Goal: Answer question/provide support

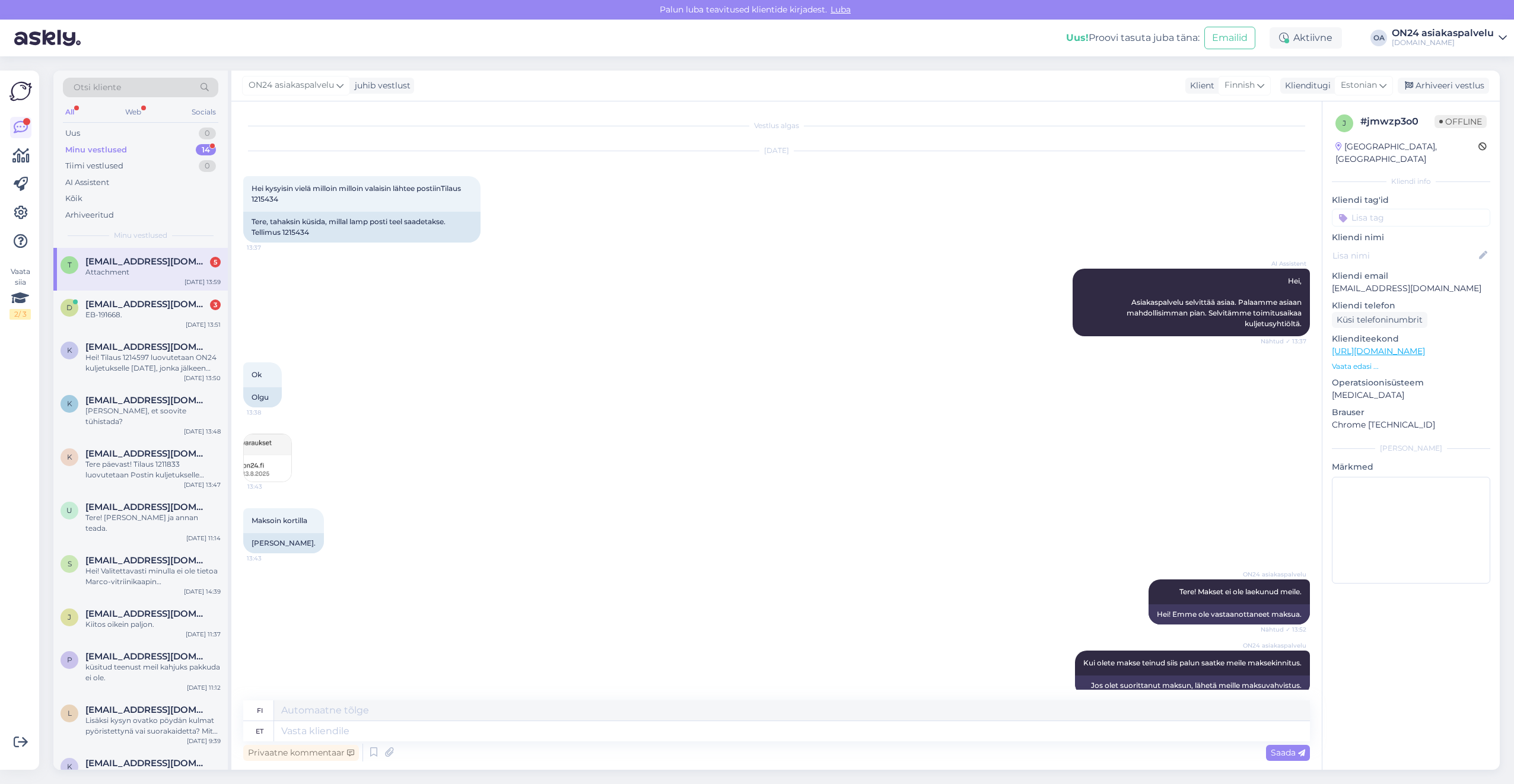
scroll to position [1364, 0]
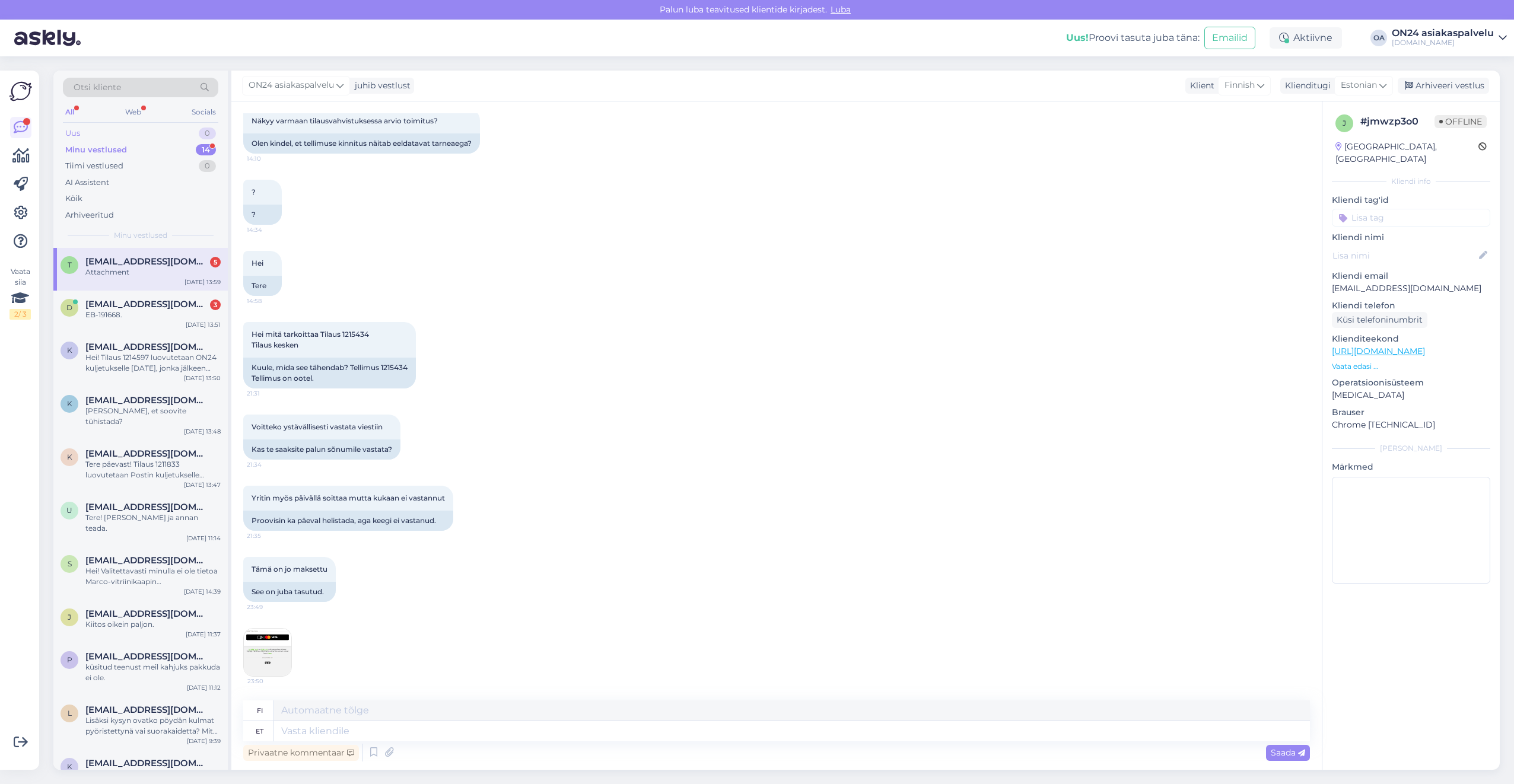
click at [111, 132] on div "Uus 0" at bounding box center [140, 134] width 156 height 16
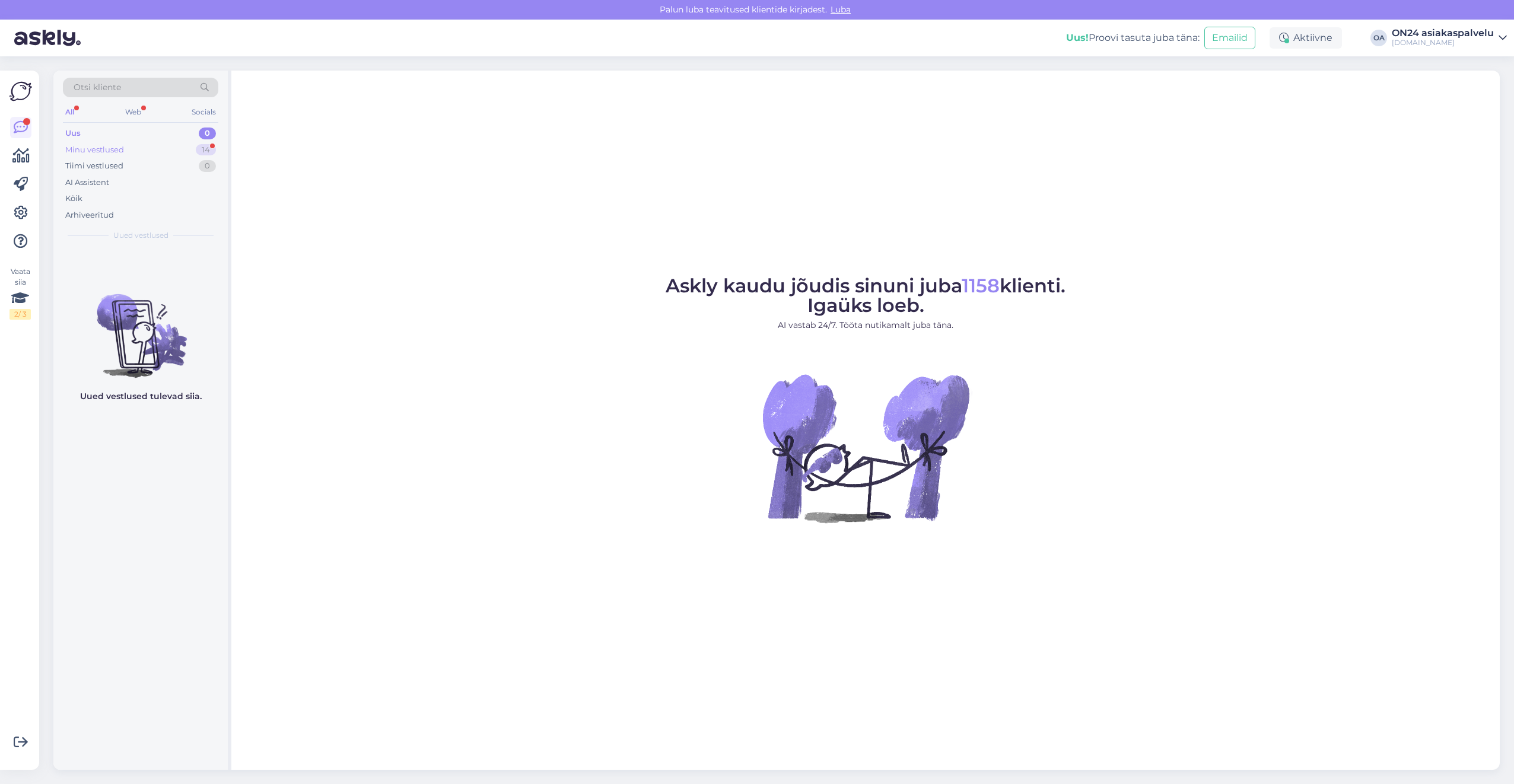
click at [144, 147] on div "Minu vestlused 14" at bounding box center [140, 150] width 156 height 16
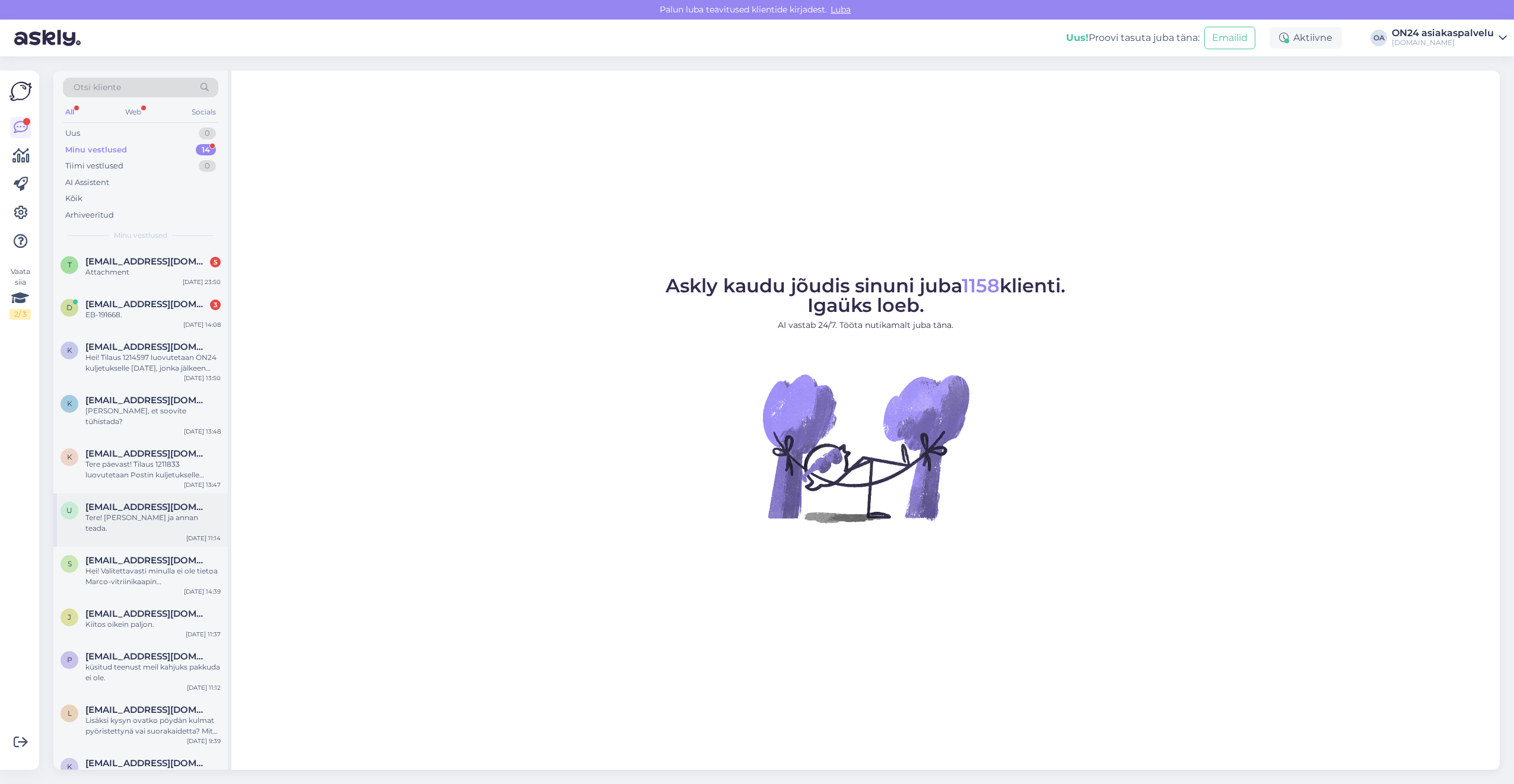
scroll to position [161, 0]
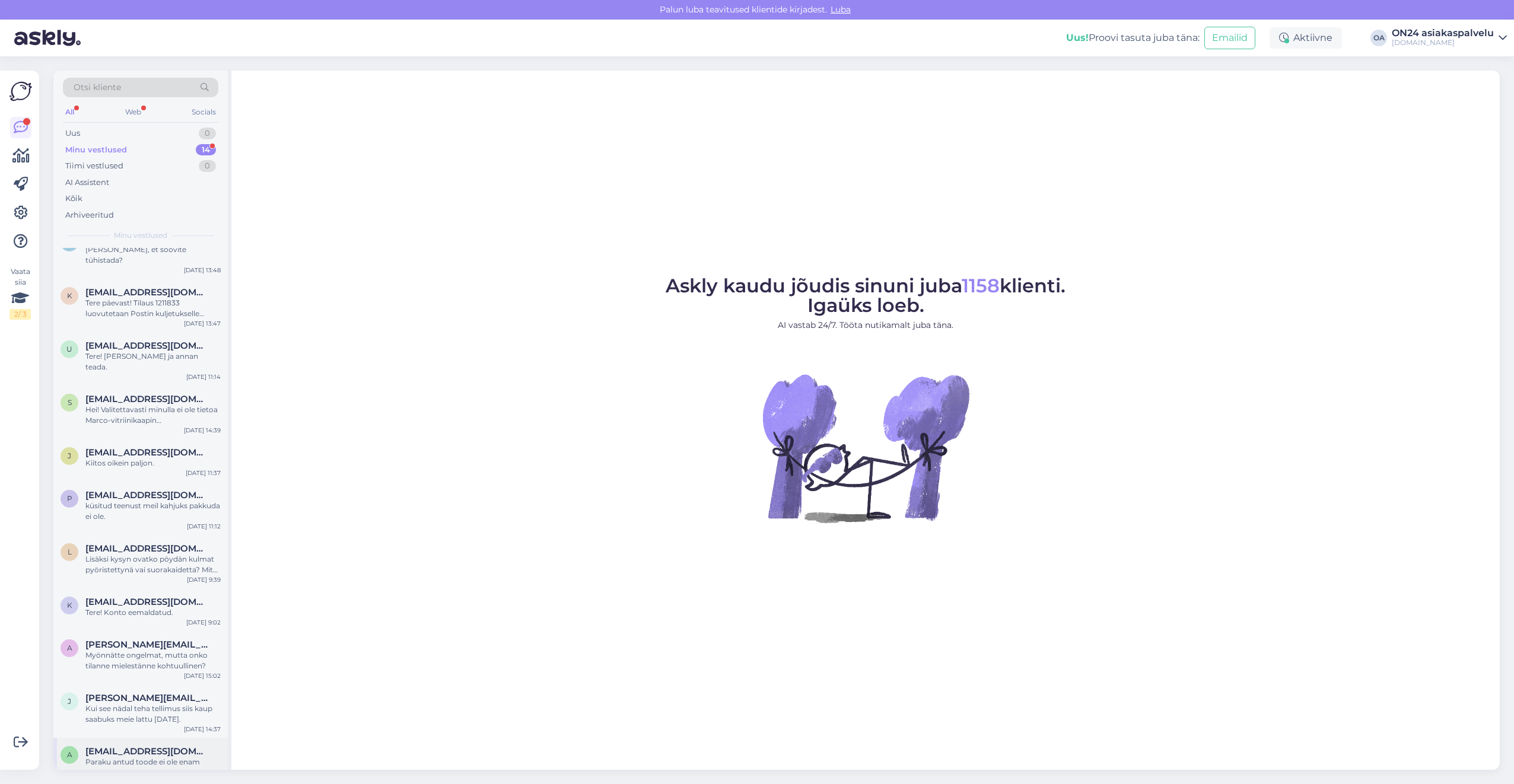
click at [129, 746] on span "[EMAIL_ADDRESS][DOMAIN_NAME]" at bounding box center [147, 751] width 124 height 11
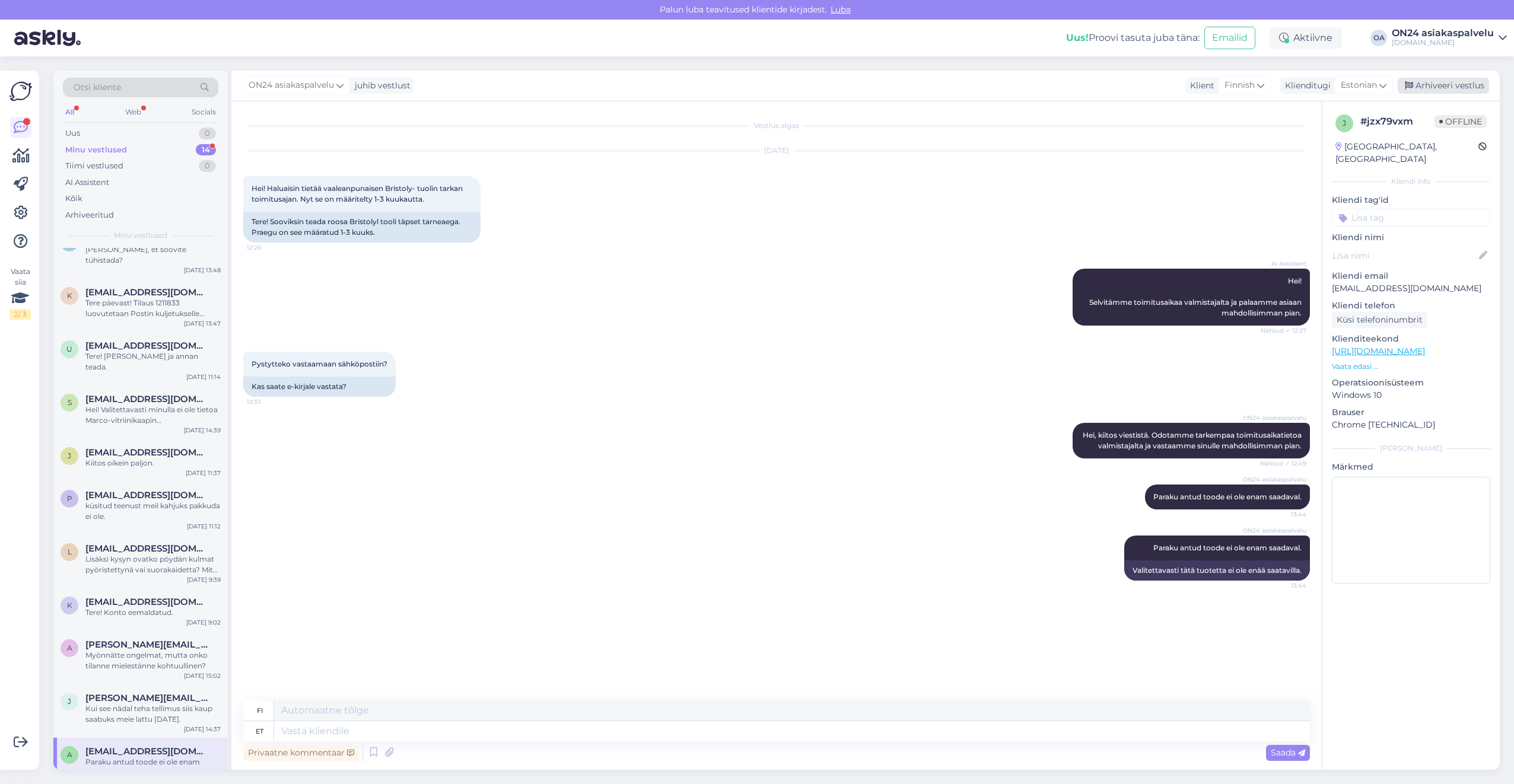
click at [1420, 89] on div "Arhiveeri vestlus" at bounding box center [1443, 85] width 91 height 16
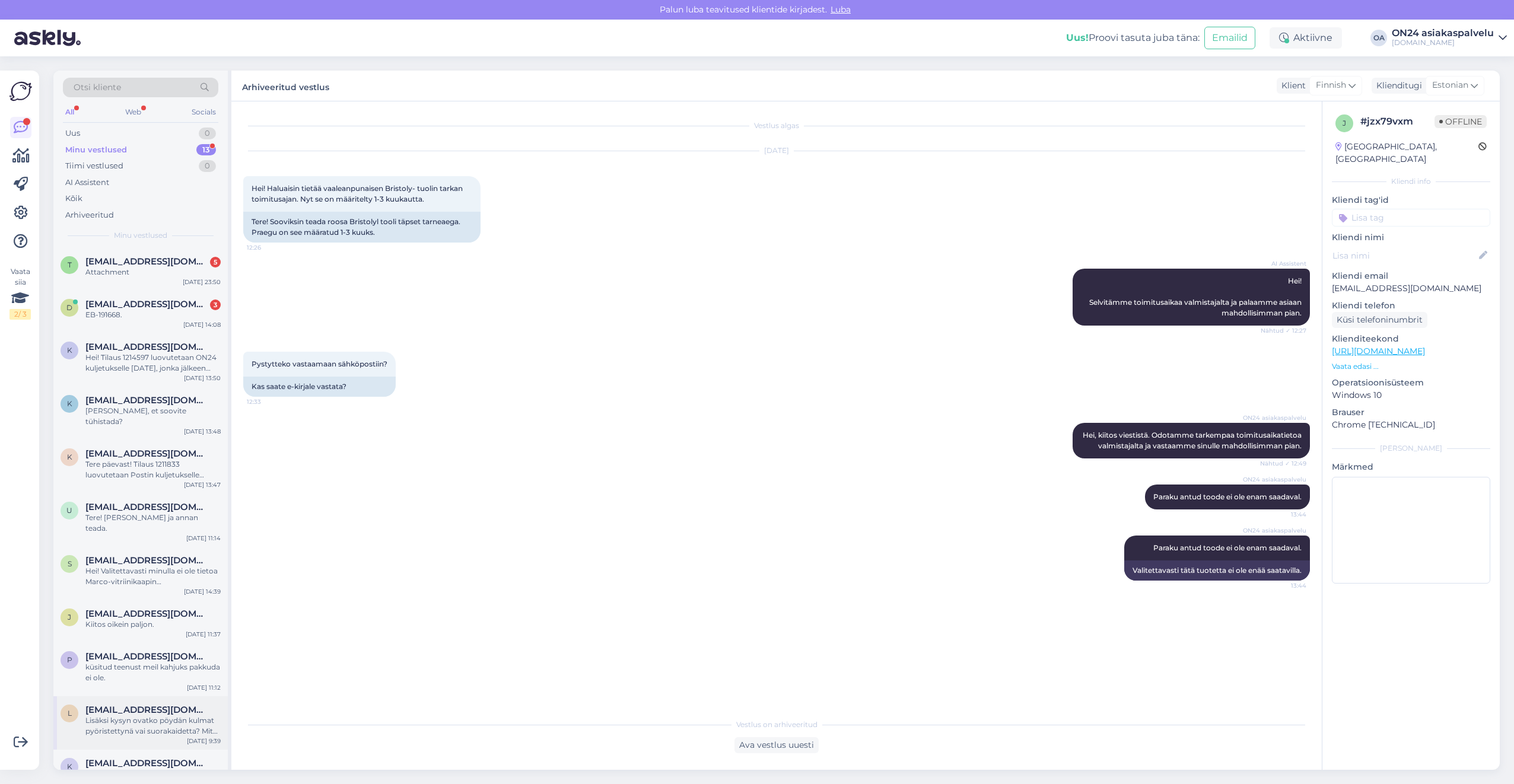
scroll to position [108, 0]
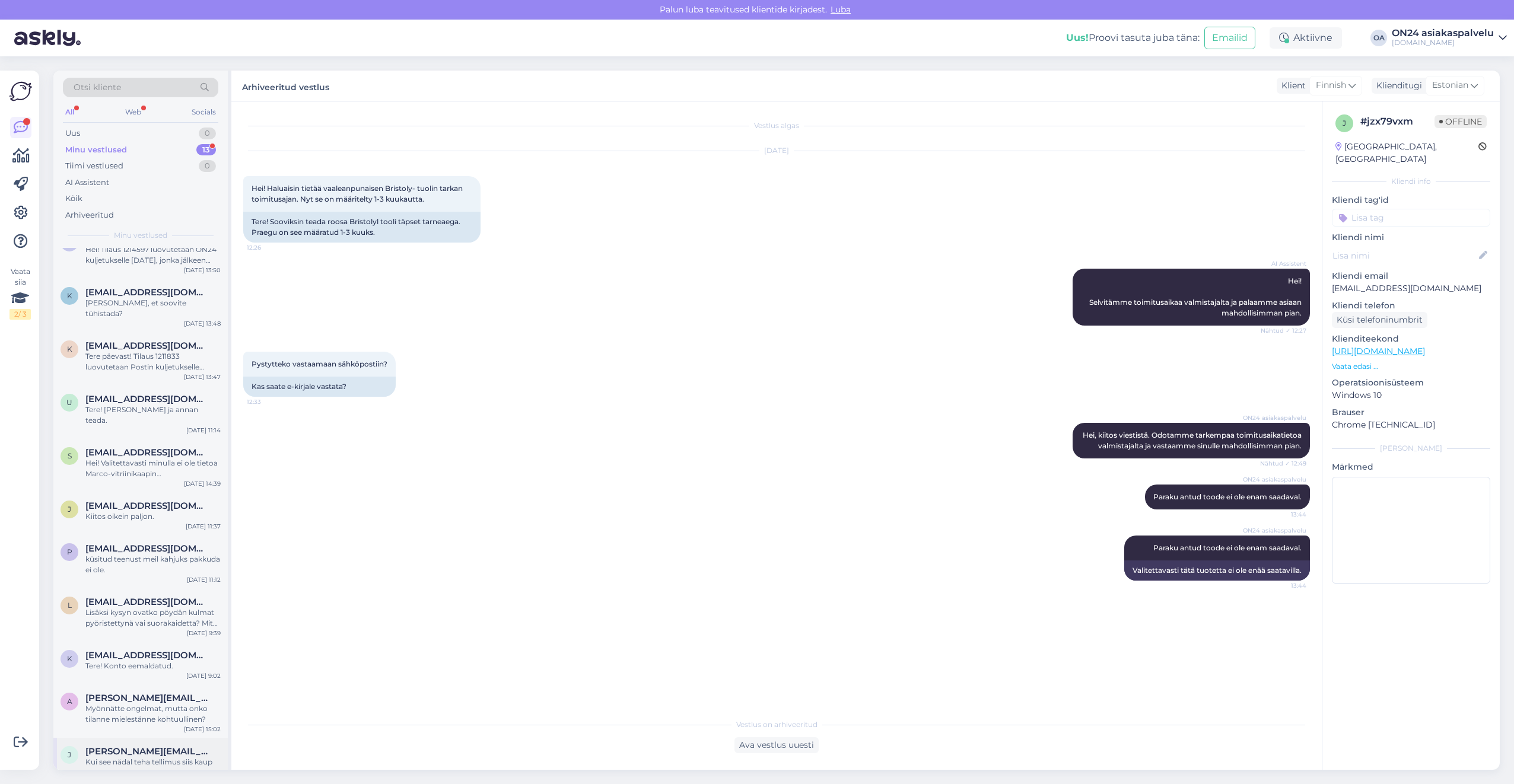
click at [159, 757] on div "Kui see nädal teha tellimus siis kaup saabuks meie lattu [DATE]." at bounding box center [153, 768] width 135 height 21
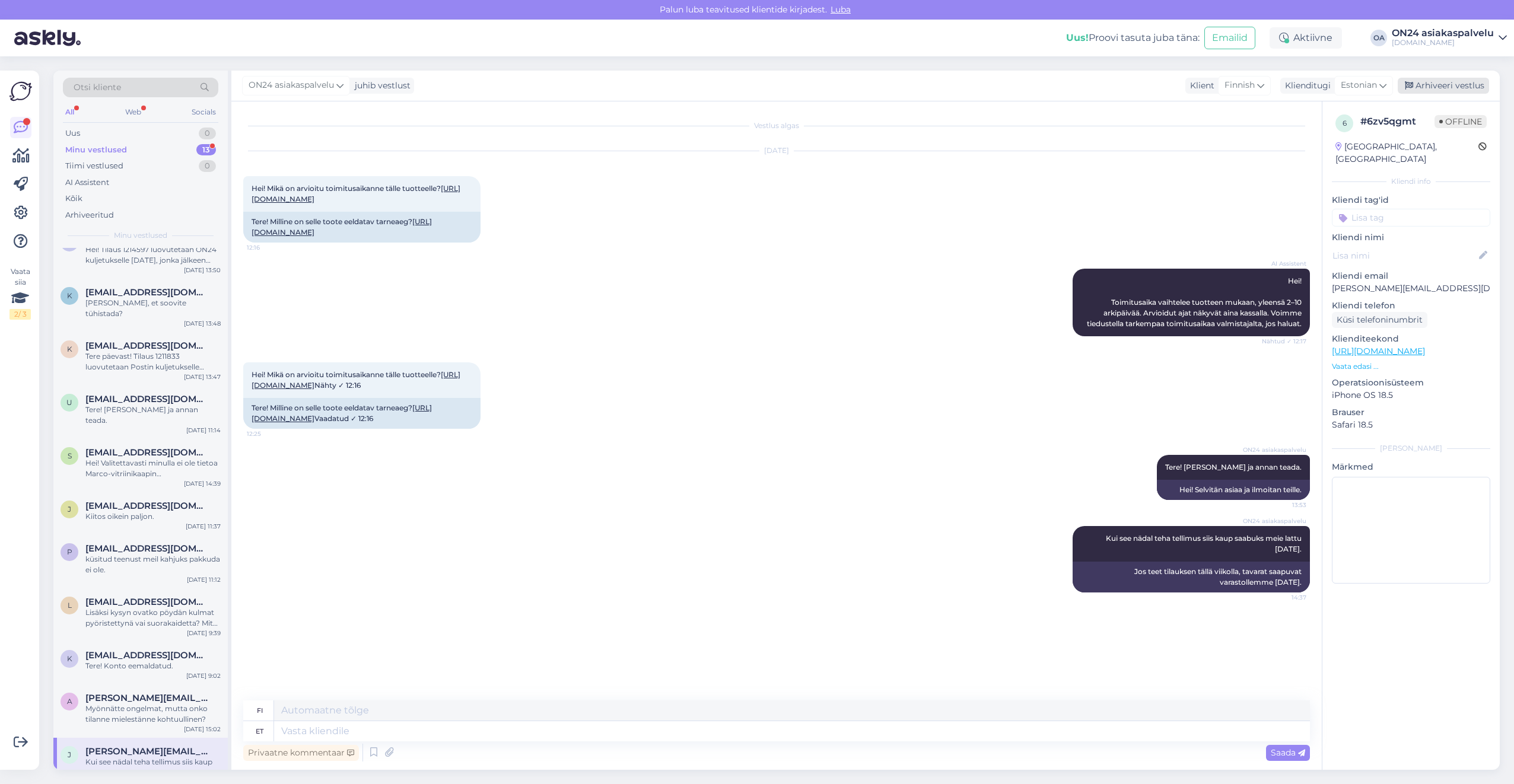
click at [1415, 81] on div "Arhiveeri vestlus" at bounding box center [1443, 85] width 91 height 16
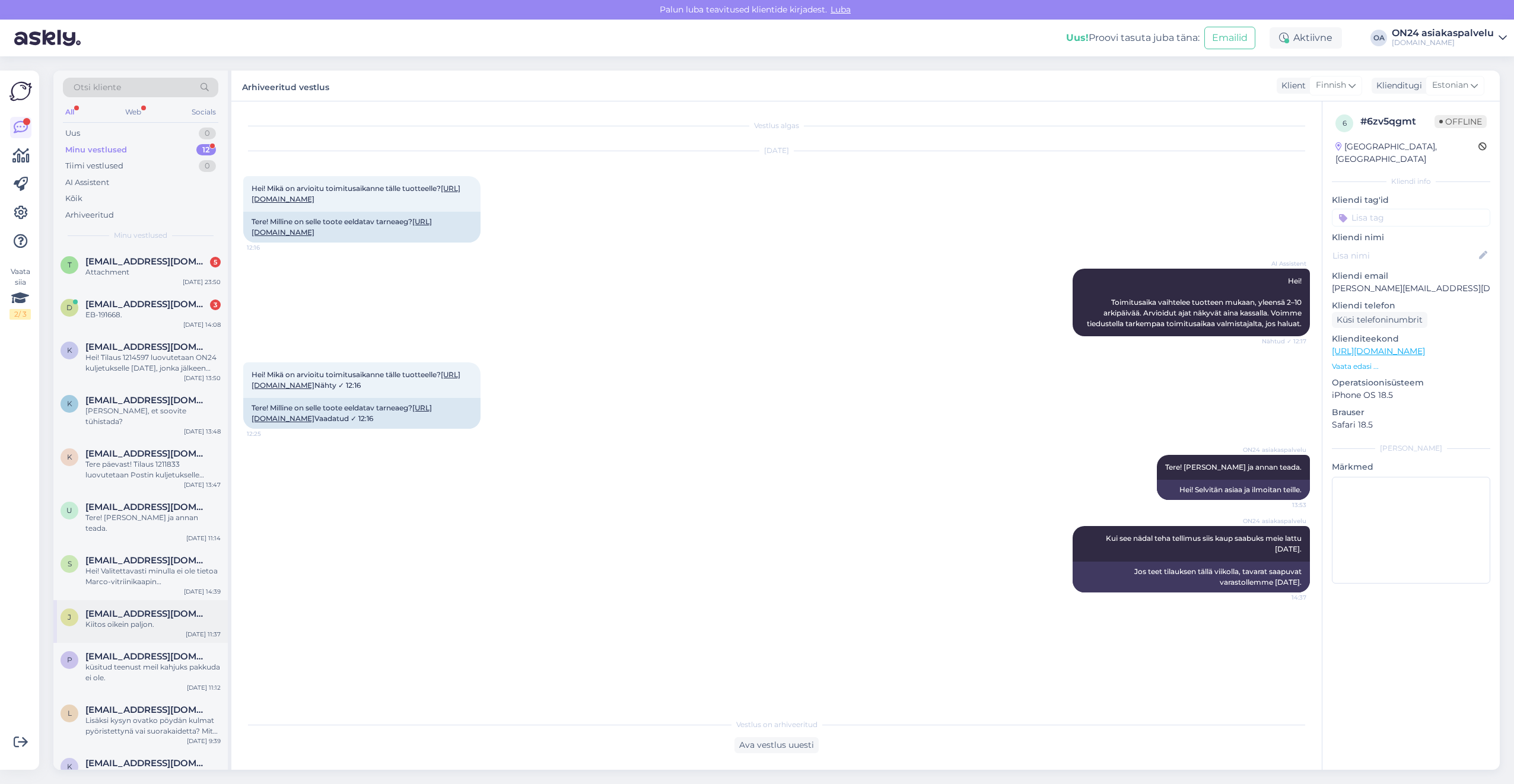
scroll to position [55, 0]
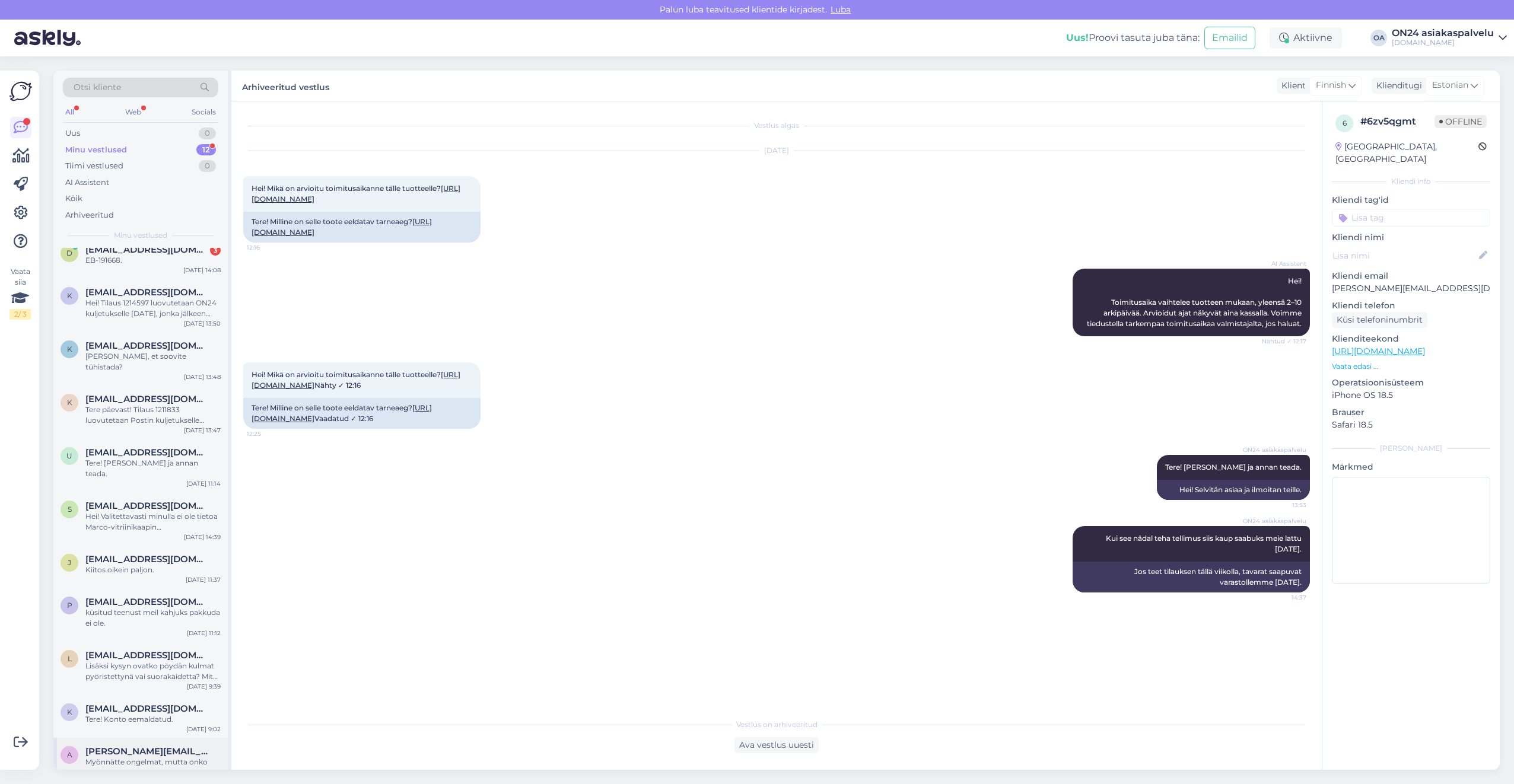
click at [157, 738] on div "a antti.herronen@hotmail.com Myönnätte ongelmat, mutta onko tilanne mielestänne…" at bounding box center [141, 764] width 174 height 54
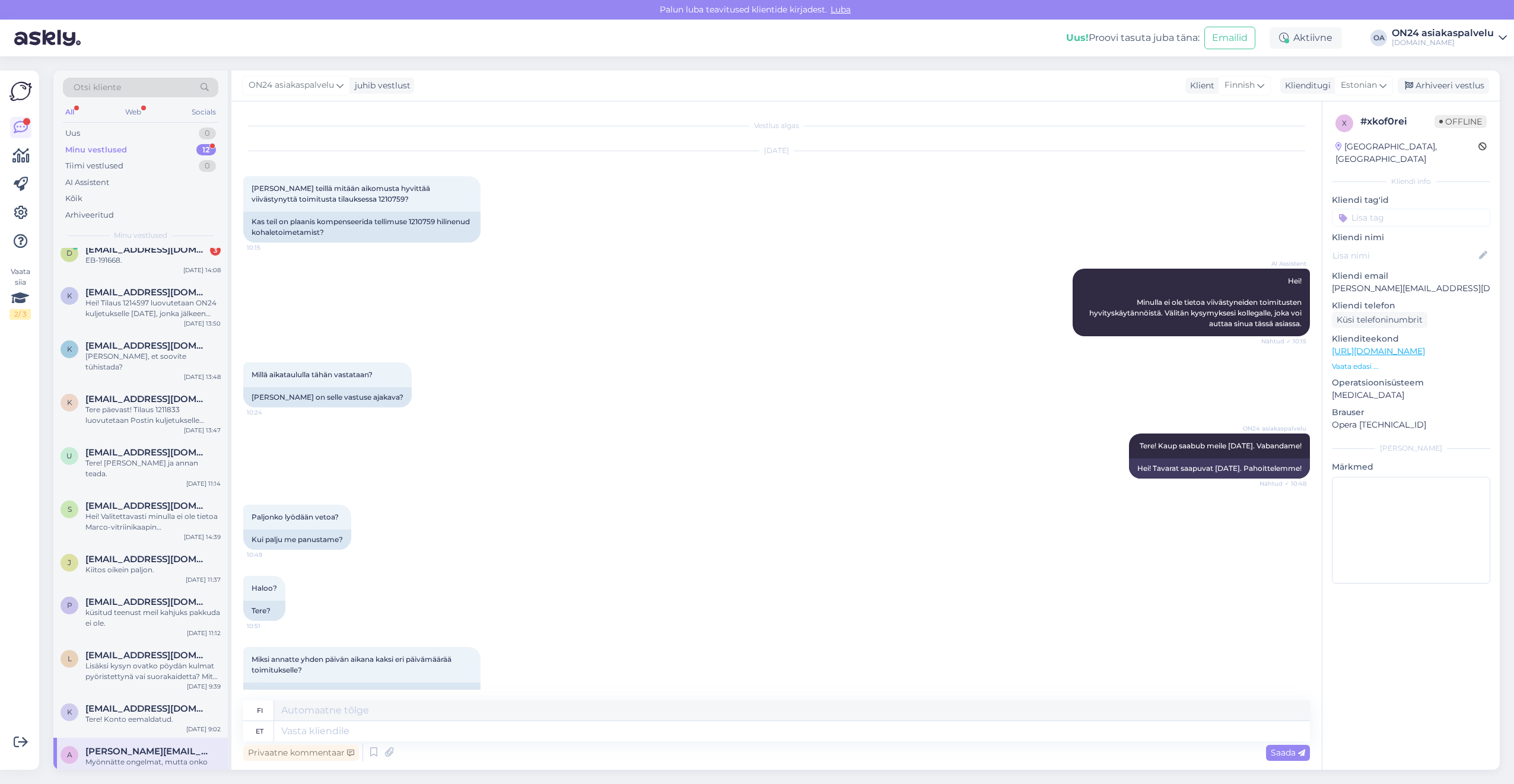
scroll to position [983, 0]
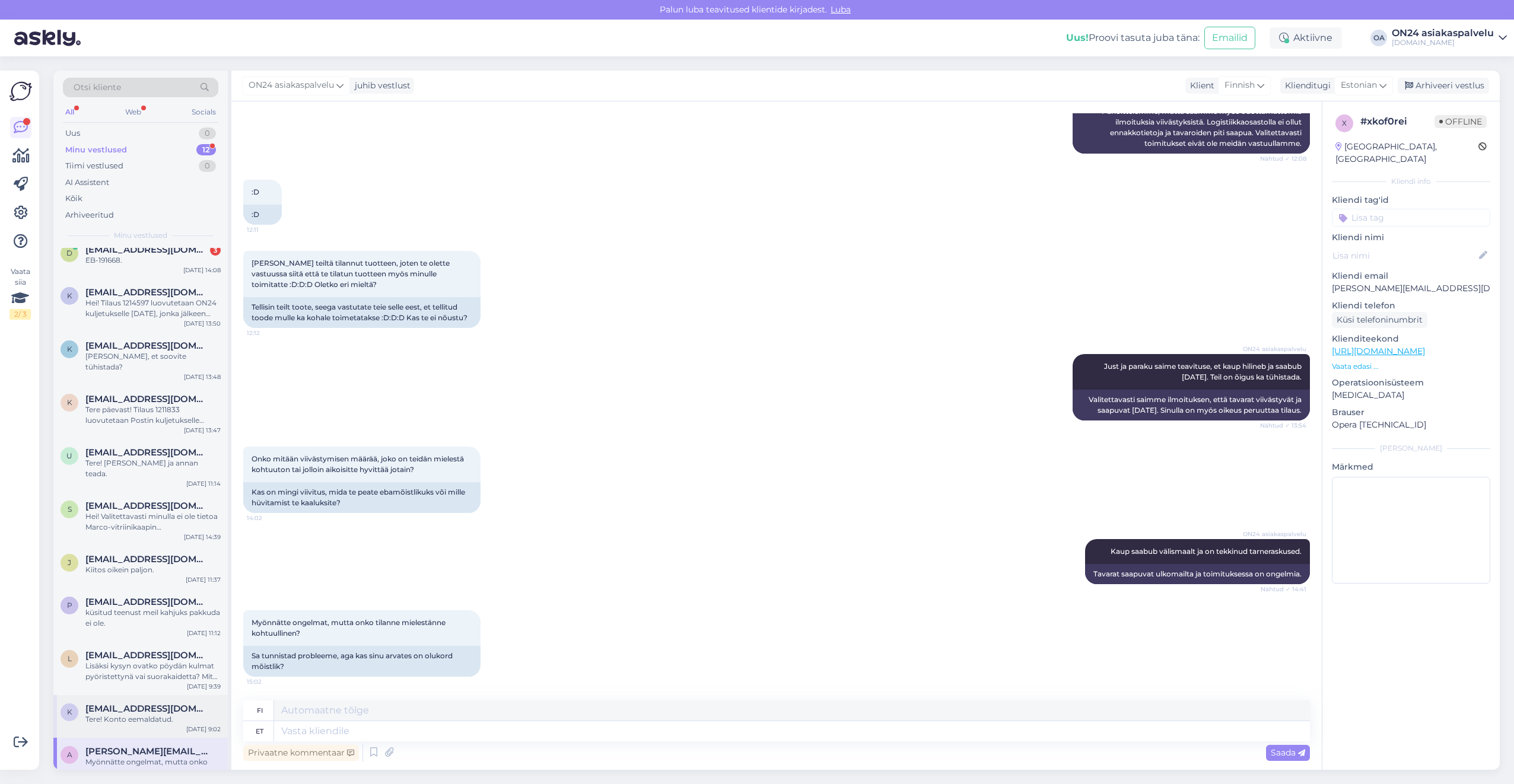
click at [138, 714] on div "Tere! Konto eemaldatud." at bounding box center [153, 719] width 135 height 11
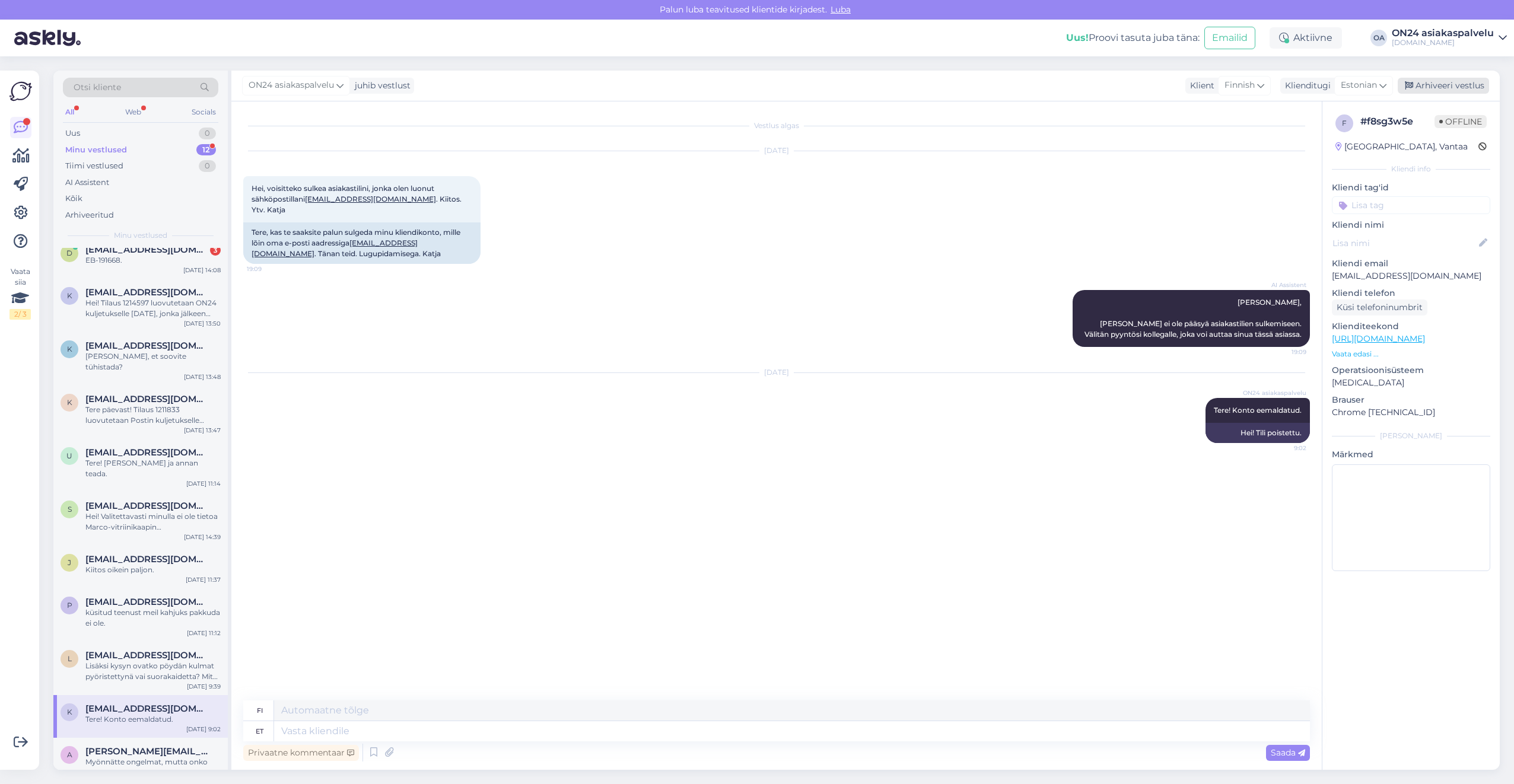
click at [1426, 84] on div "Arhiveeri vestlus" at bounding box center [1443, 85] width 91 height 16
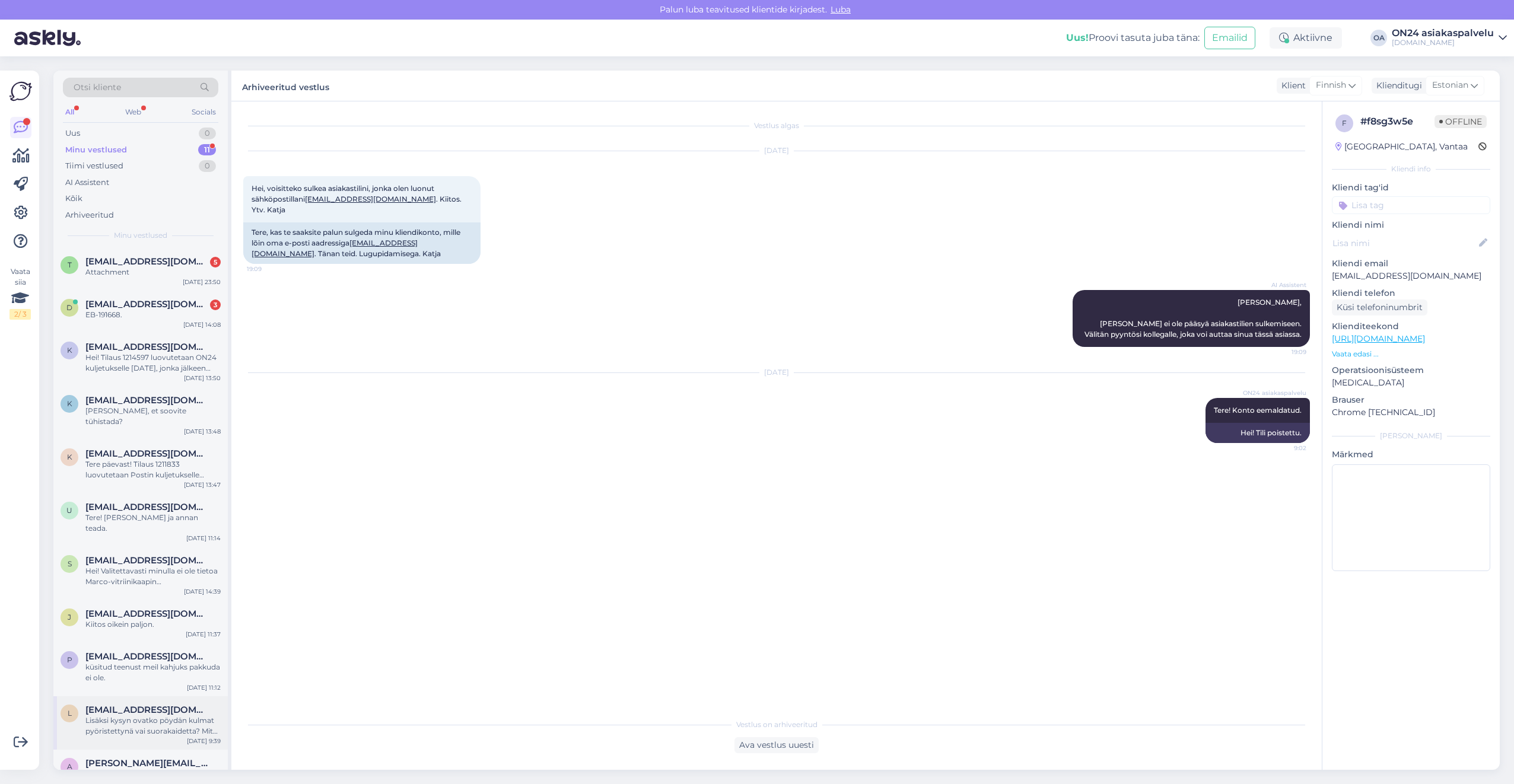
scroll to position [12, 0]
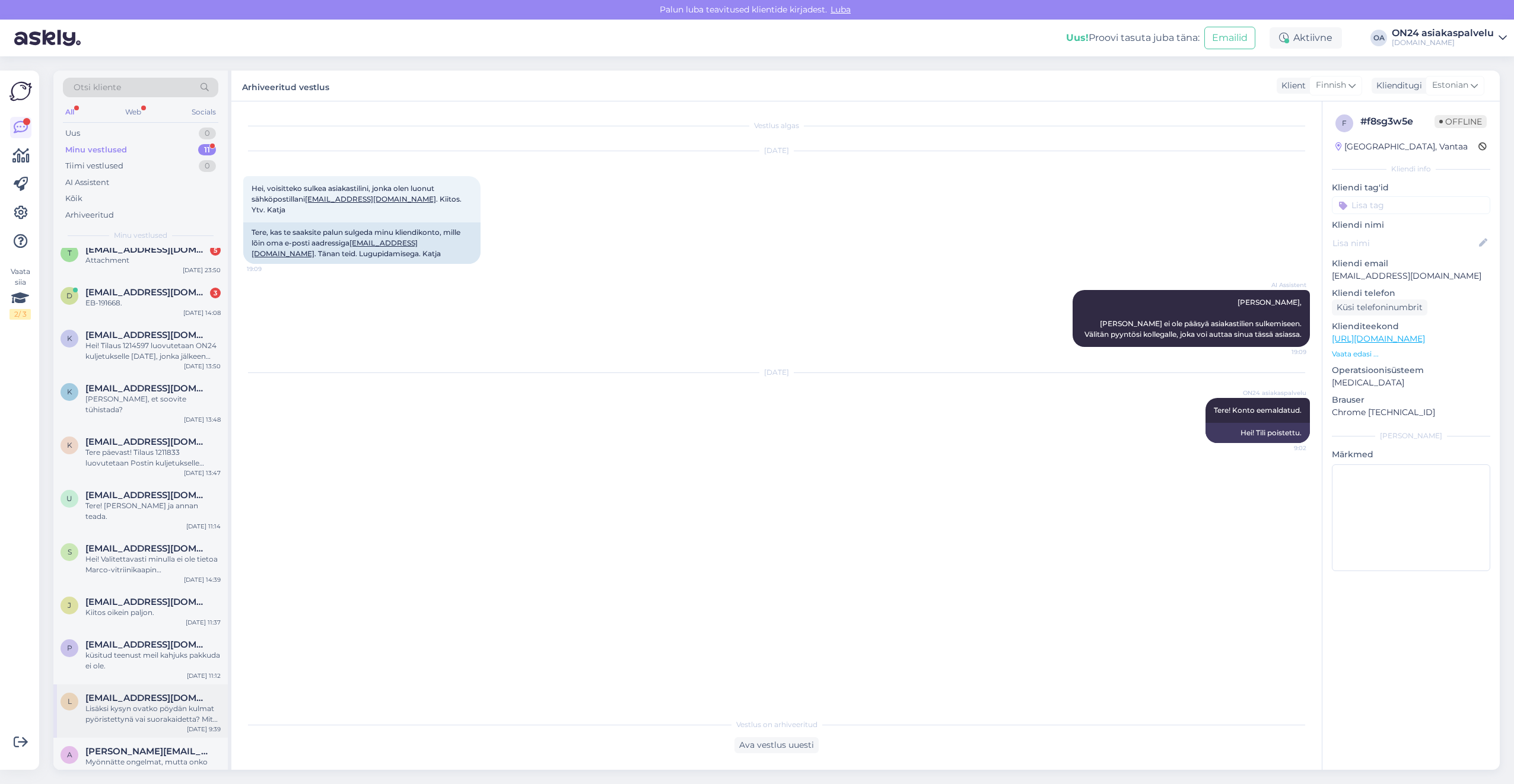
click at [150, 703] on div "Lisäksi kysyn ovatko pöydän kulmat pyöristettynä vai suorakaidetta? Mitä pöytä …" at bounding box center [153, 714] width 135 height 21
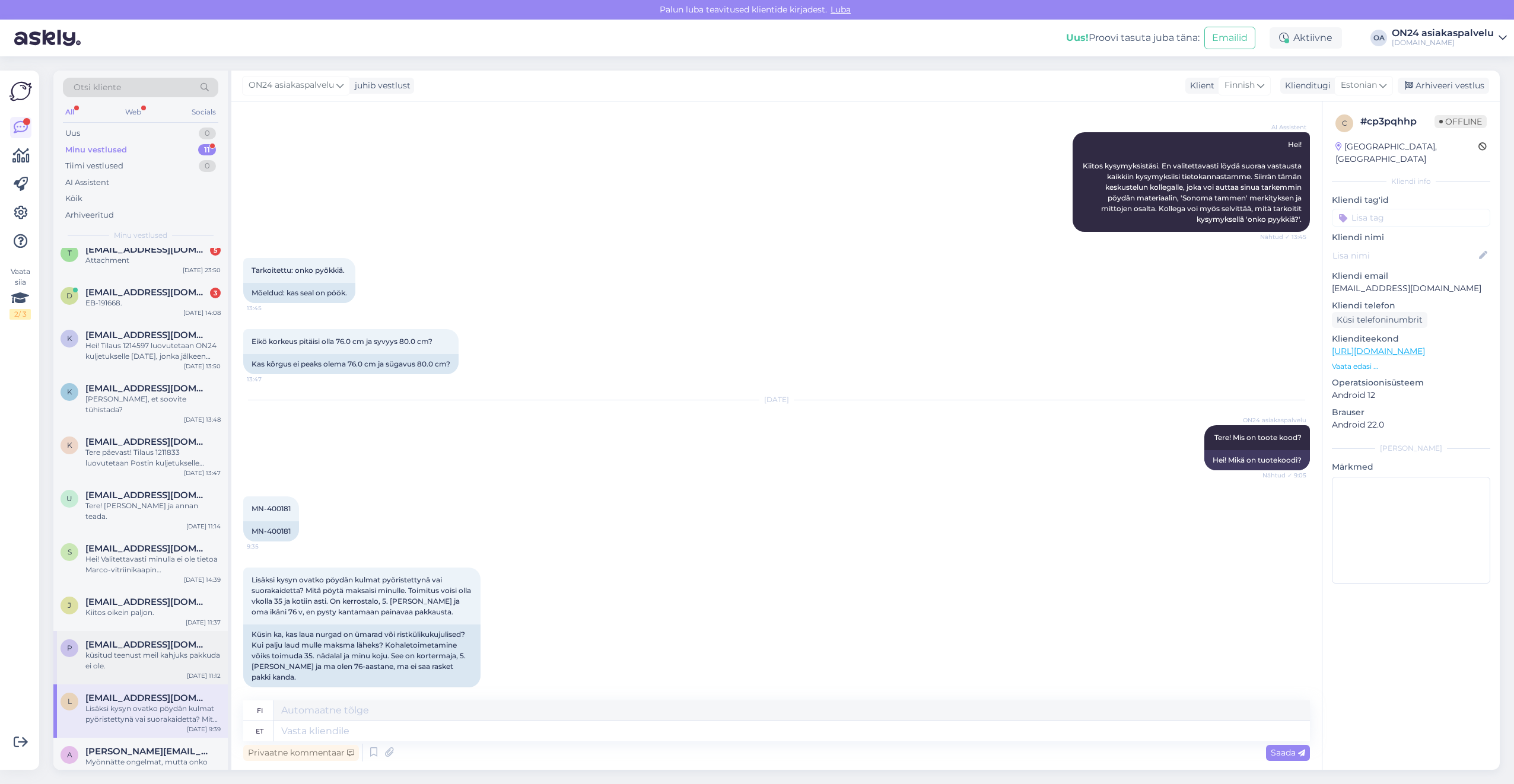
click at [172, 650] on div "küsitud teenust meil kahjuks pakkuda ei ole." at bounding box center [153, 660] width 135 height 21
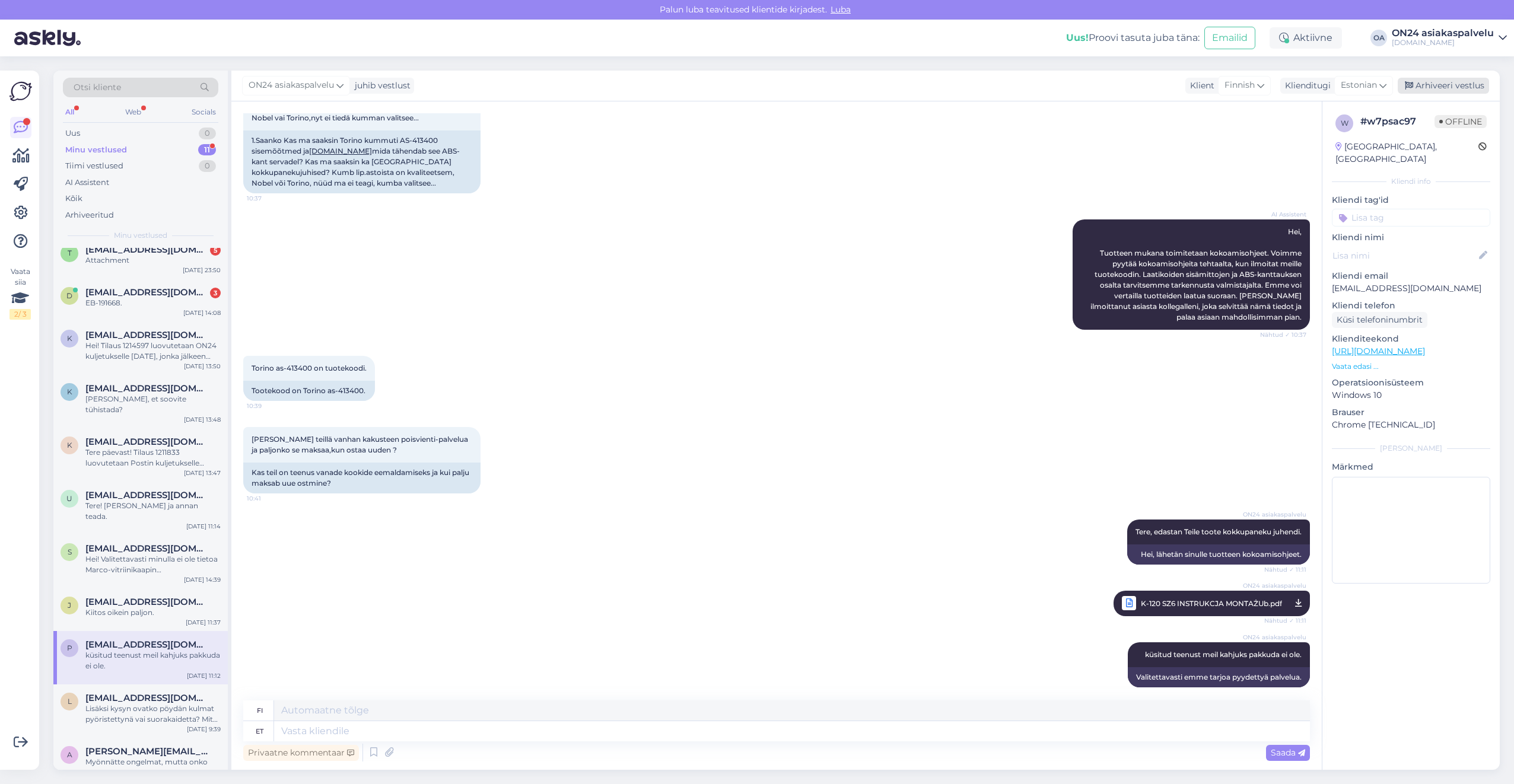
click at [1421, 84] on div "Arhiveeri vestlus" at bounding box center [1443, 85] width 91 height 16
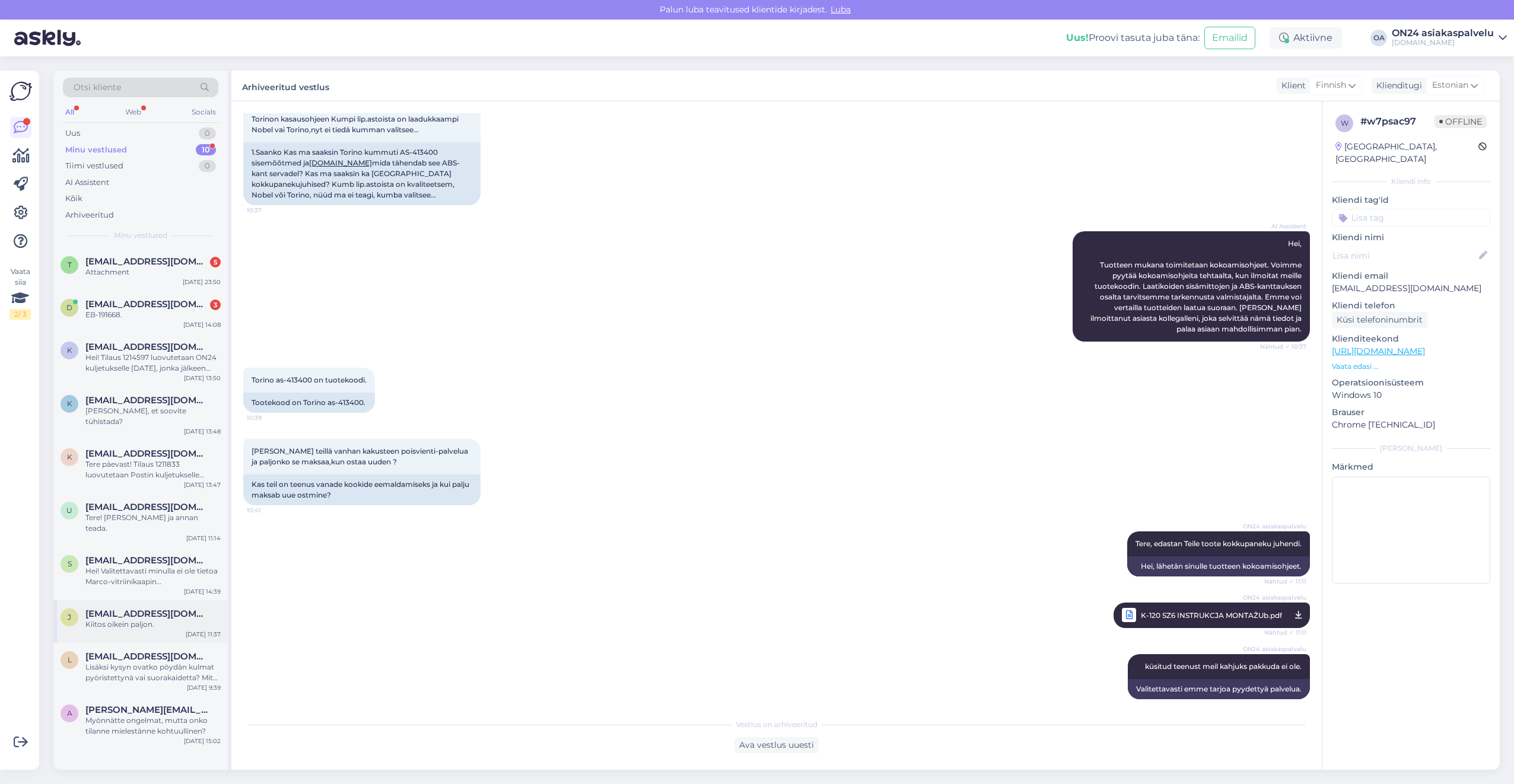
click at [110, 608] on span "[EMAIL_ADDRESS][DOMAIN_NAME]" at bounding box center [147, 613] width 124 height 11
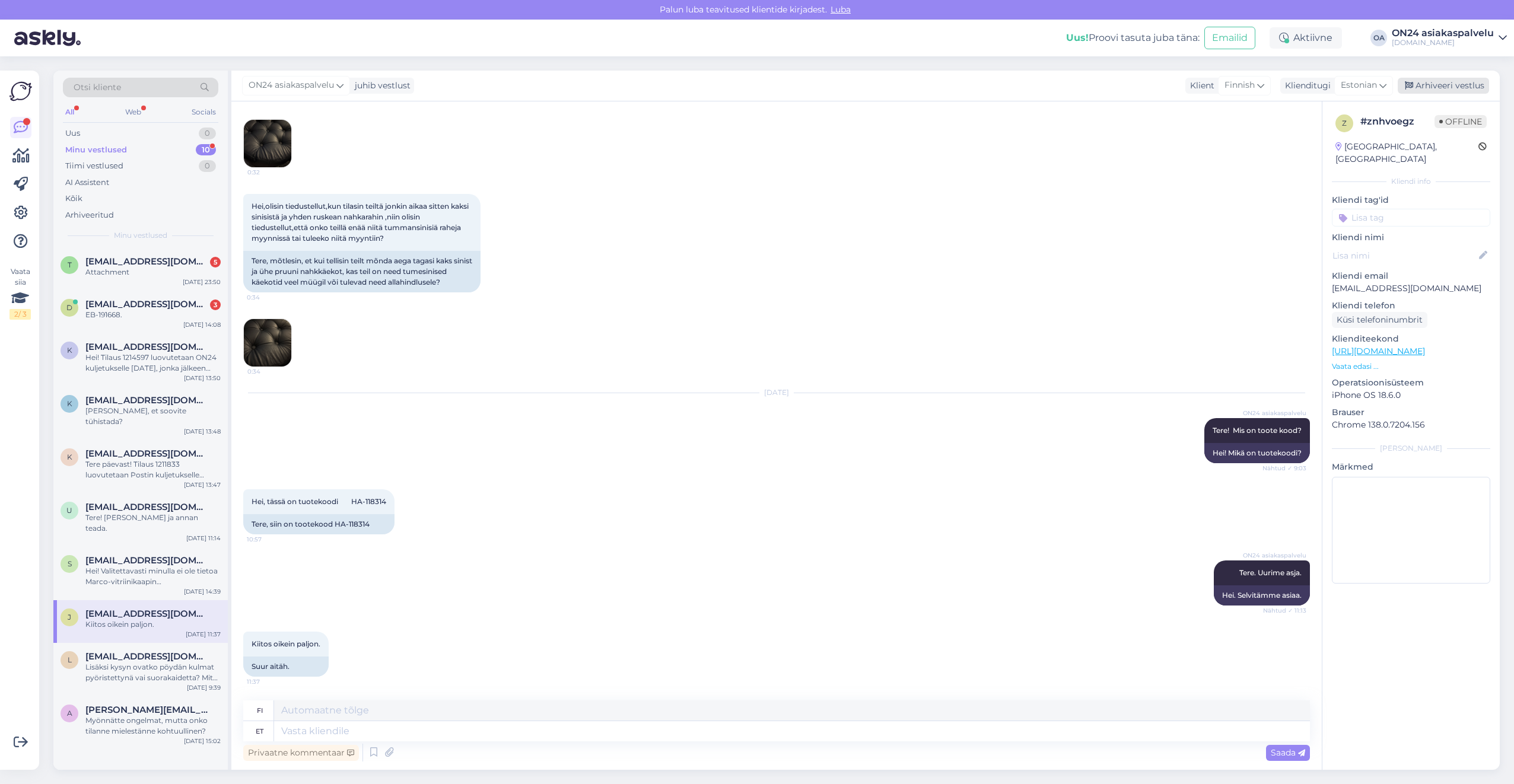
click at [1452, 86] on div "Arhiveeri vestlus" at bounding box center [1443, 85] width 91 height 16
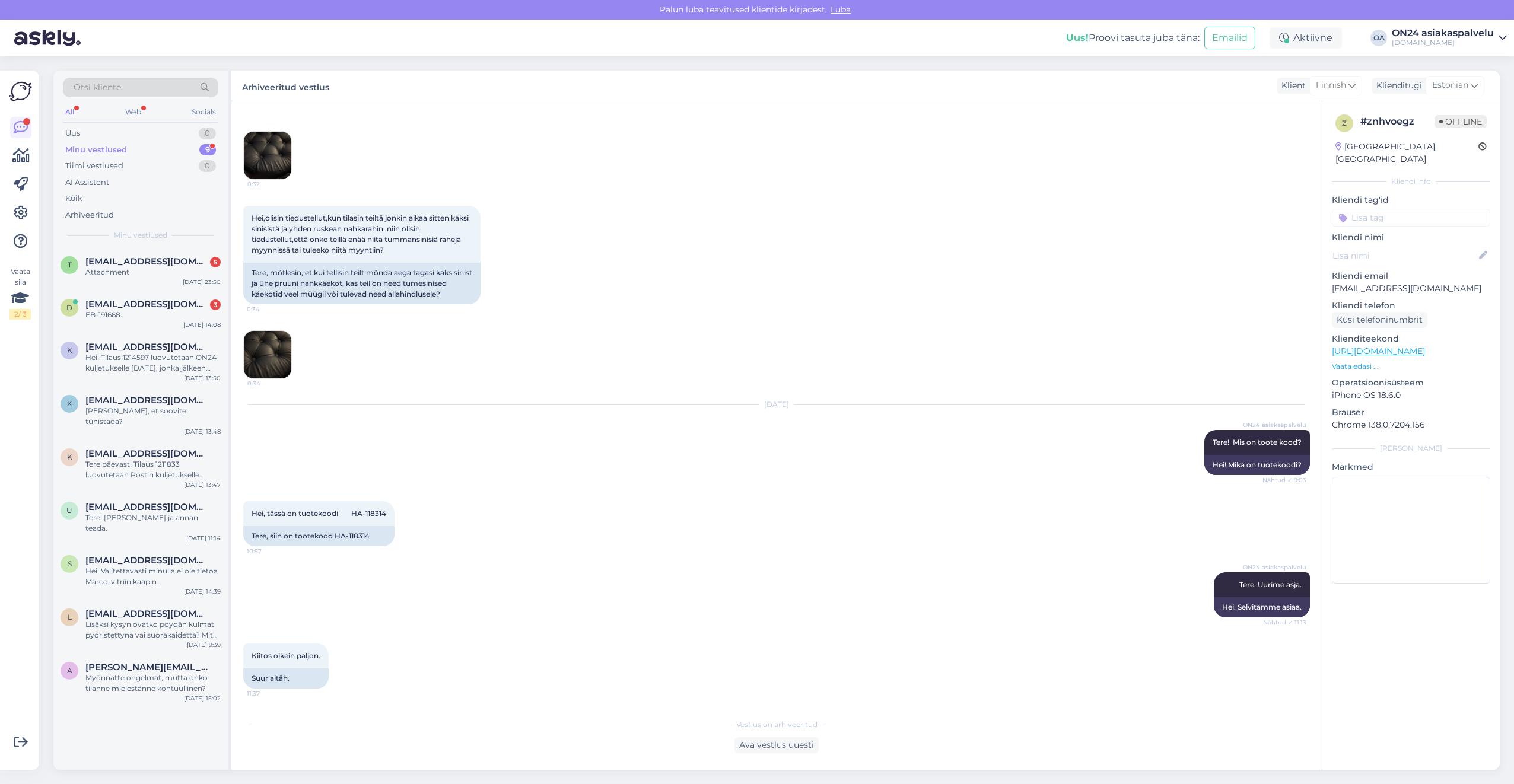
scroll to position [191, 0]
click at [138, 566] on div "Hei! Valitettavasti minulla ei ole tietoa Marco-vitriinikaapin peilikuvakokoonp…" at bounding box center [153, 576] width 135 height 21
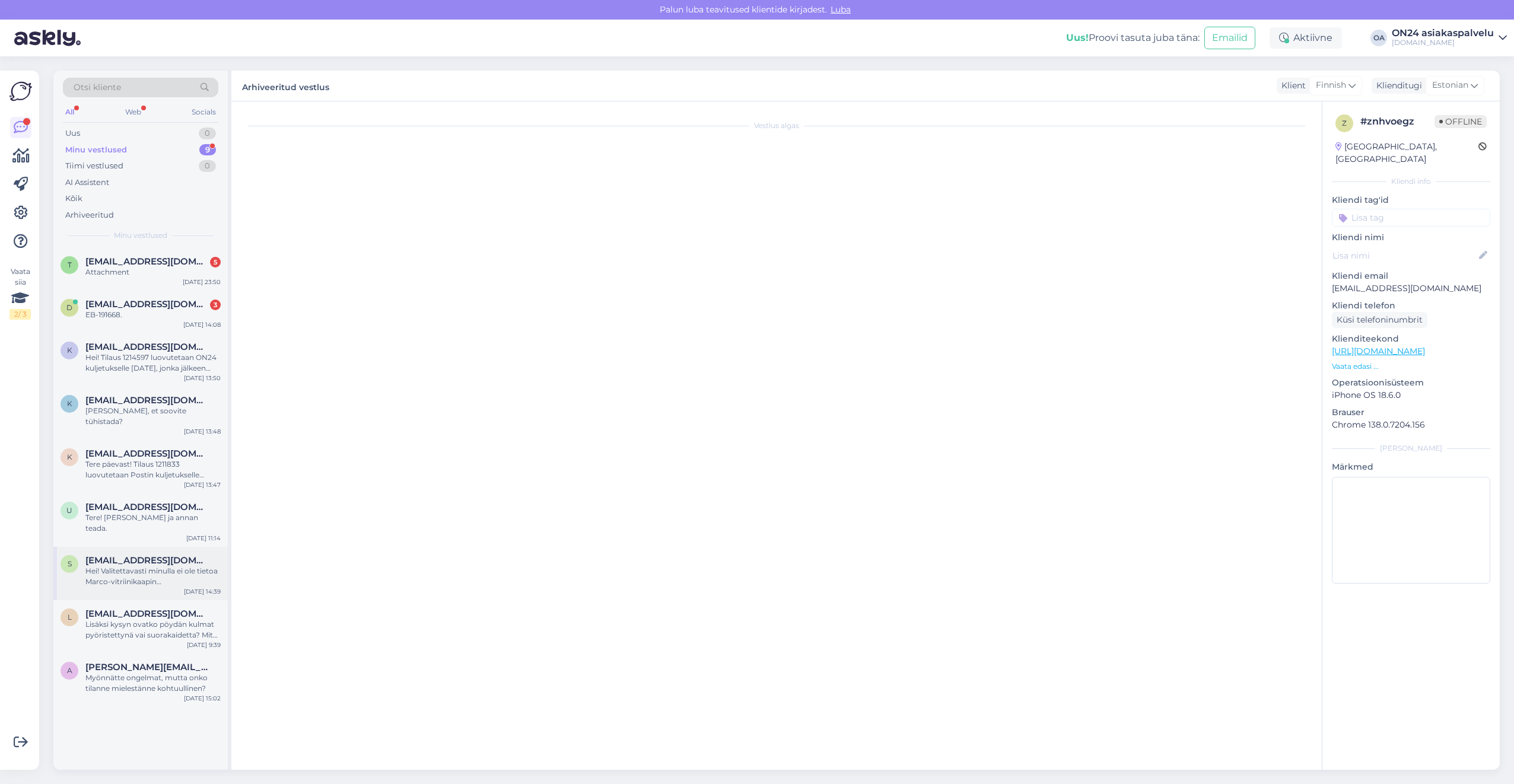
scroll to position [0, 0]
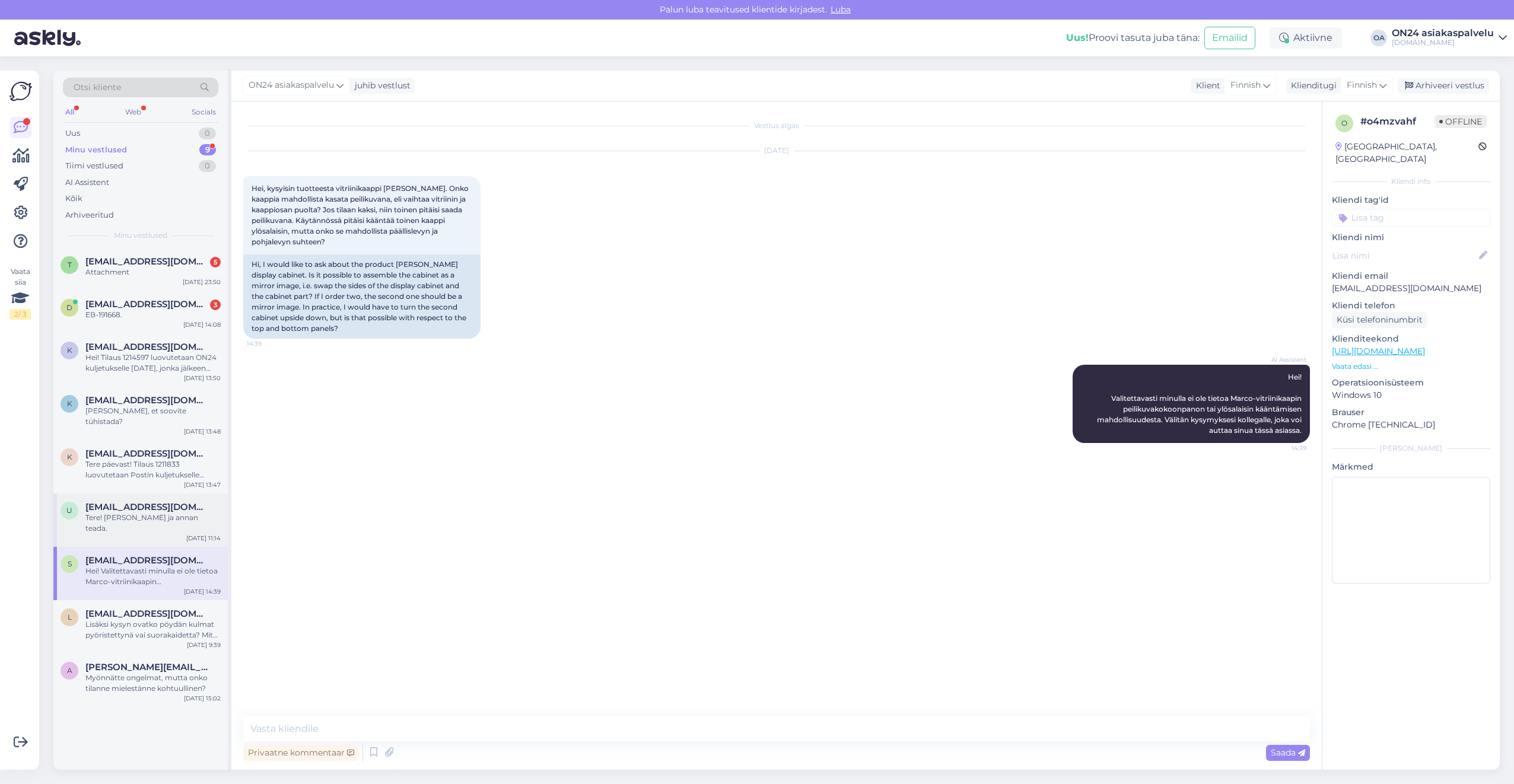
click at [125, 512] on div "Tere! [PERSON_NAME] ja annan teada." at bounding box center [153, 523] width 135 height 21
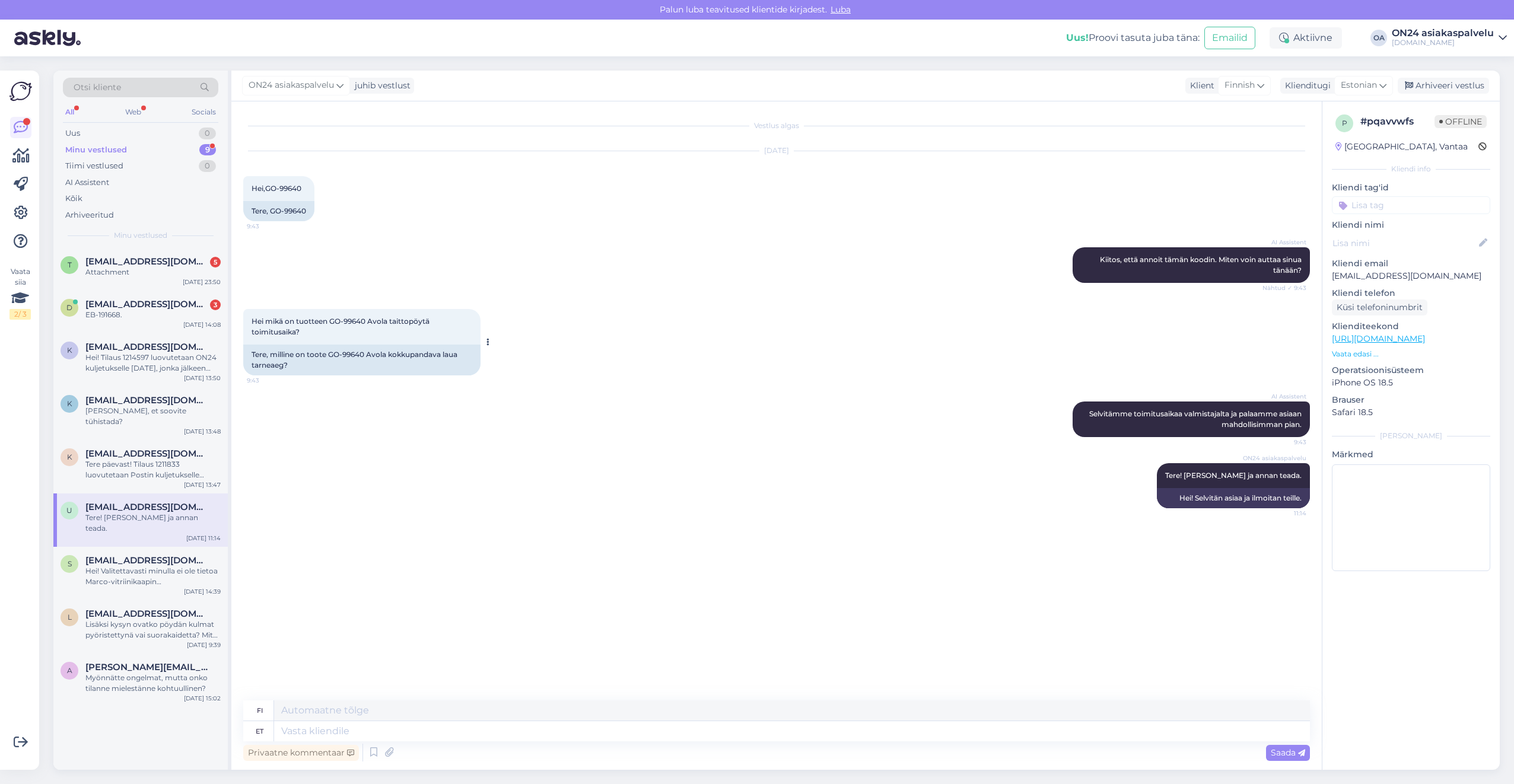
click at [351, 355] on div "Tere, milline on toote GO-99640 Avola kokkupandava laua tarneaeg?" at bounding box center [362, 360] width 237 height 31
copy div "99640"
click at [1413, 84] on icon at bounding box center [1409, 86] width 8 height 8
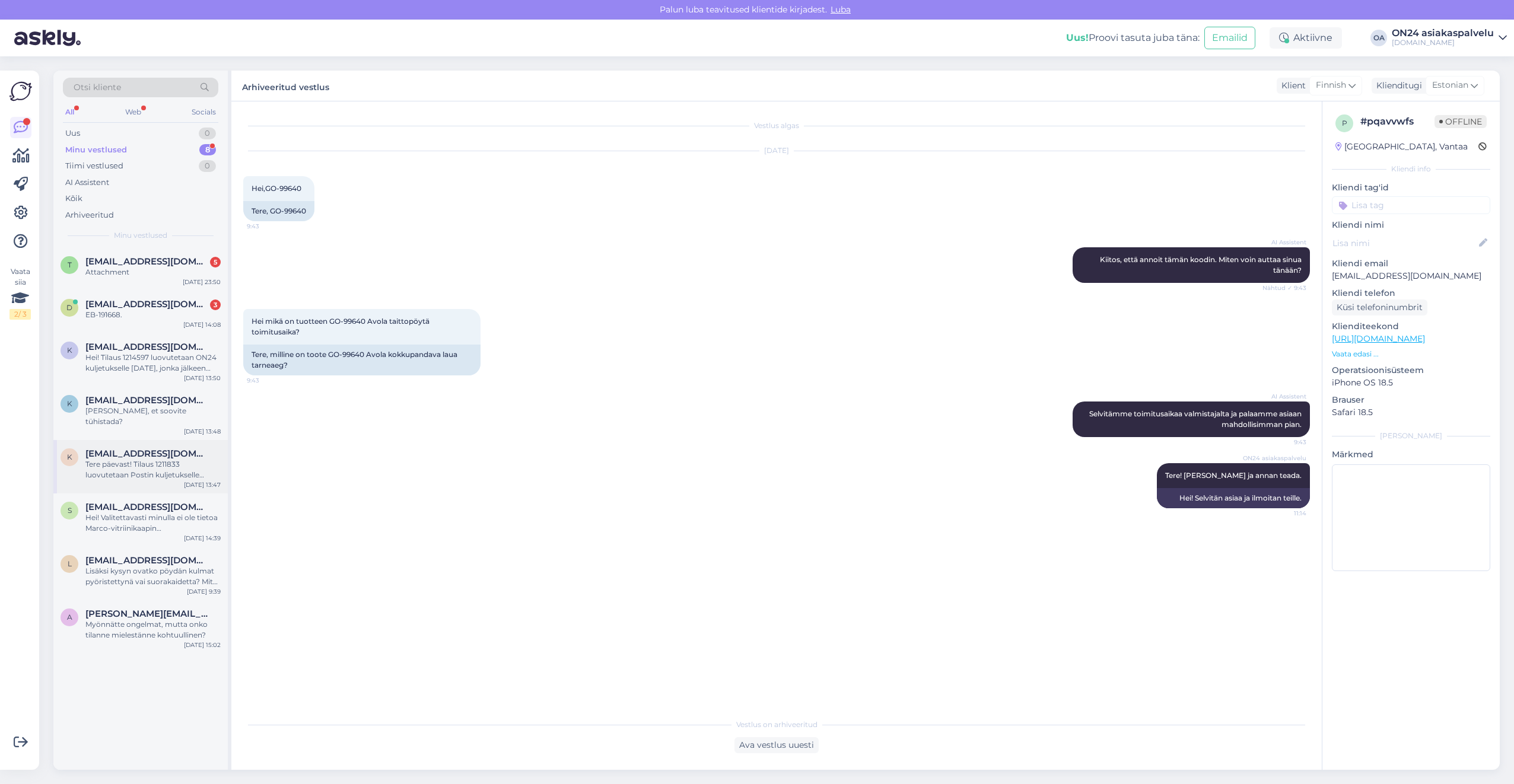
click at [158, 464] on div "Tere päevast! Tilaus 1211833 luovutetaan Postin kuljetukselle [DATE]." at bounding box center [153, 470] width 135 height 21
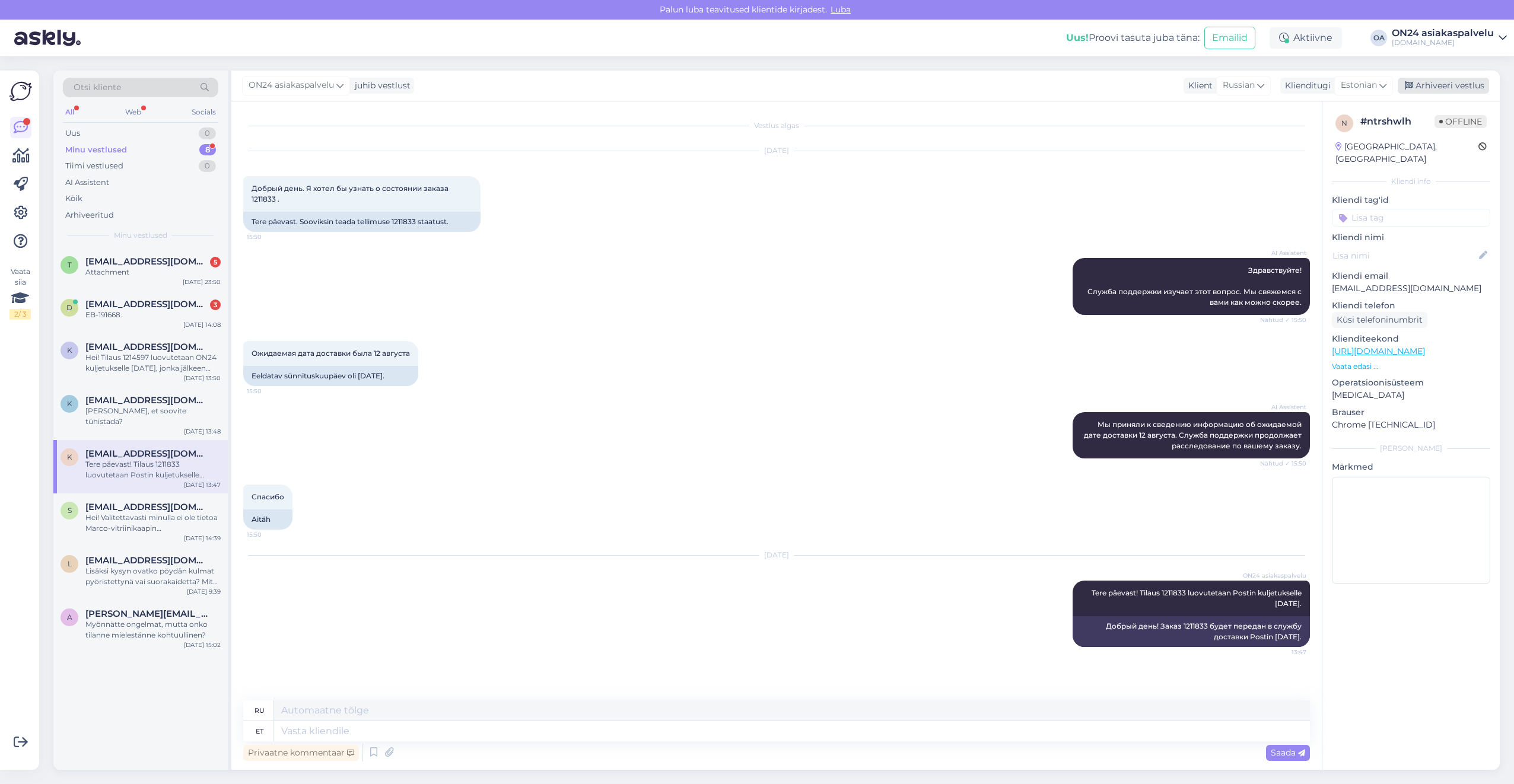
click at [1428, 88] on div "Arhiveeri vestlus" at bounding box center [1443, 85] width 91 height 16
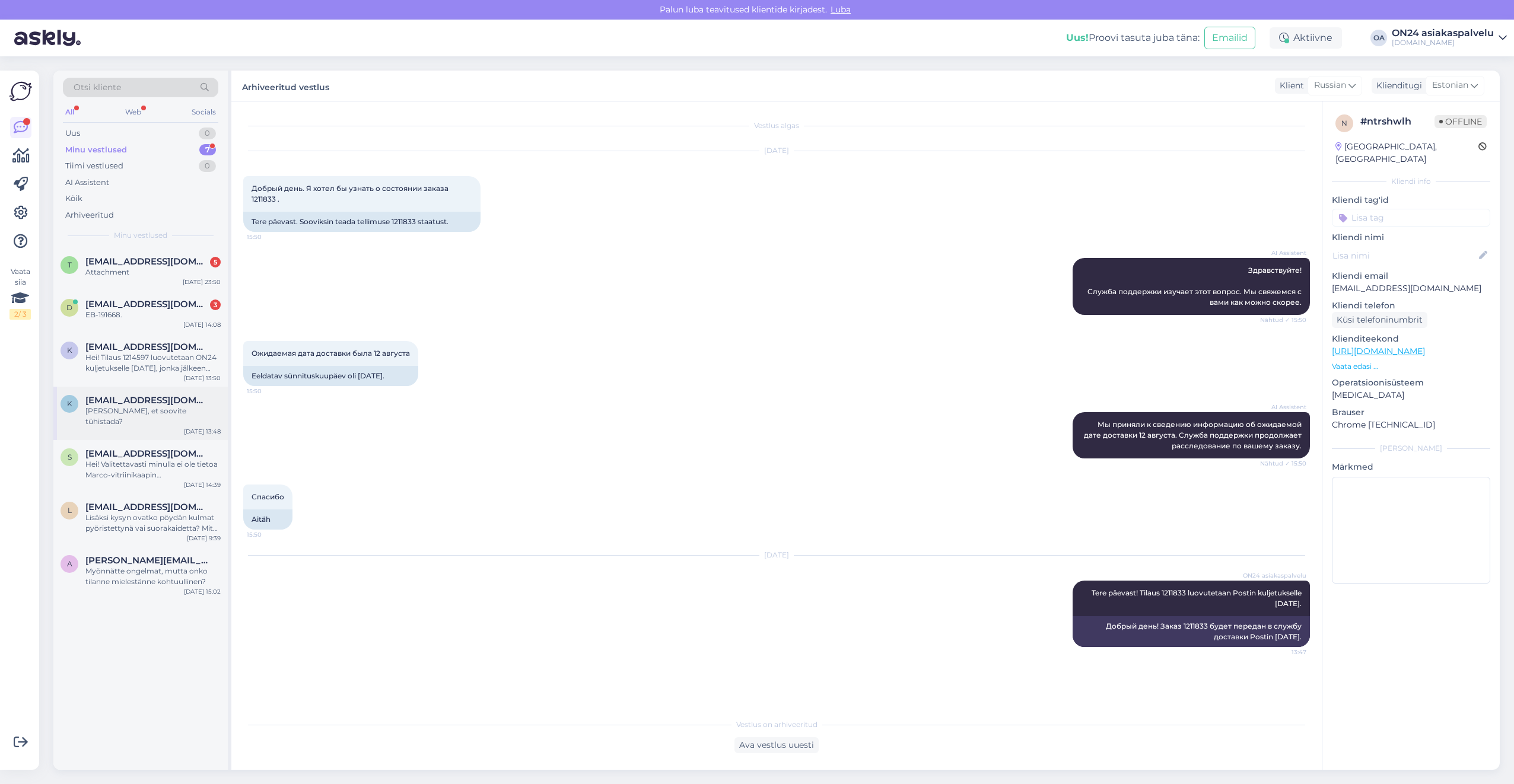
click at [132, 412] on div "[PERSON_NAME], et soovite tühistada?" at bounding box center [153, 416] width 135 height 21
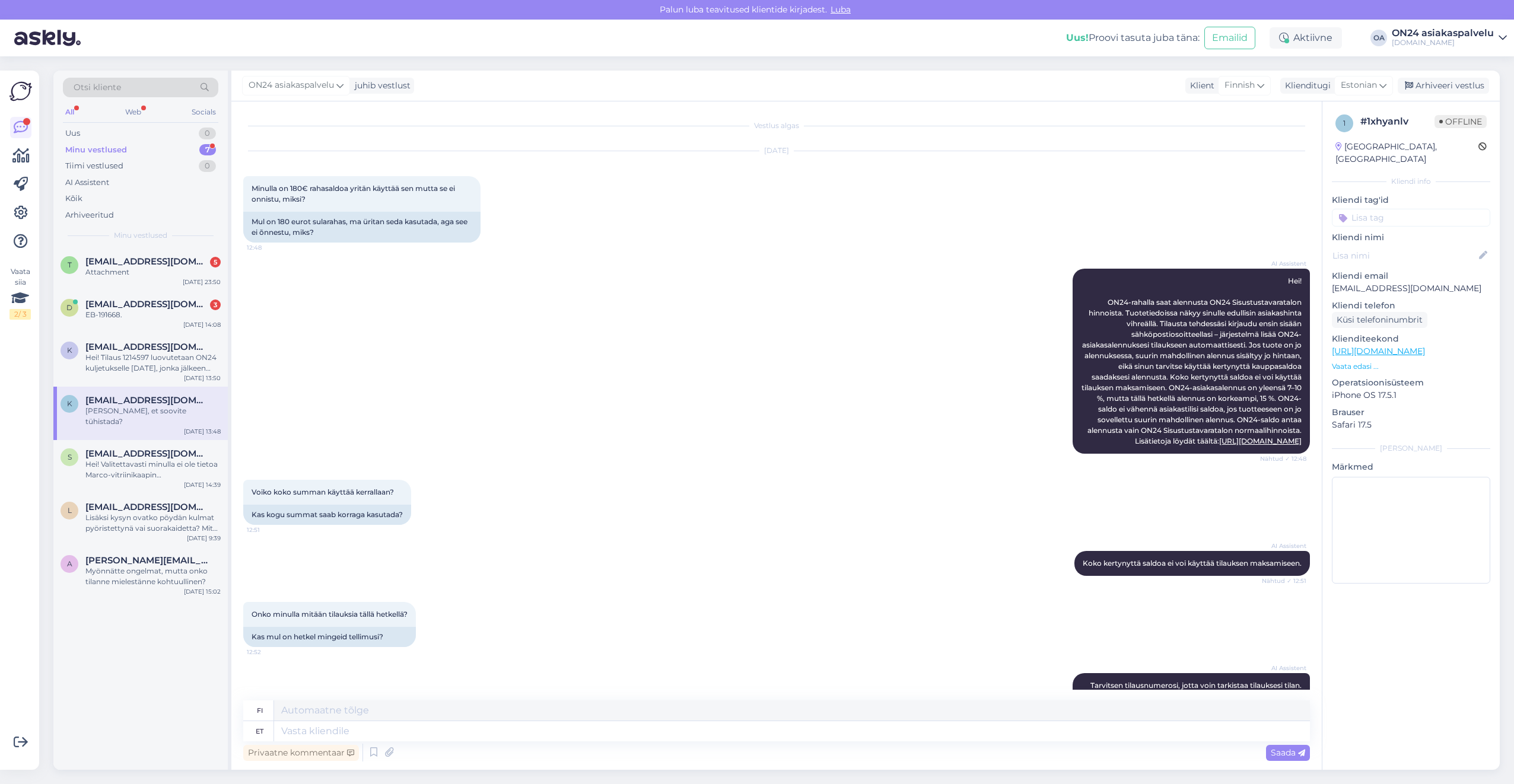
scroll to position [491, 0]
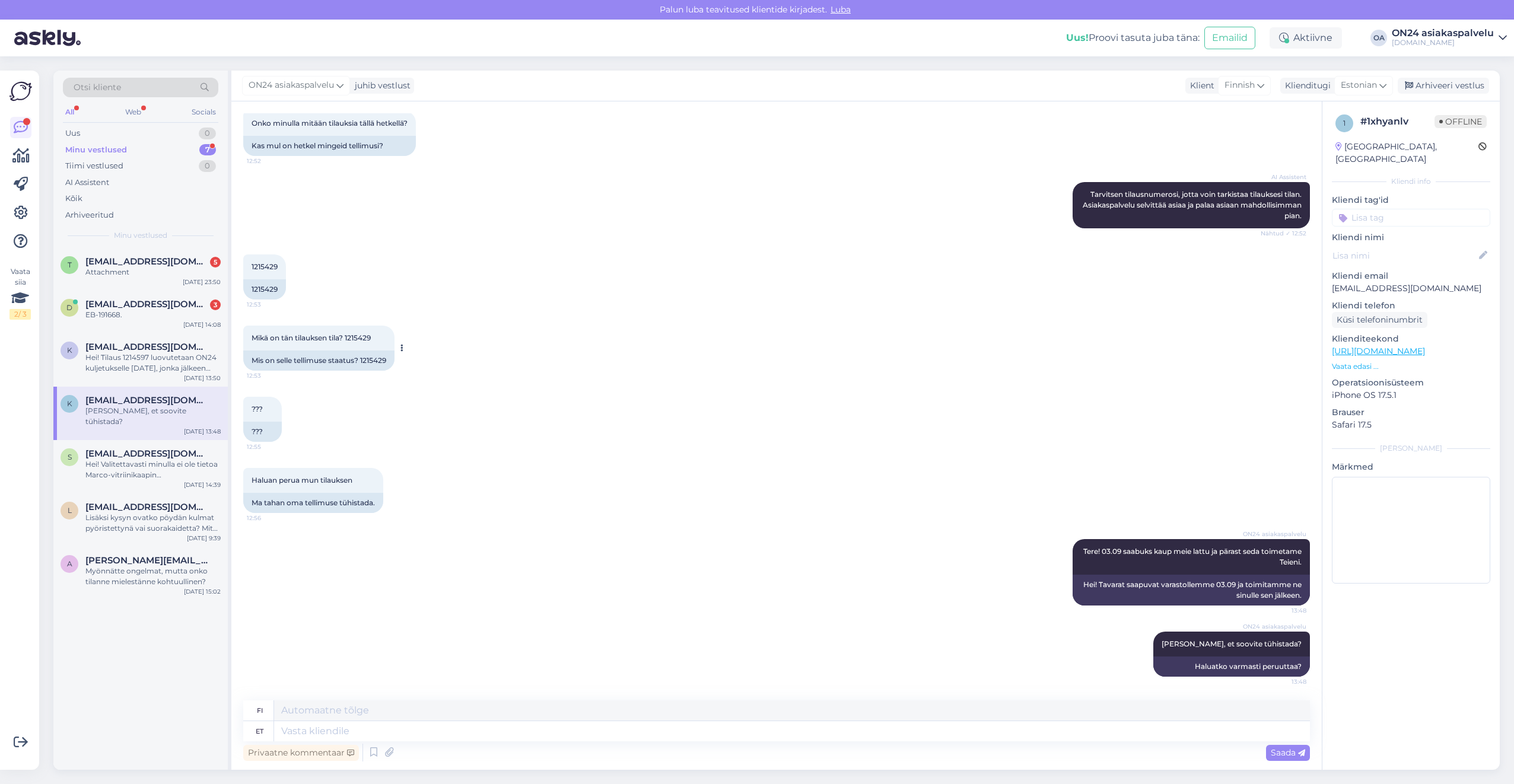
click at [372, 361] on div "Mis on selle tellimuse staatus? 1215429" at bounding box center [319, 361] width 151 height 20
copy div "1215429"
click at [1424, 85] on div "Arhiveeri vestlus" at bounding box center [1443, 85] width 91 height 16
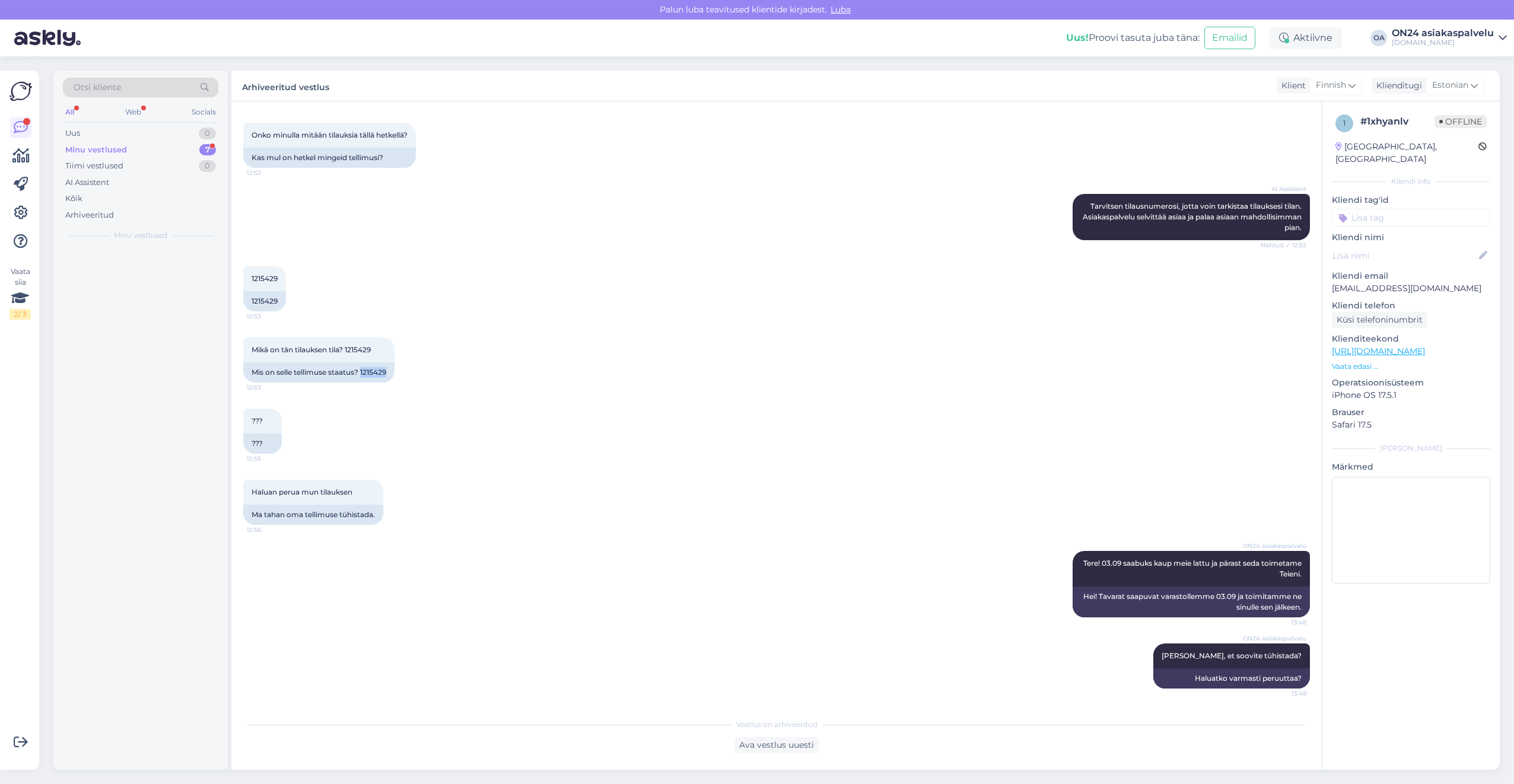
scroll to position [480, 0]
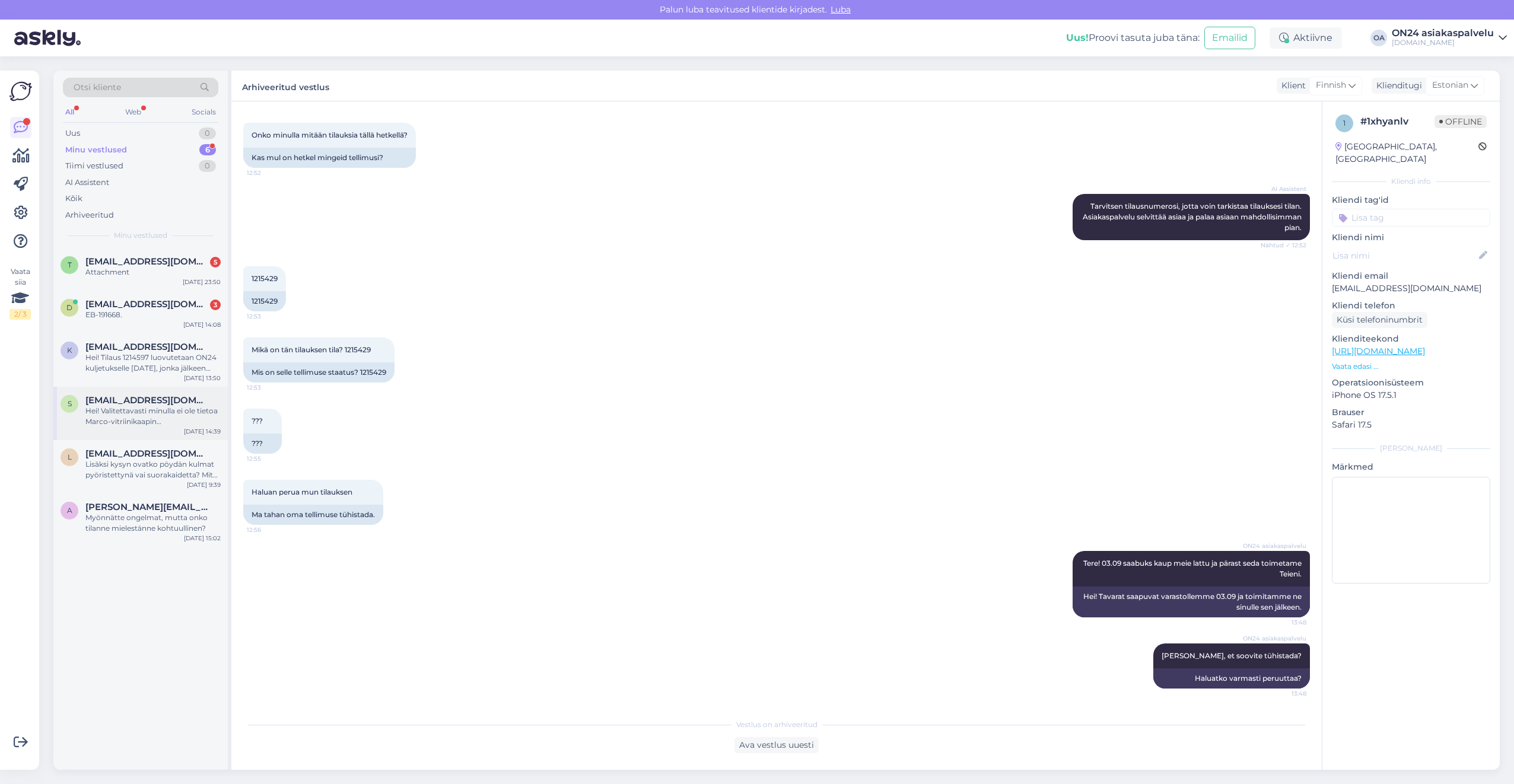
click at [147, 428] on div "s s.myllarinen@gmail.com Hei! Valitettavasti minulla ei ole tietoa Marco-vitrii…" at bounding box center [141, 414] width 174 height 54
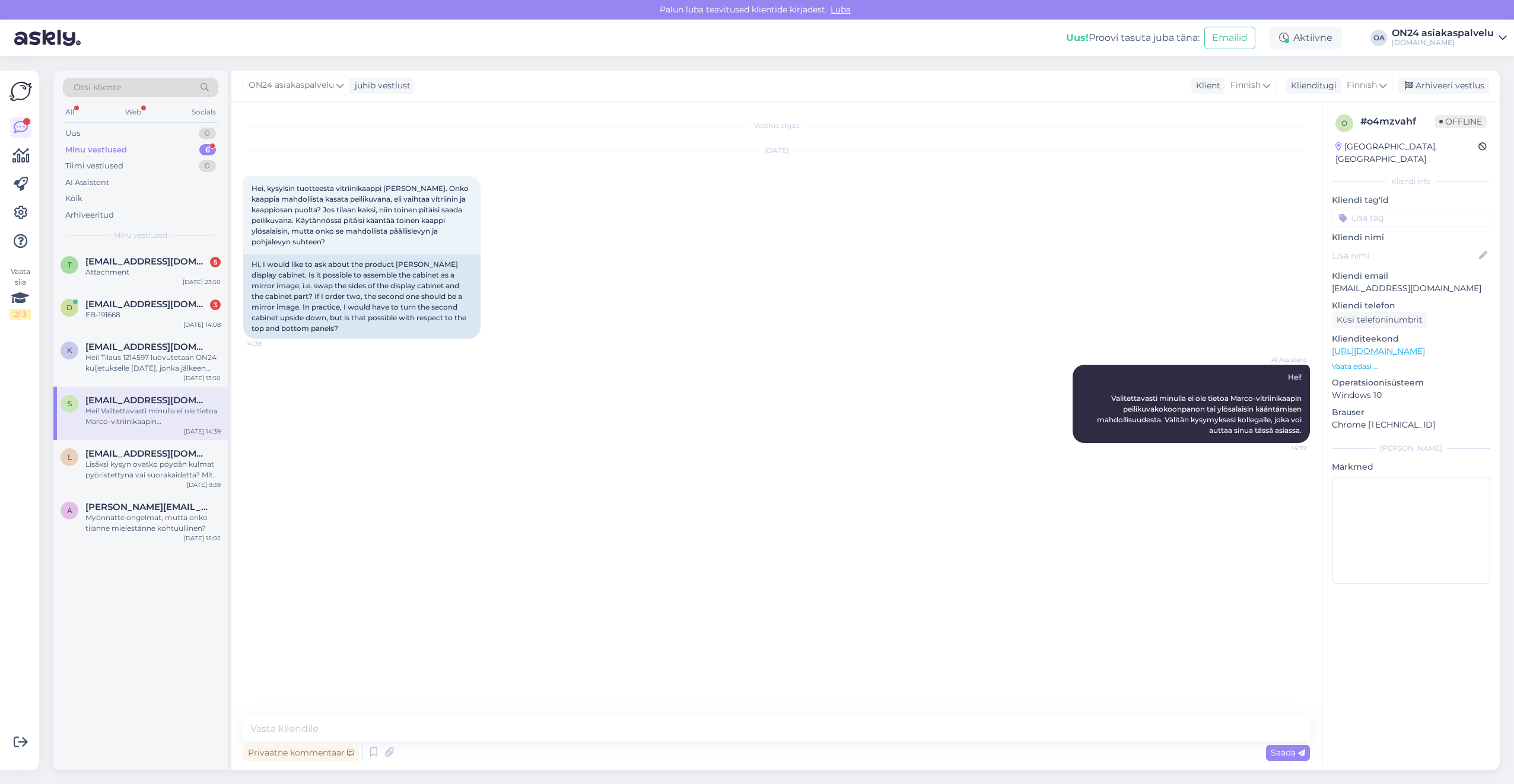
scroll to position [0, 0]
click at [146, 358] on div "Hei! Tilaus 1214597 luovutetaan ON24 kuljetukselle [DATE], jonka jälkeen kuljet…" at bounding box center [153, 363] width 135 height 21
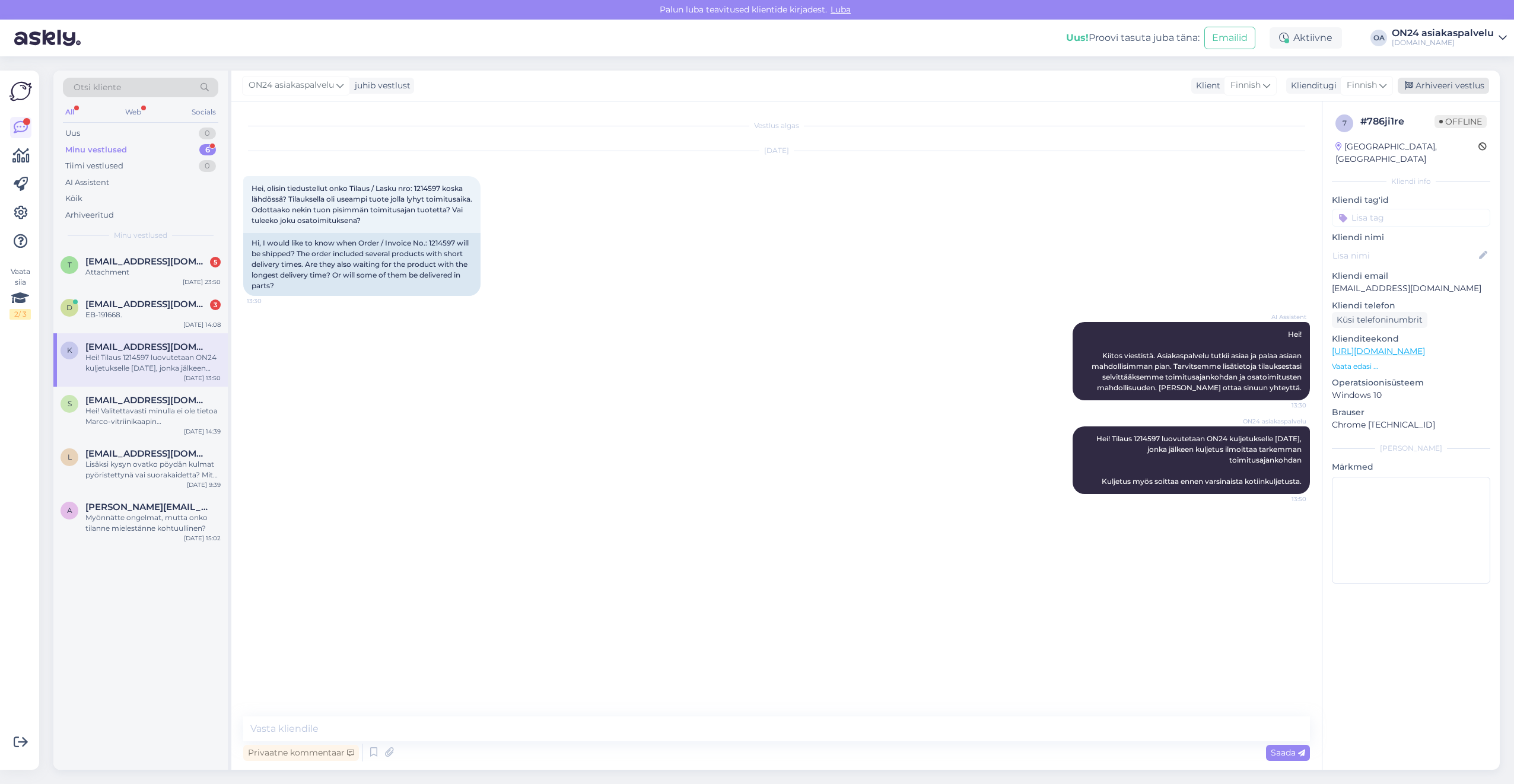
click at [1413, 82] on icon at bounding box center [1409, 86] width 8 height 8
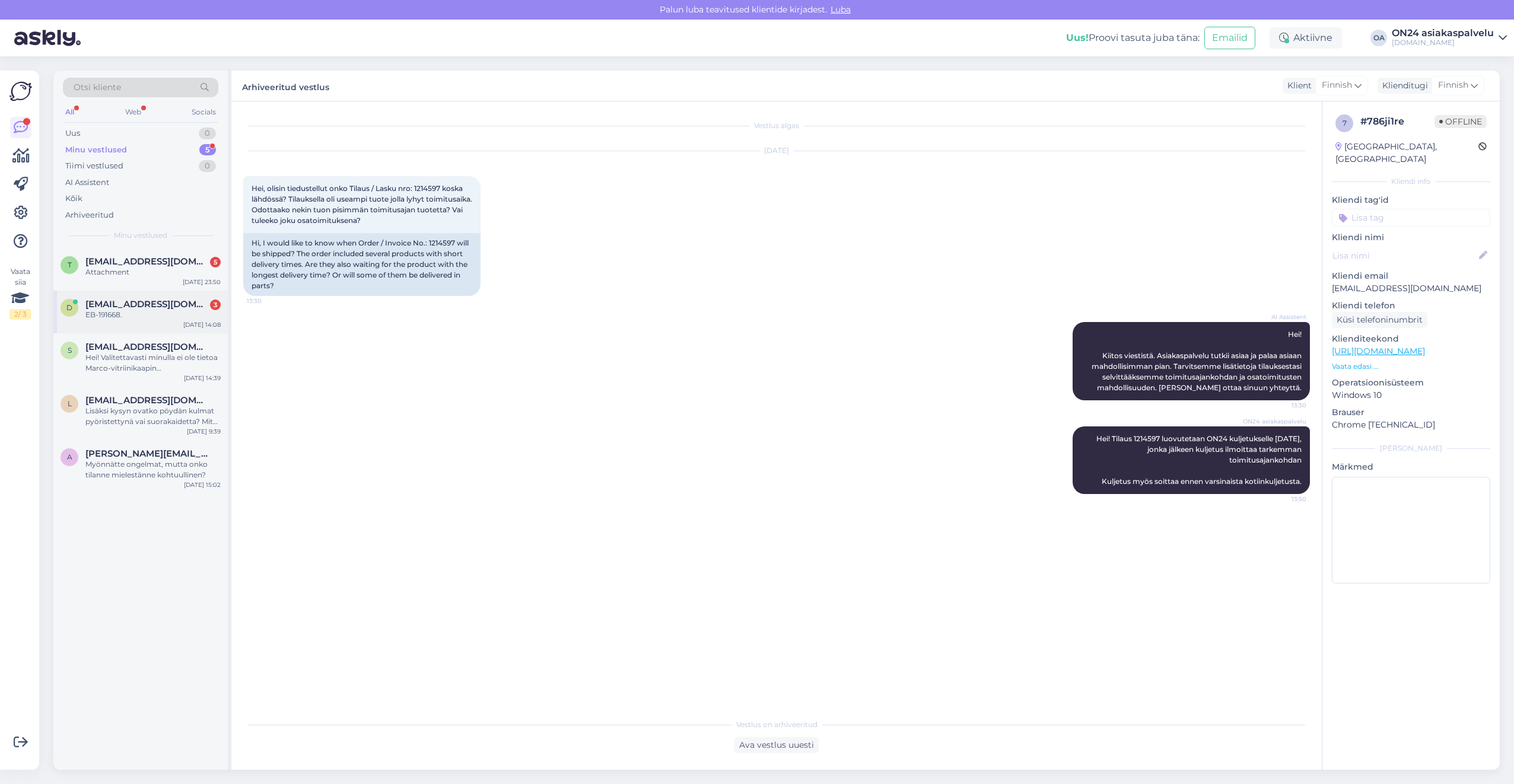
click at [111, 318] on div "EB-191668." at bounding box center [153, 314] width 135 height 11
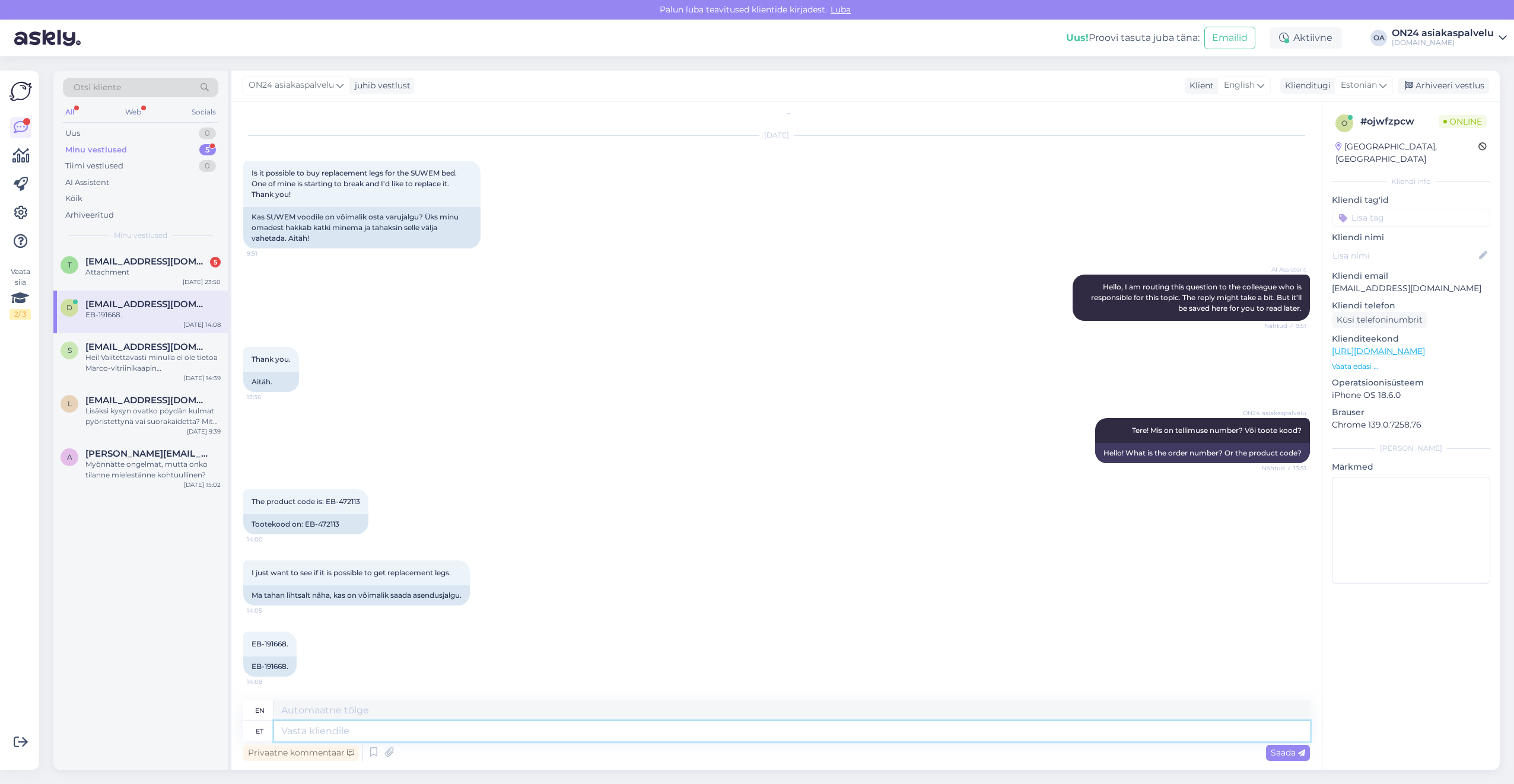
click at [307, 731] on textarea at bounding box center [792, 731] width 1036 height 20
type textarea "Tere!"
type textarea "Hello!"
type textarea "Tere! Uurin ja"
type textarea "Hello! I'm researching."
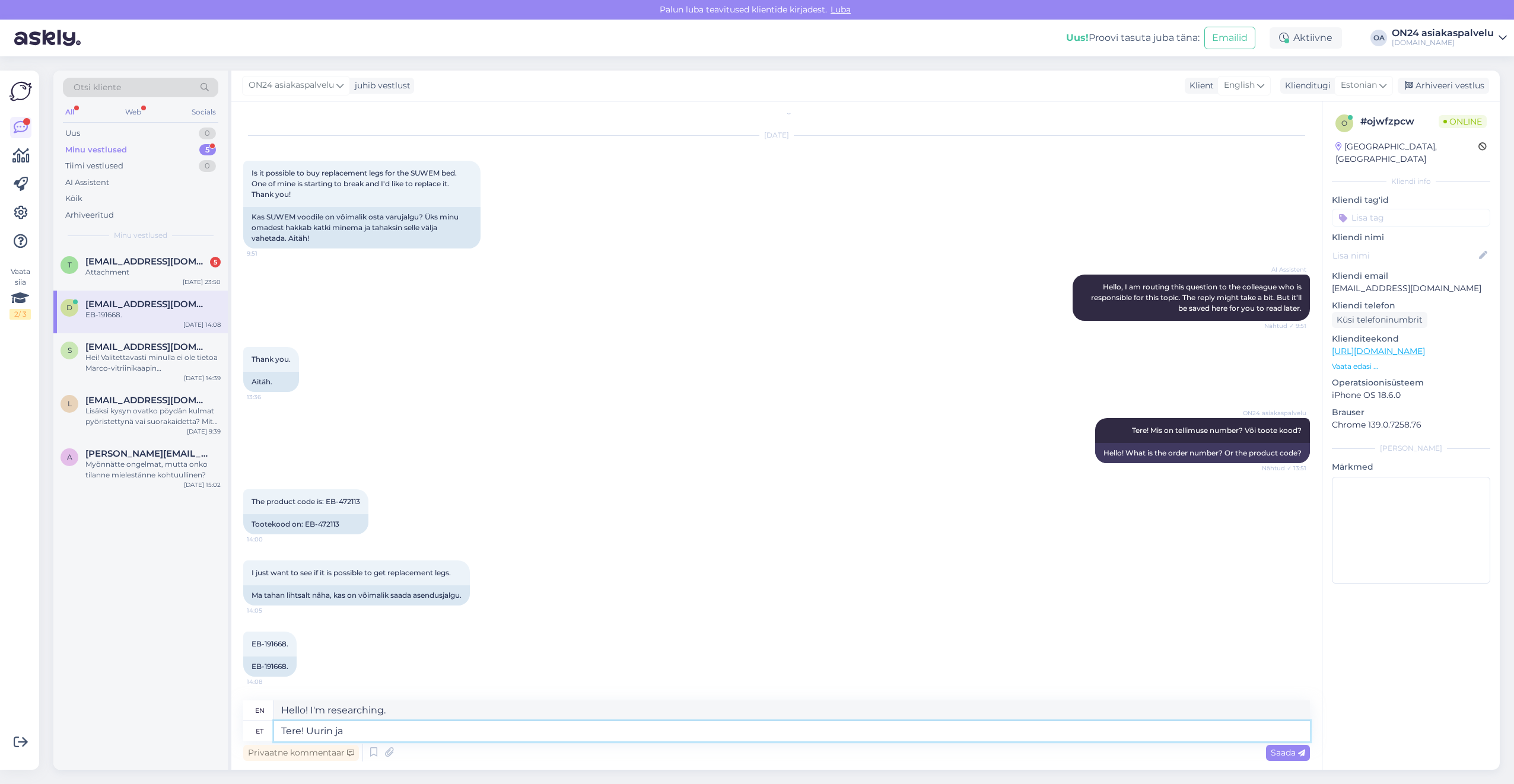
type textarea "Tere! Uurin ja a"
type textarea "Hello! I am researching and"
type textarea "Tere! Uurin ja annan"
type textarea "Hello! I will investigate and give"
type textarea "Tere! [PERSON_NAME] ja annan teada."
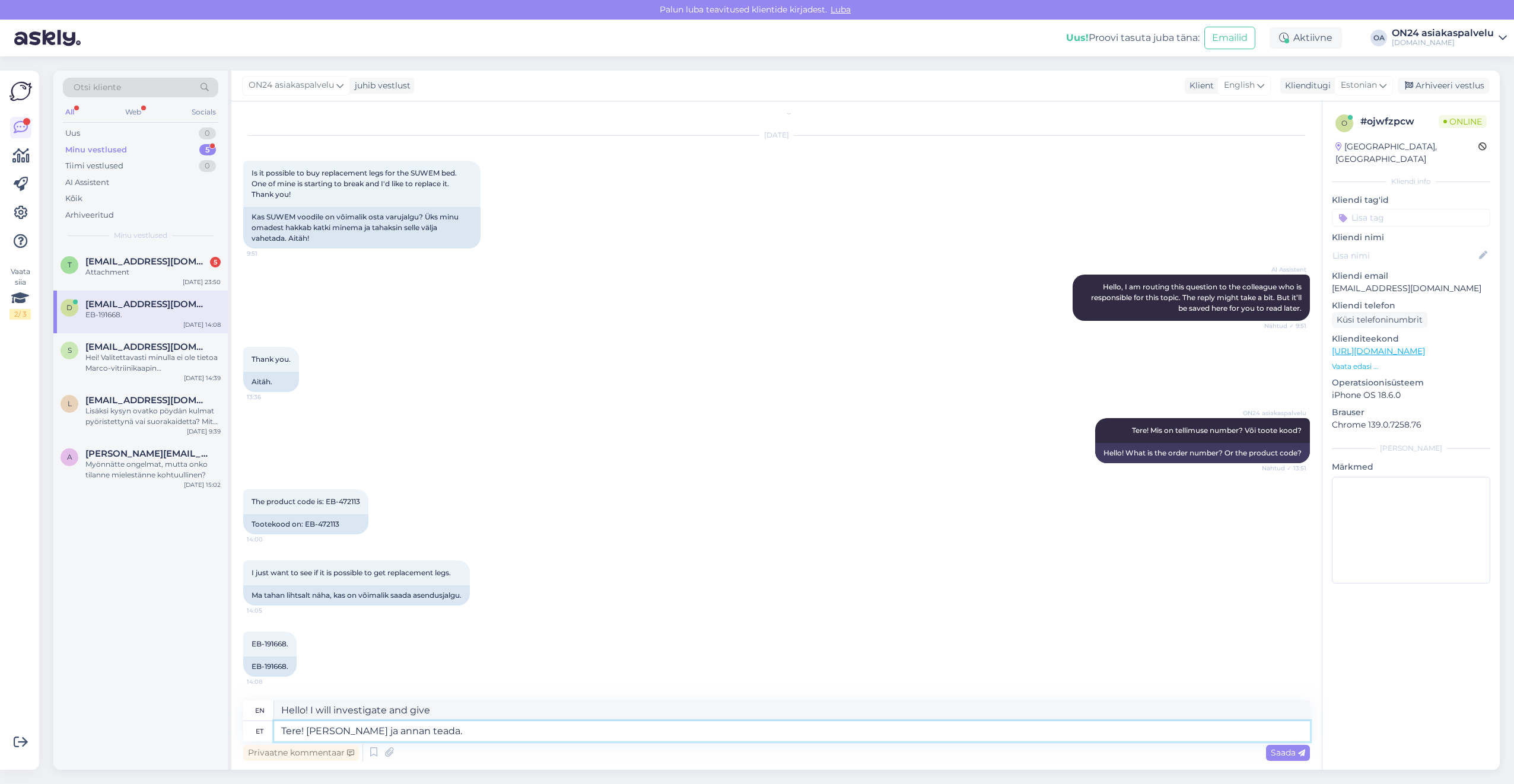
type textarea "Hello! I will investigate and let you know."
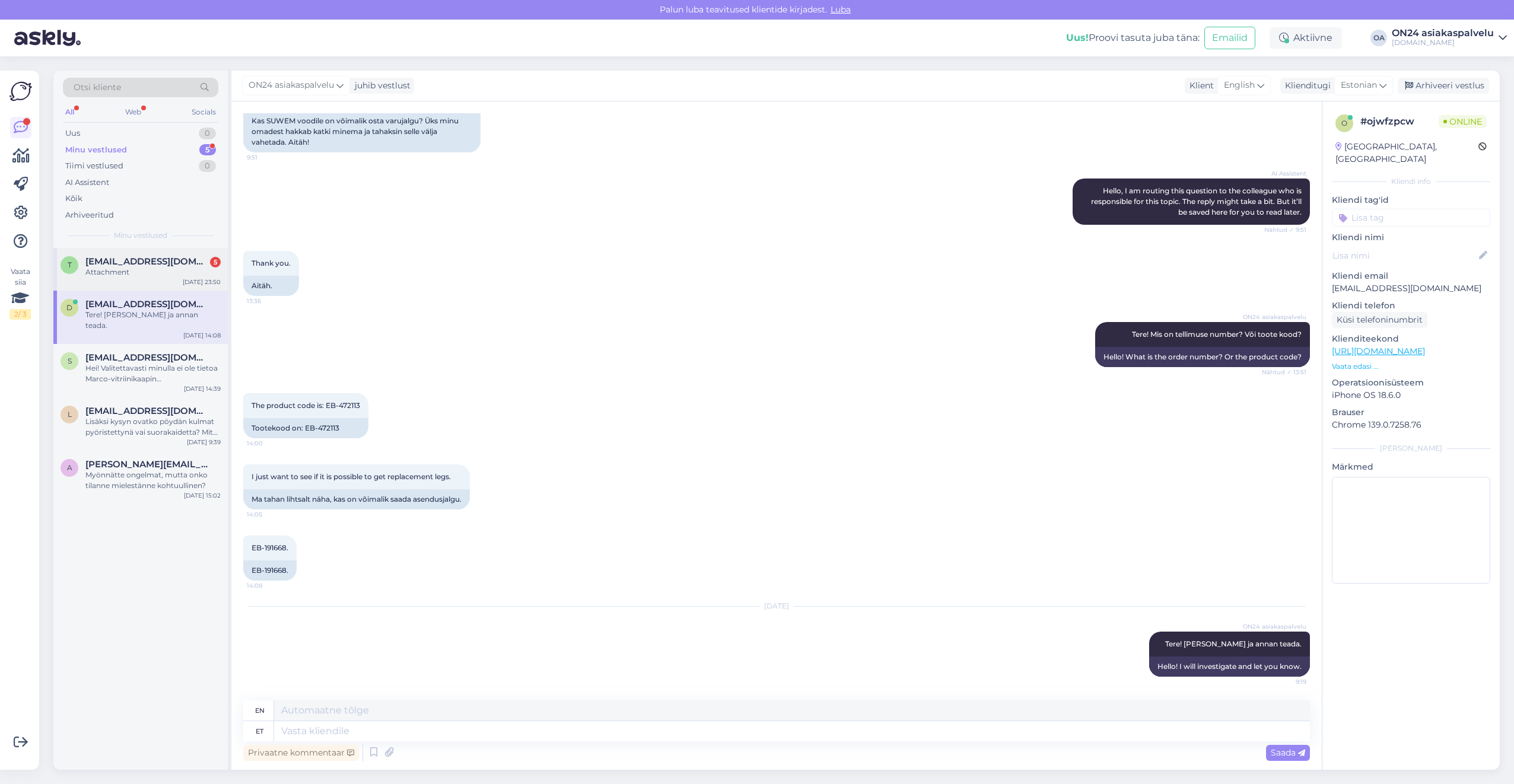
click at [95, 265] on span "[EMAIL_ADDRESS][DOMAIN_NAME]" at bounding box center [147, 261] width 124 height 11
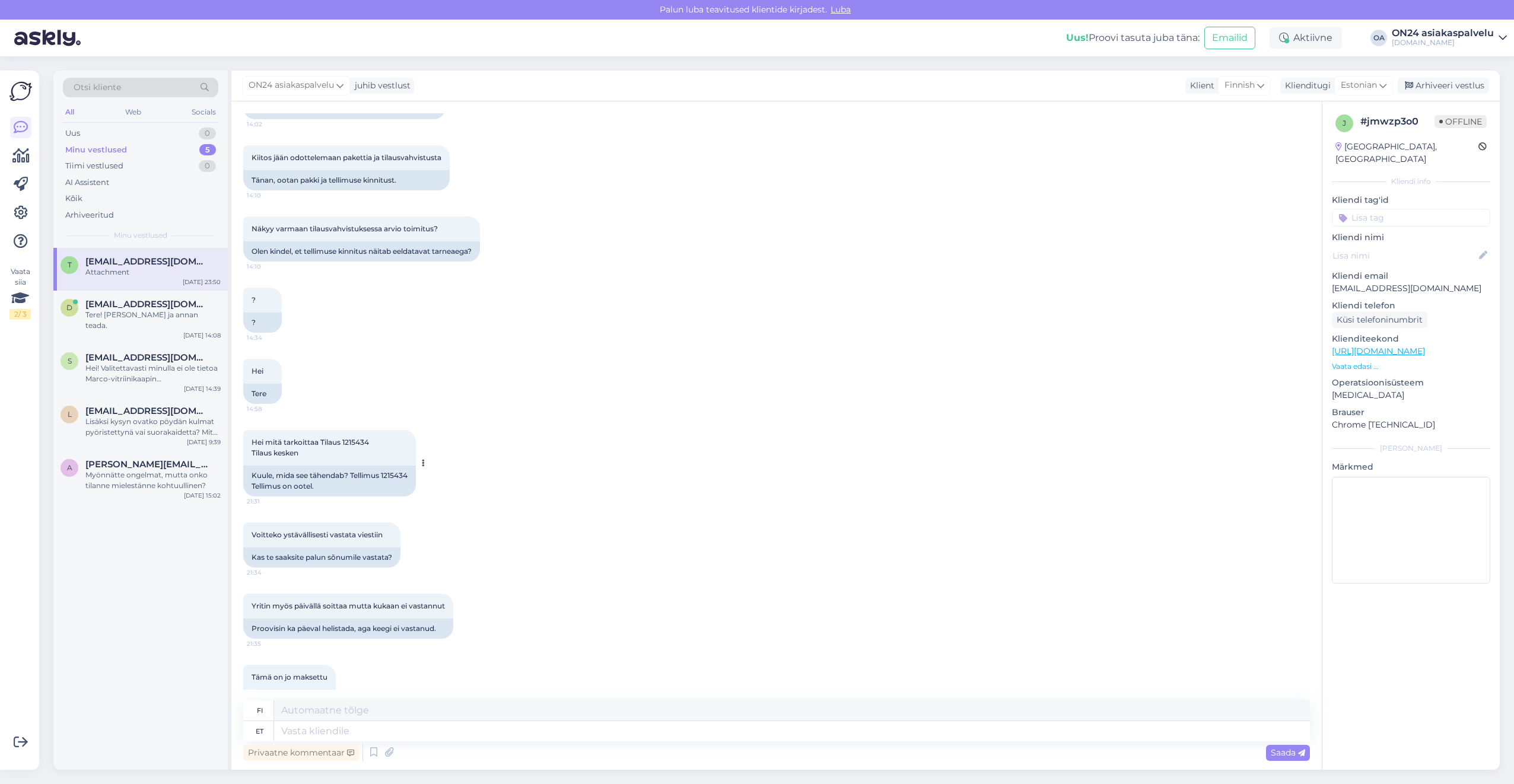
scroll to position [1305, 0]
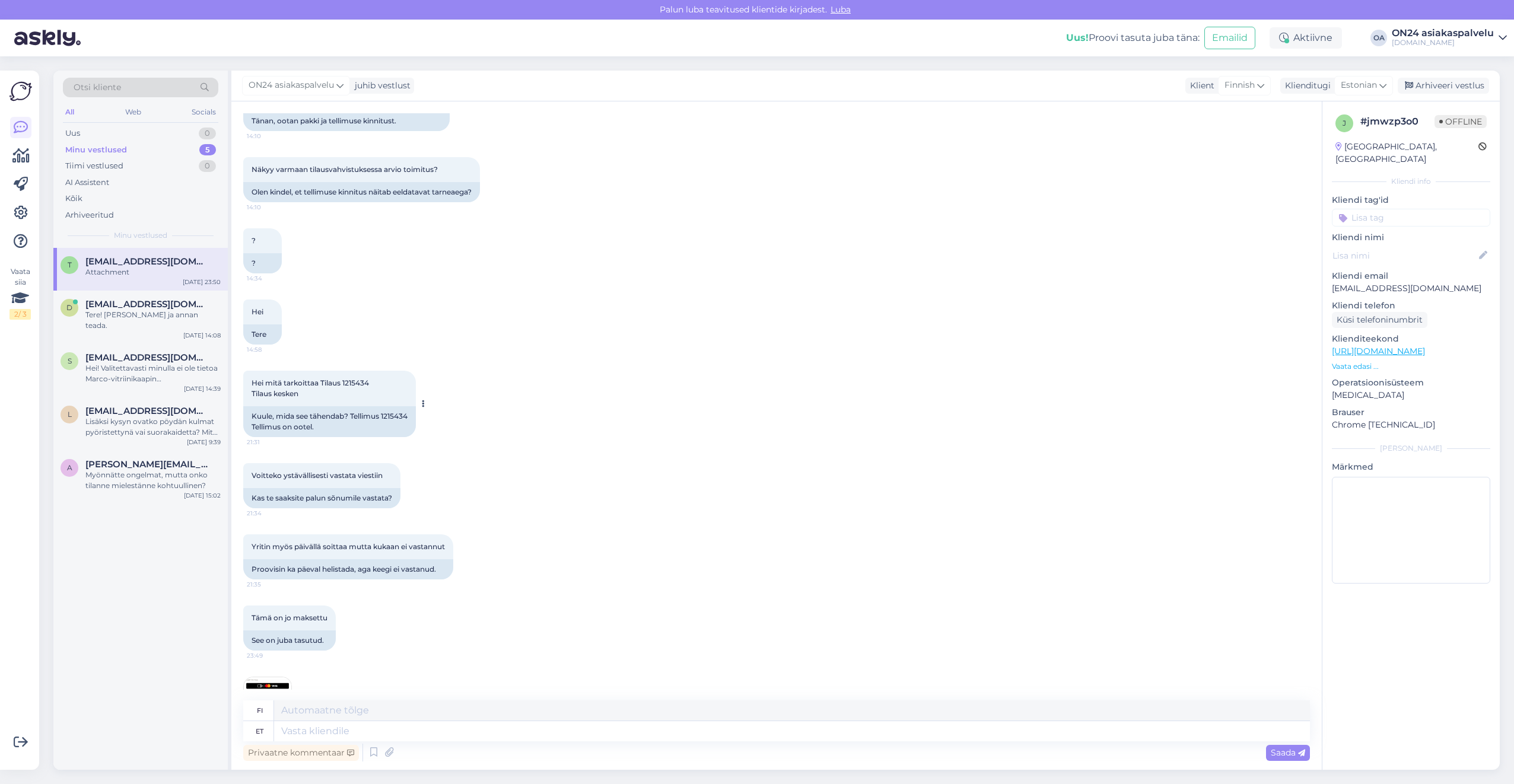
click at [397, 427] on div "Kuule, mida see tähendab? Tellimus 1215434 Tellimus on ootel." at bounding box center [330, 422] width 173 height 31
copy div "1215434"
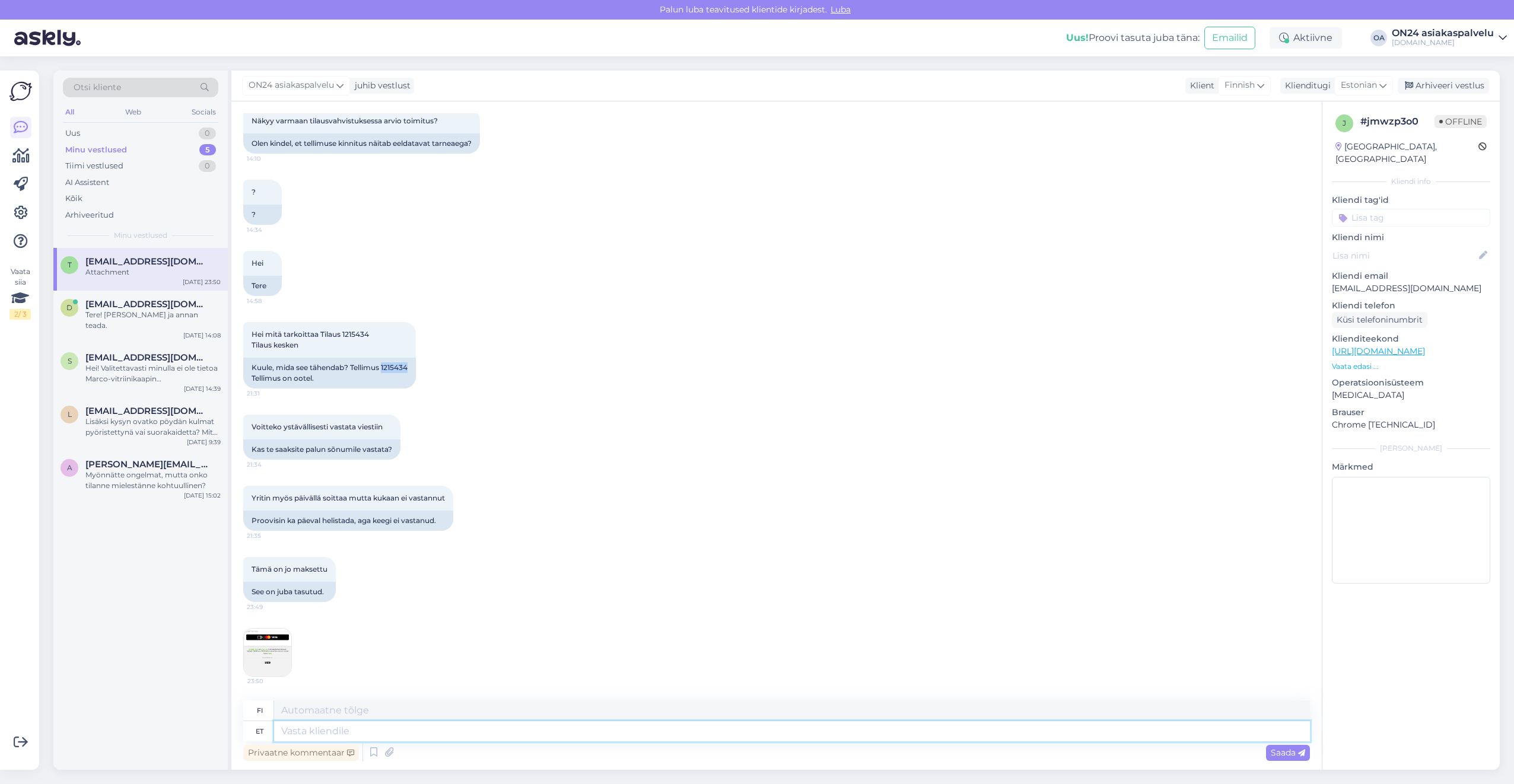
click at [314, 738] on textarea at bounding box center [792, 731] width 1036 height 20
type textarea "Tere!"
type textarea "Hei!"
type textarea "Tere! Tellimus o"
type textarea "Hei! Tilaa"
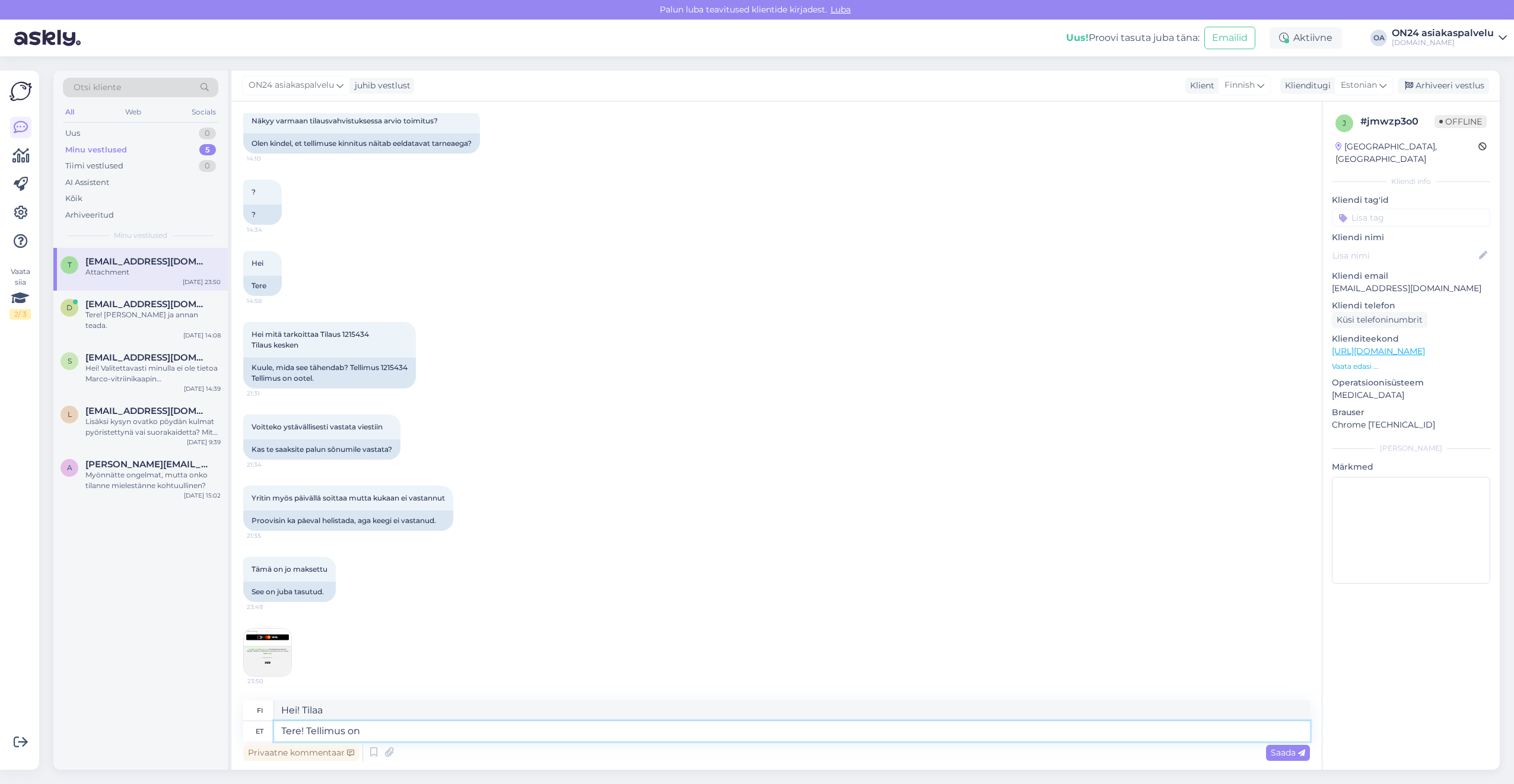
type textarea "Tere! Tellimus on t"
type textarea "Hei! Tilaus on"
type textarea "Tere! Tellimus on töösse v"
type textarea "Hei! Tilaus on käsittelyssä."
type textarea "Tere! Tellimus on töösse võetud."
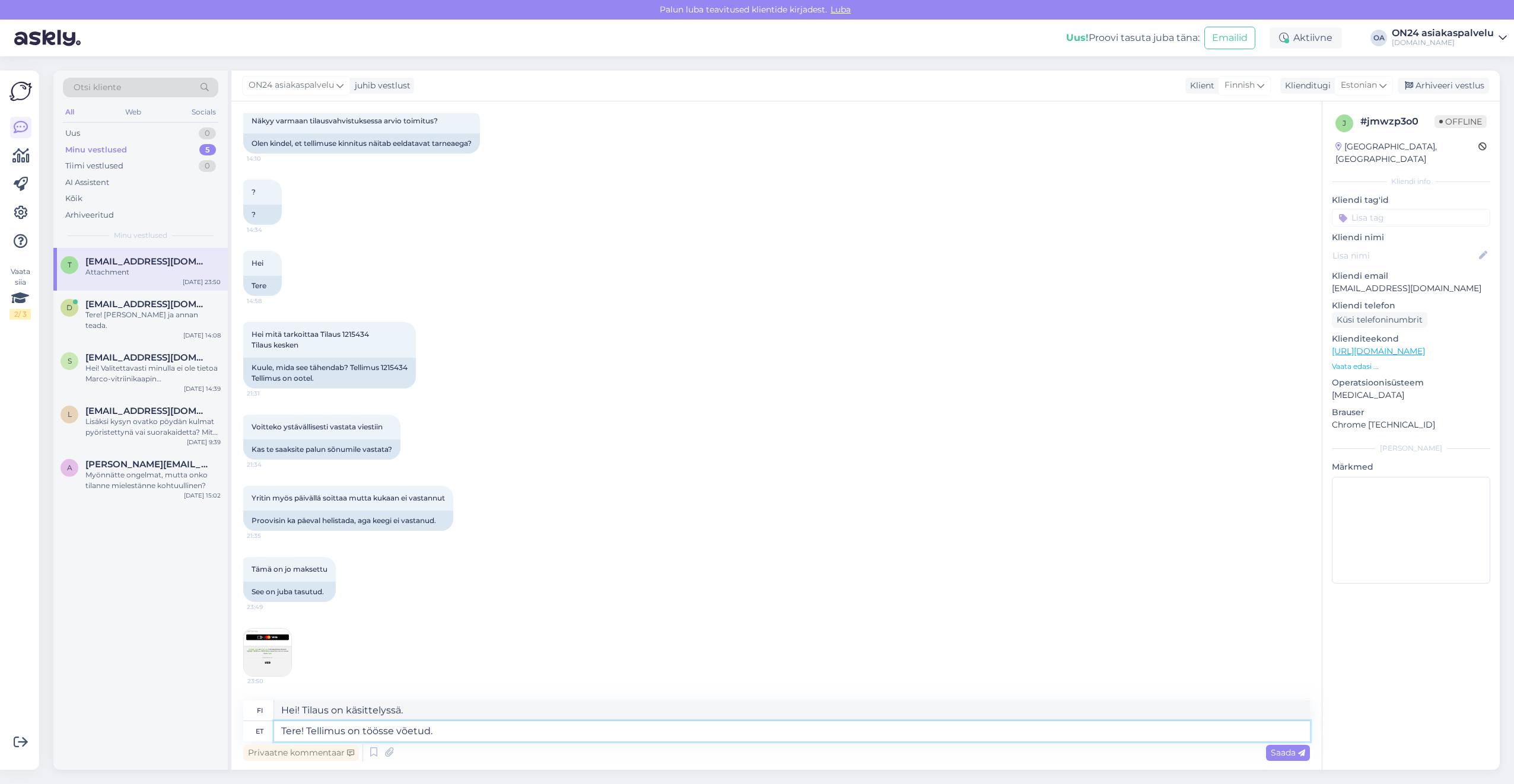
type textarea "Hei! Tilaus on käsitelty."
type textarea "Tere! Tellimus on töösse võetud. Me sa"
type textarea "Hei! Tilaus on käsitelty. Me"
type textarea "Tere! Tellimus on töösse võetud. Me saadame"
type textarea "Hei! Tilaus on käsitelty. Lähetämme sen."
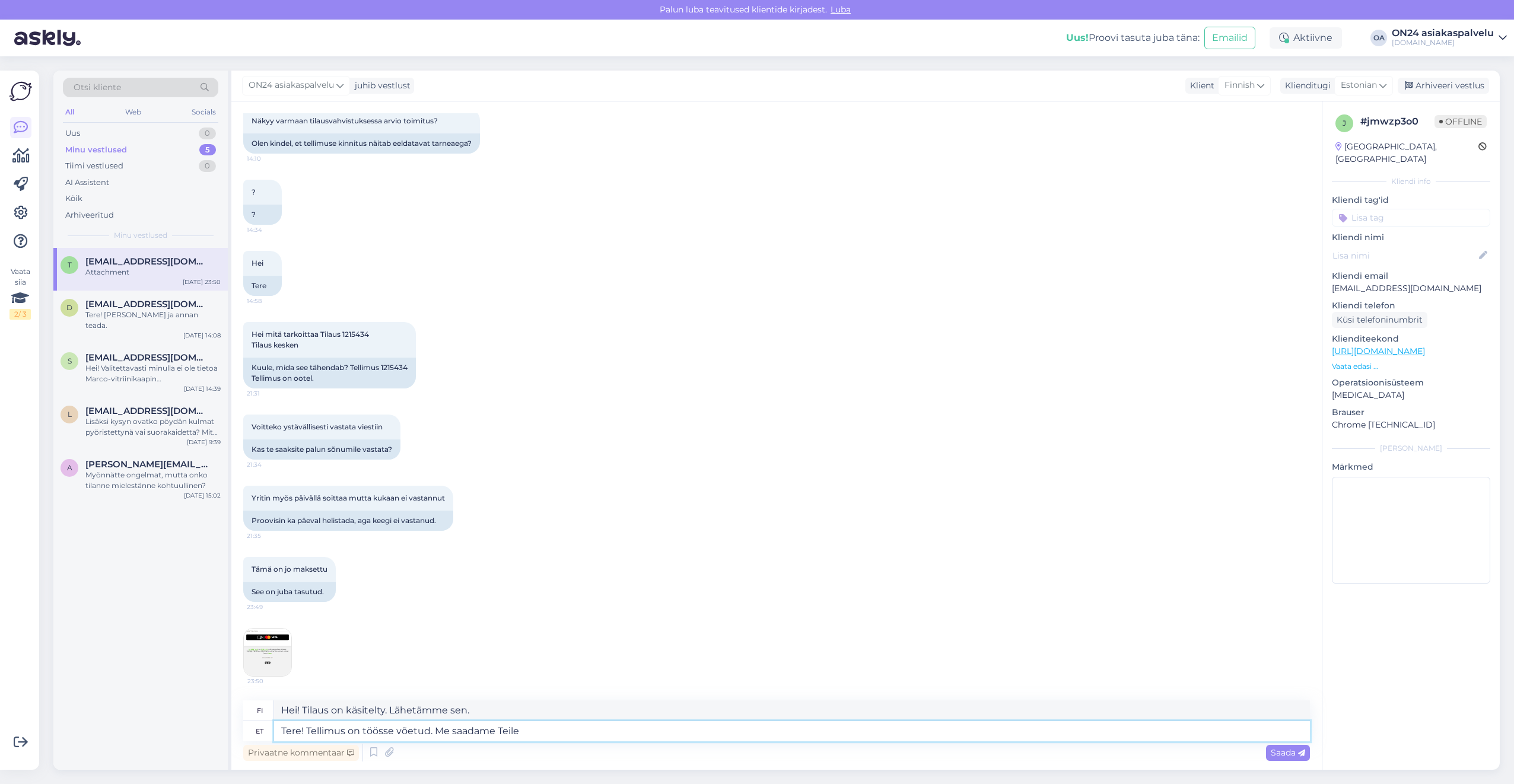
type textarea "Tere! Tellimus on töösse võetud. Me saadame Teile e"
type textarea "Hei! Tilauksesi on käsitelty. Lähetämme sen sinulle."
type textarea "Tere! Tellimus on töösse võetud. Me saadame Teile e-mailile"
type textarea "Hei! Tilauksesi on käsitelty. Lähetämme sinulle sähköpostia."
type textarea "Tere! Tellimus on töösse võetud. Me saadame Teile e-mailile tellimuse k"
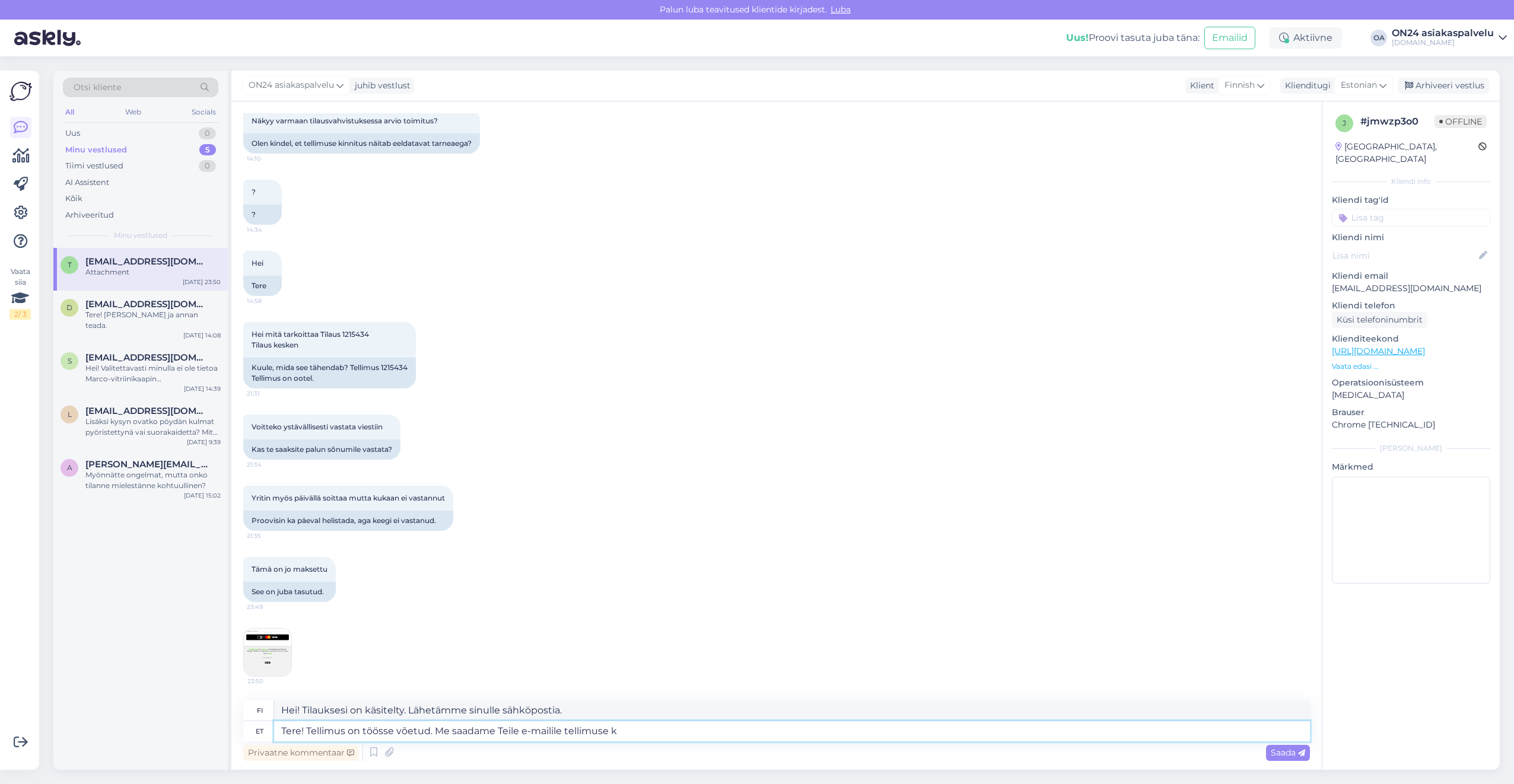
type textarea "Hei! Tilauksesi on käsitelty. Lähetämme sinulle tilausvahvistuksen sähköpostits…"
type textarea "Tere! Tellimus on töösse võetud. Me saadame Teile e-mailile tellimuse kinnituse…"
type textarea "Hei! Tilauksesi on käsitelty. Lähetämme sinulle tilausvahvistuksen sähköpostits…"
type textarea "Tere! Tellimus on töösse võetud. Me saadame Teile e-mailile tellimuse kinnituse…"
type textarea "Hei! Tilauksesi on käsitelty. Lähetämme sinulle tilausvahvistuksen ja toimitusa…"
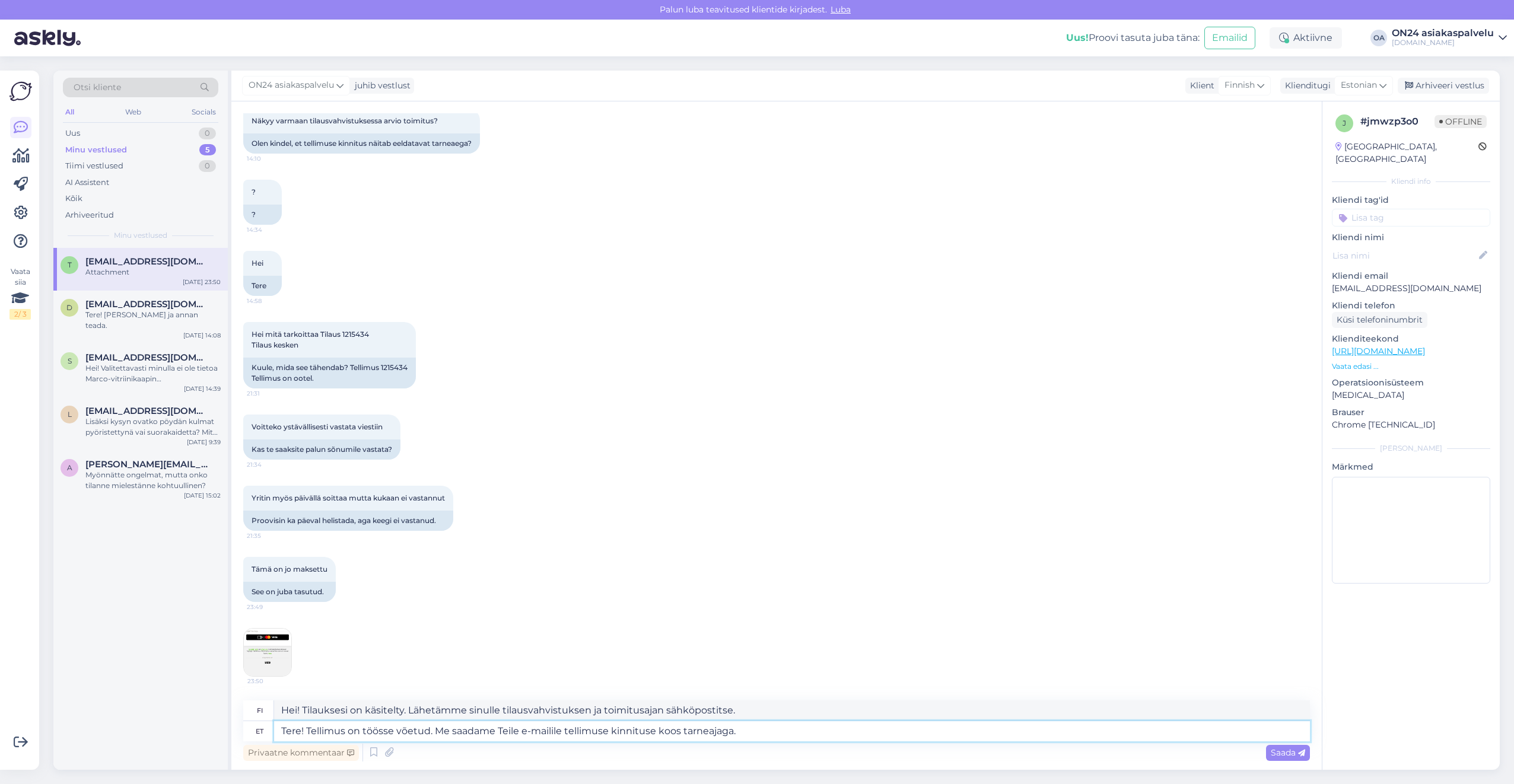
type textarea "Tere! Tellimus on töösse võetud. Me saadame Teile e-mailile tellimuse kinnituse…"
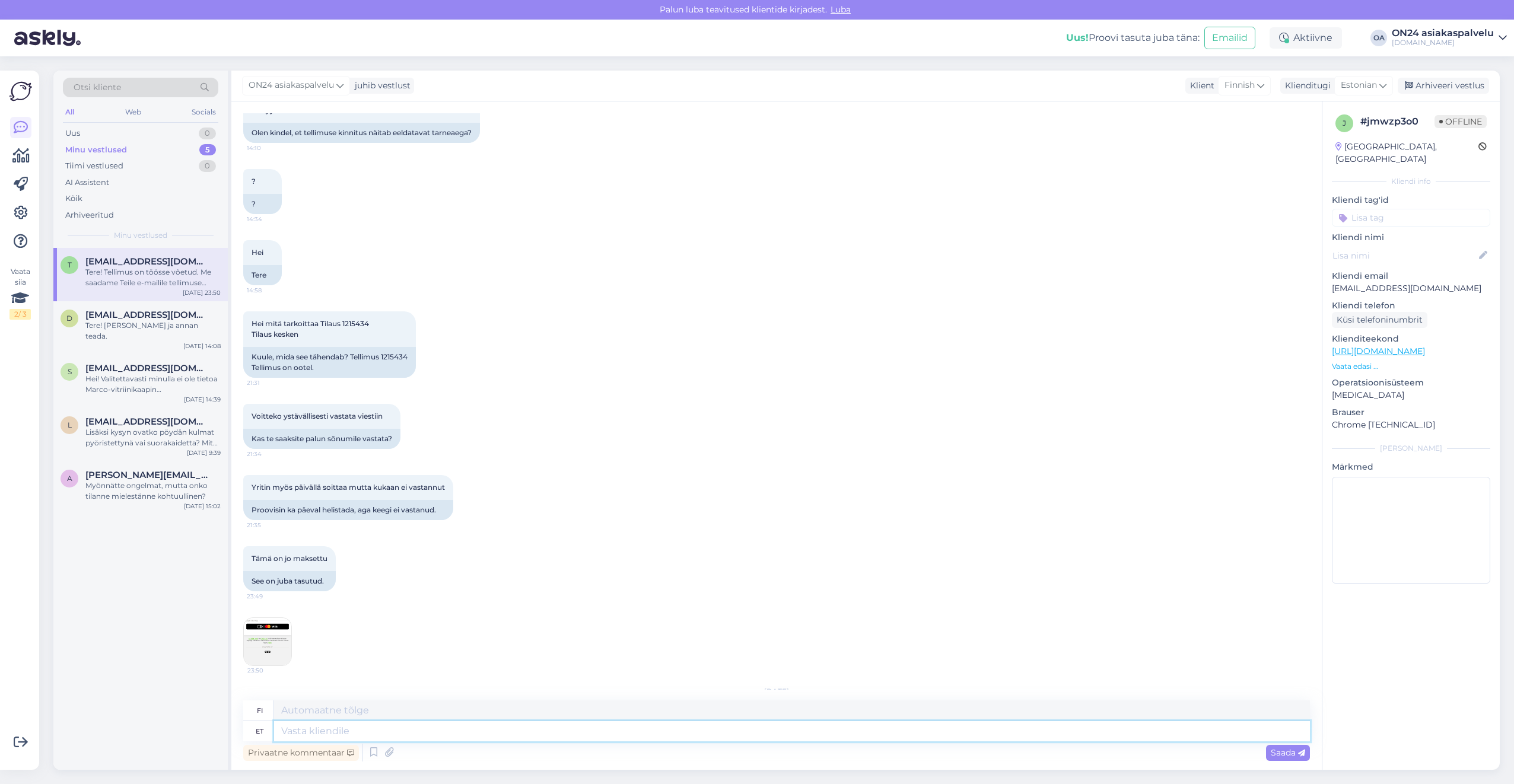
scroll to position [1482, 0]
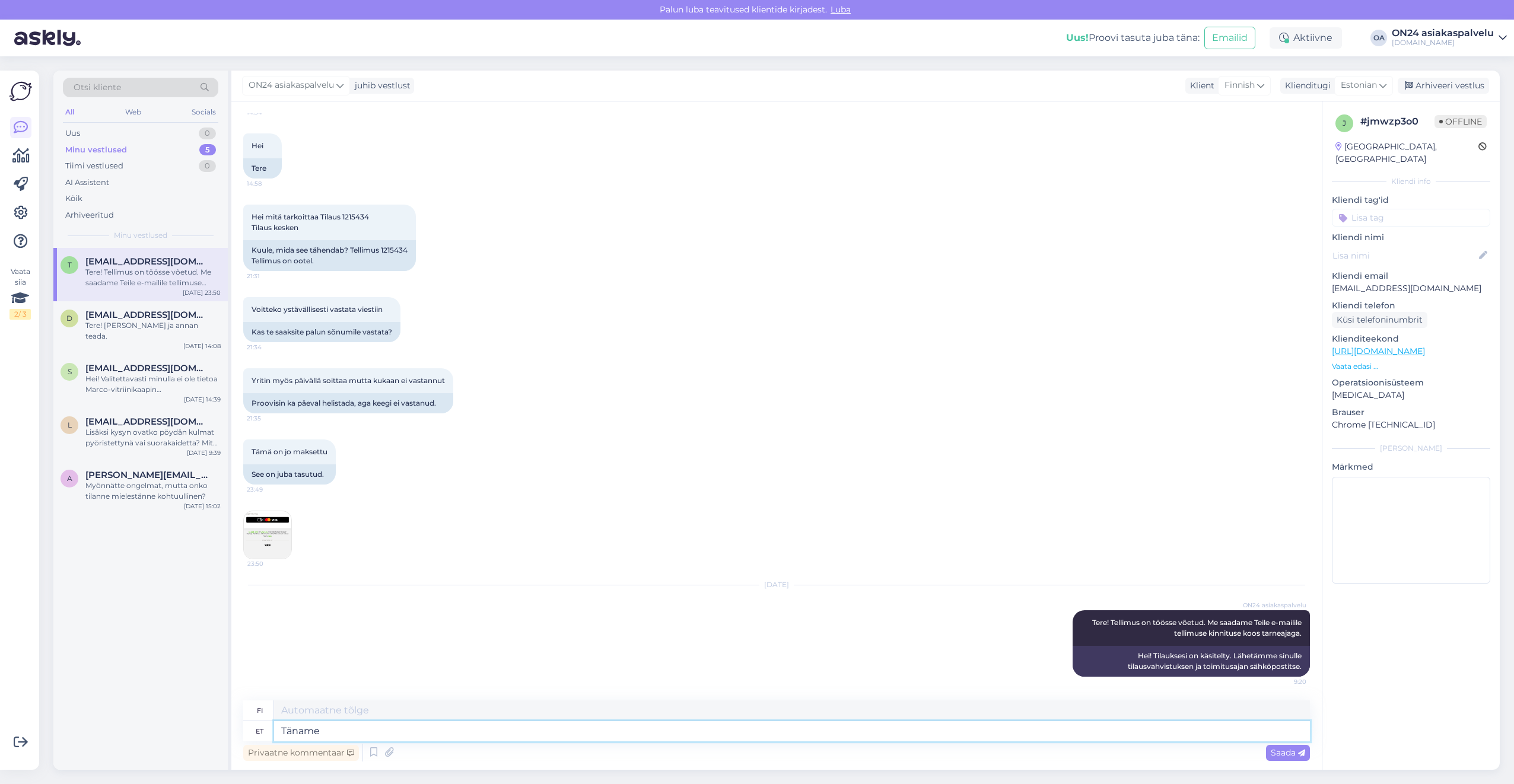
type textarea "Täname k"
type textarea "Kiitos"
type textarea "Täname kirja e"
type textarea "Kiitoskirje"
type textarea "Täname kirja eest!"
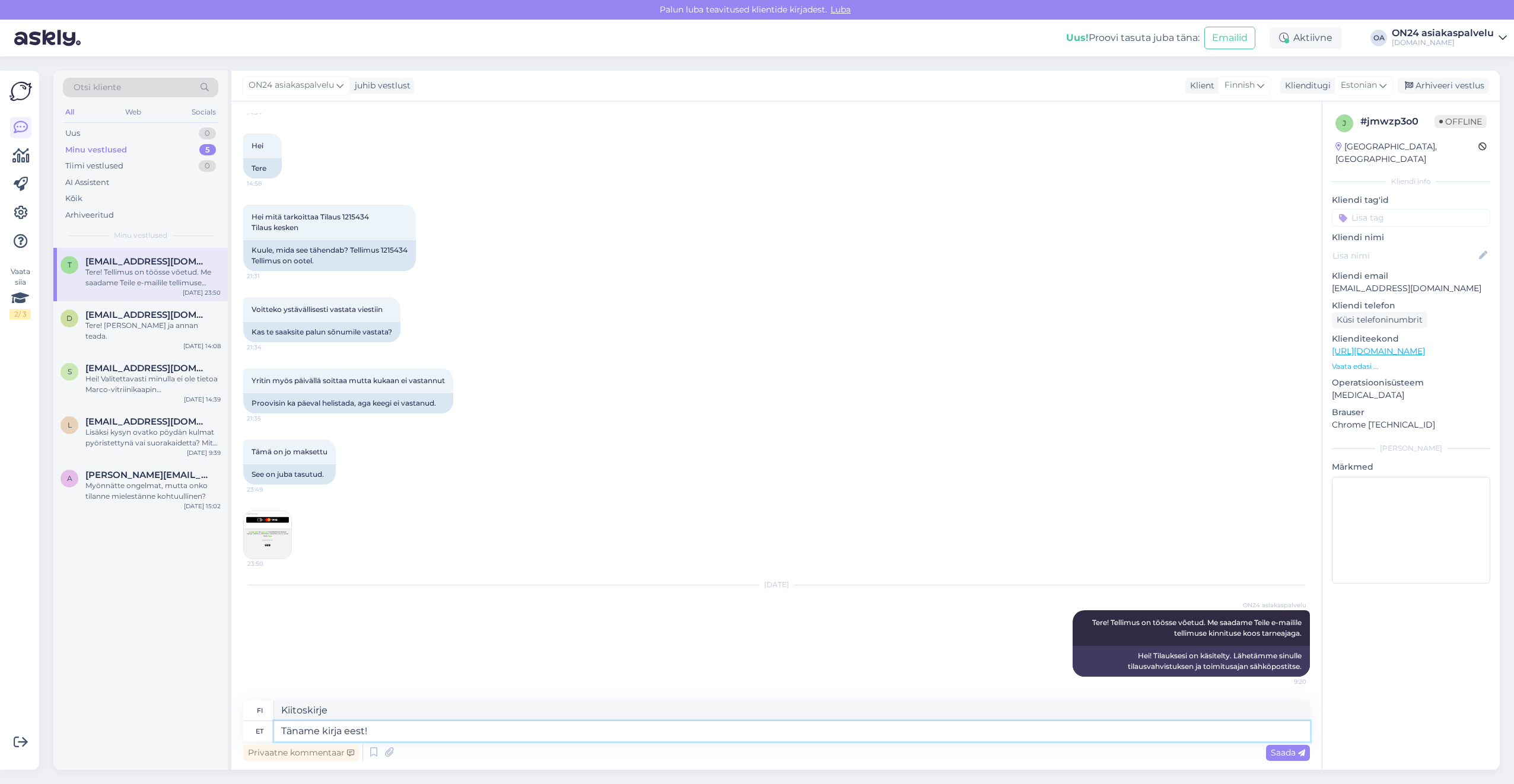
type textarea "Kiitos kirjeestä!"
type textarea "Täname kirja eest! Paraku"
type textarea "Kiitos kirjeestä! Valitettavasti"
type textarea "Täname kirja eest! Paraku järelmaksu v"
type textarea "Kiitos kirjeestä! Valitettavasti maksu erissä"
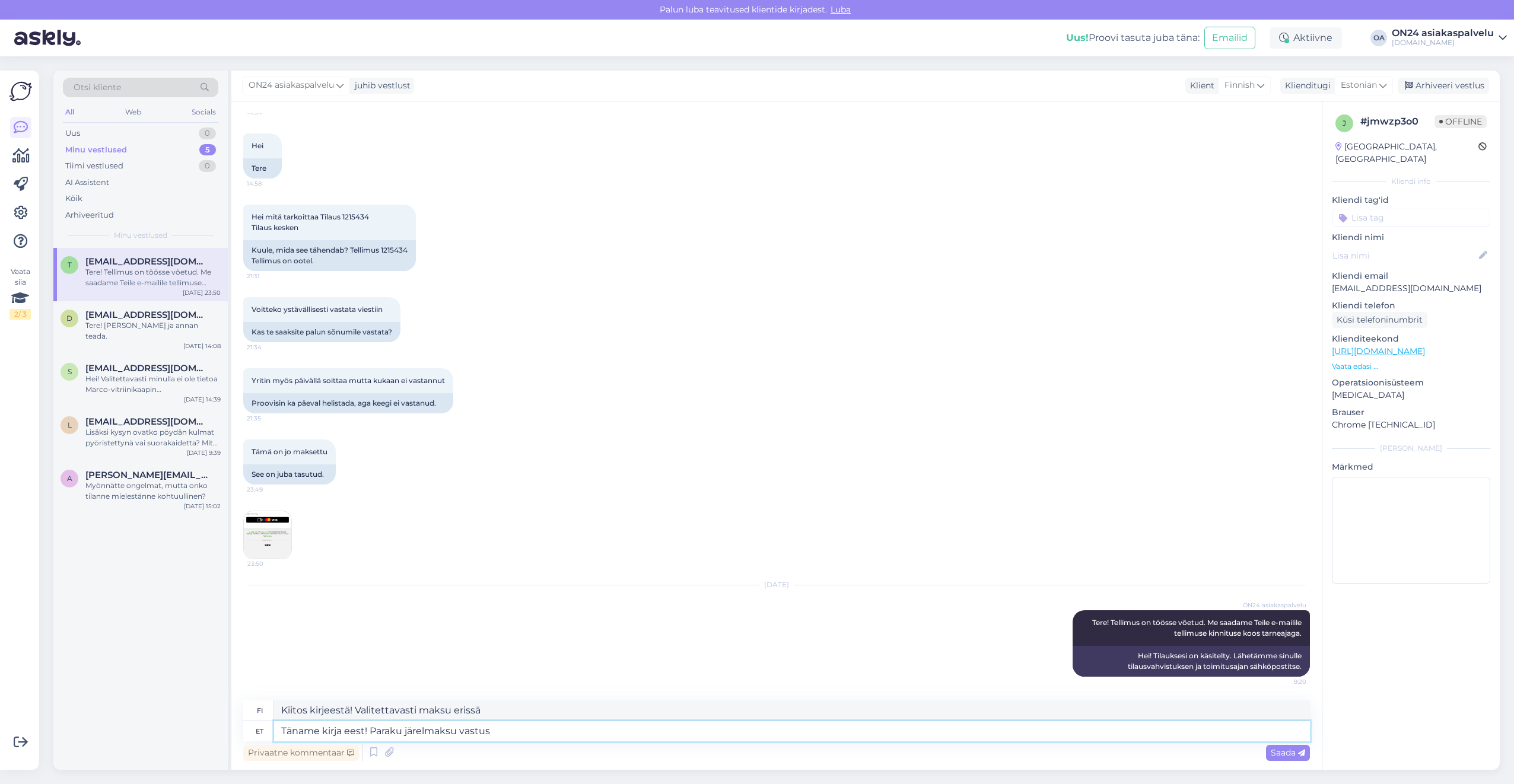
type textarea "Täname kirja eest! Paraku järelmaksu vastus o"
type textarea "Kiitos kirjeestäsi! Valitettavasti erämaksuvastaus ei toimi."
type textarea "Täname kirja eest! Paraku järelmaksu vastus oli n"
type textarea "Kiitos kirjeestäsi! Valitettavasti erämaksun vastaus oli"
type textarea "Täname kirja eest! Paraku järelmaksu vastus oli negatiivne."
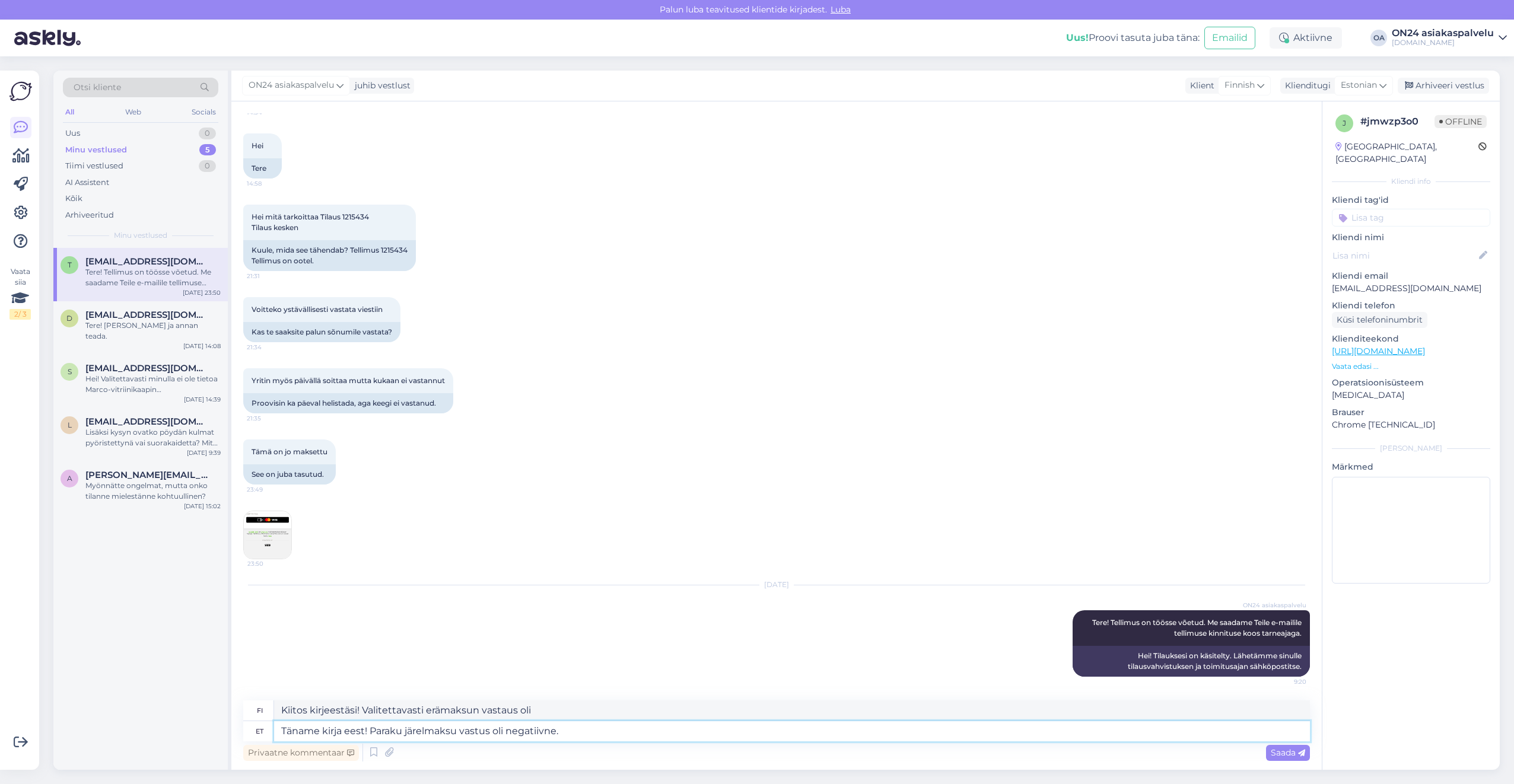
type textarea "Kiitos kirjeestäsi! Valitettavasti vastaus osamaksusuunnitelmaan oli kielteinen."
type textarea "Täname kirja eest! Paraku järelmaksu vastus oli negatiivne. Teil o"
type textarea "Kiitos kirjeestäsi! Valitettavasti vastaus erämaksuun oli kielteinen. Sinä"
type textarea "Täname kirja eest! Paraku järelmaksu vastus oli negatiivne. Teil on võ"
type textarea "Kiitos kirjeestäsi! Valitettavasti vastaus erämaksuun oli kielteinen. Sinulla on"
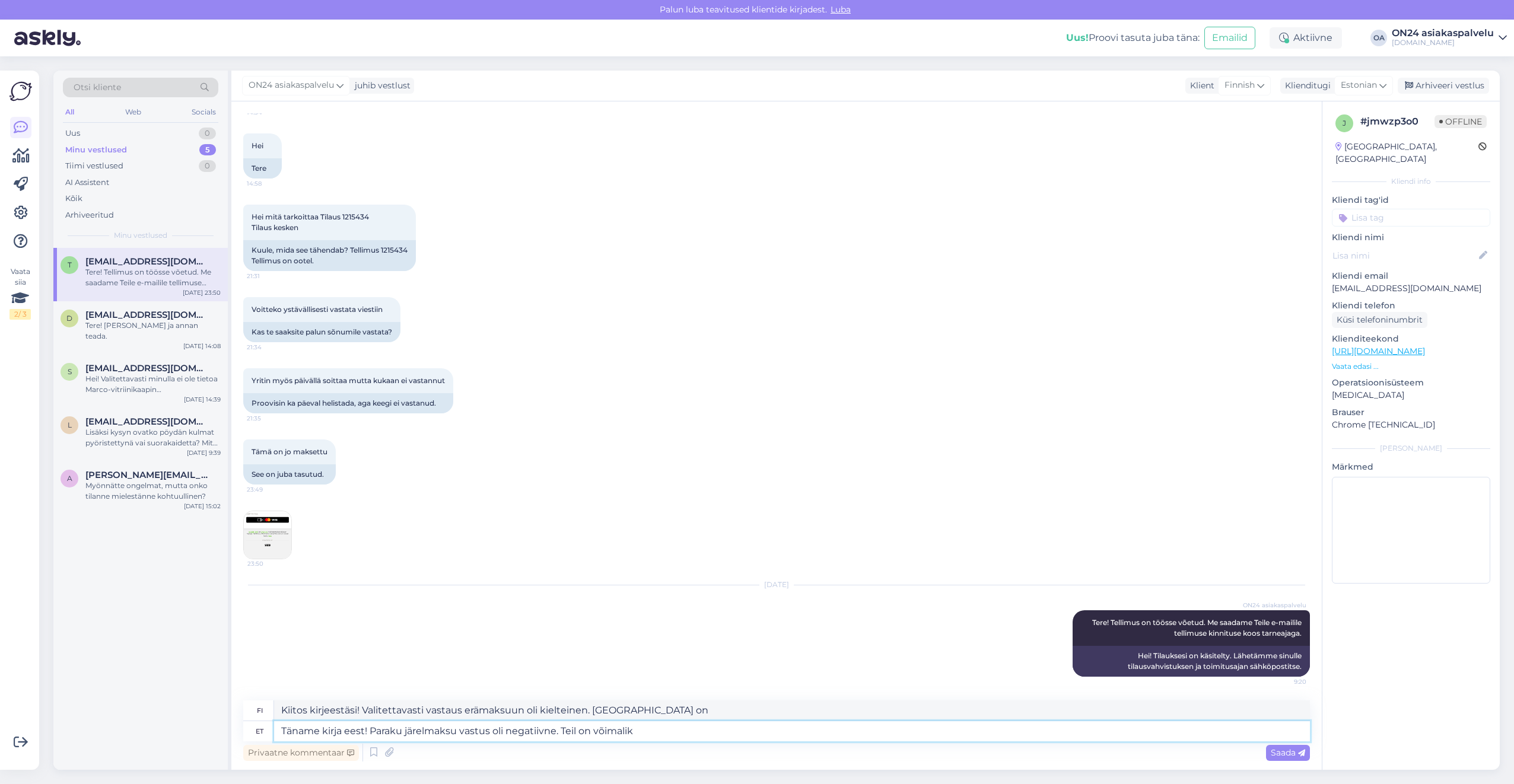
type textarea "Täname kirja eest! Paraku järelmaksu vastus oli negatiivne. Teil on võimalik t"
type textarea "Kiitos kirjeestäsi! Valitettavasti vastaus erämaksuun oli kielteinen. Voit"
type textarea "Täname kirja eest! Paraku järelmaksu vastus oli negatiivne. Teil on võimalik ta…"
type textarea "Kiitos kirjeestäsi! Valitettavasti vastaus erämaksuun oli kielteinen. Voit maks…"
type textarea "Täname kirja eest! Paraku järelmaksu vastus oli negatiivne. Teil on võimalik ta…"
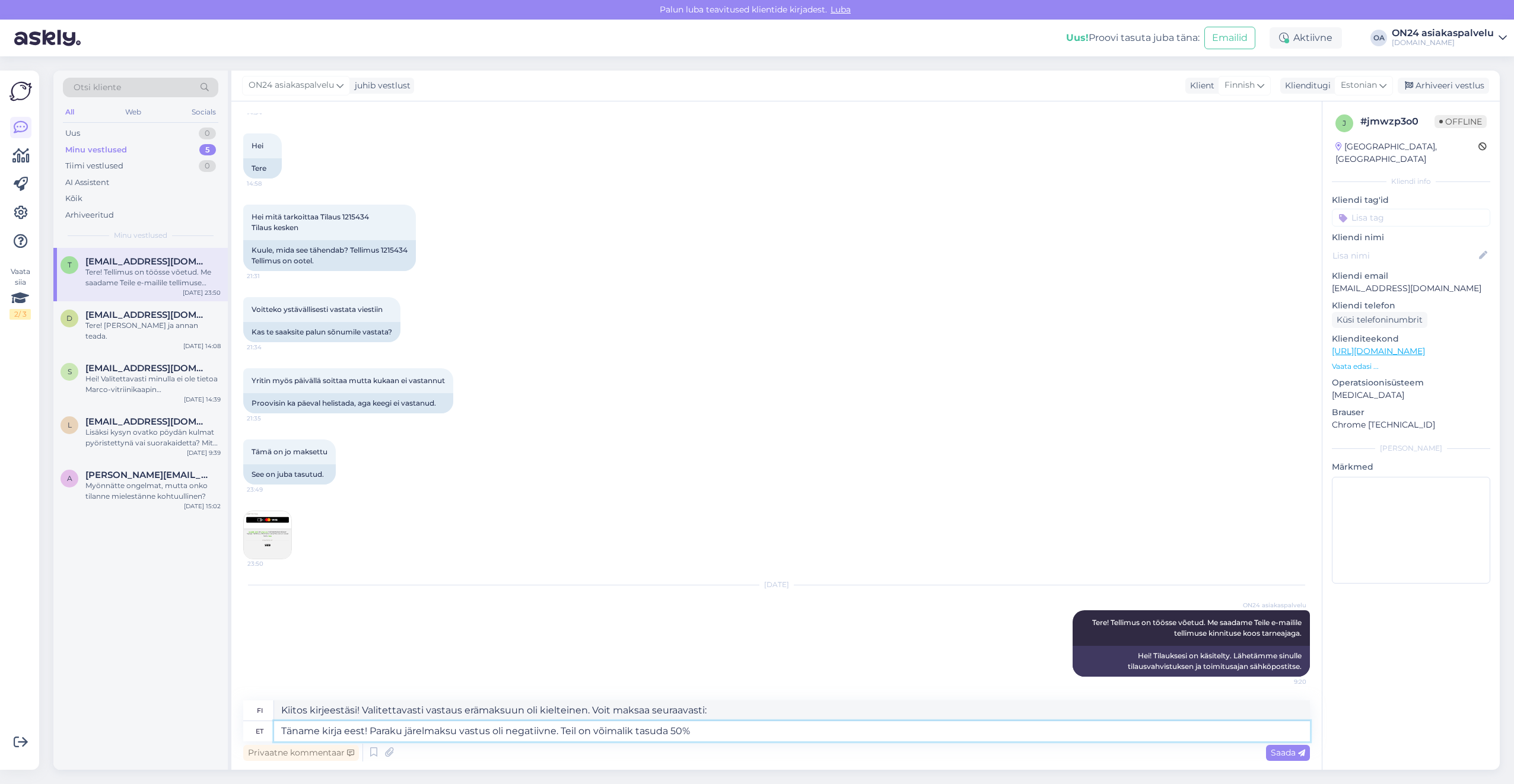
type textarea "Kiitos kirjeestäsi! Valitettavasti vastaus erämaksuun oli kielteinen. Voit maks…"
type textarea "Täname kirja eest! Paraku järelmaksu vastus oli negatiivne. Teil on võimalik ta…"
type textarea "Kiitos kirjeestäsi! Valitettavasti vastaus erämaksuun oli kielteinen. Voit maks…"
type textarea "Täname kirja eest! Paraku järelmaksu vastus oli negatiivne. Teil on võimalik ta…"
type textarea "Kiitos kirjeestäsi! Valitettavasti vastaus erämaksuun oli kielteinen. Voit maks…"
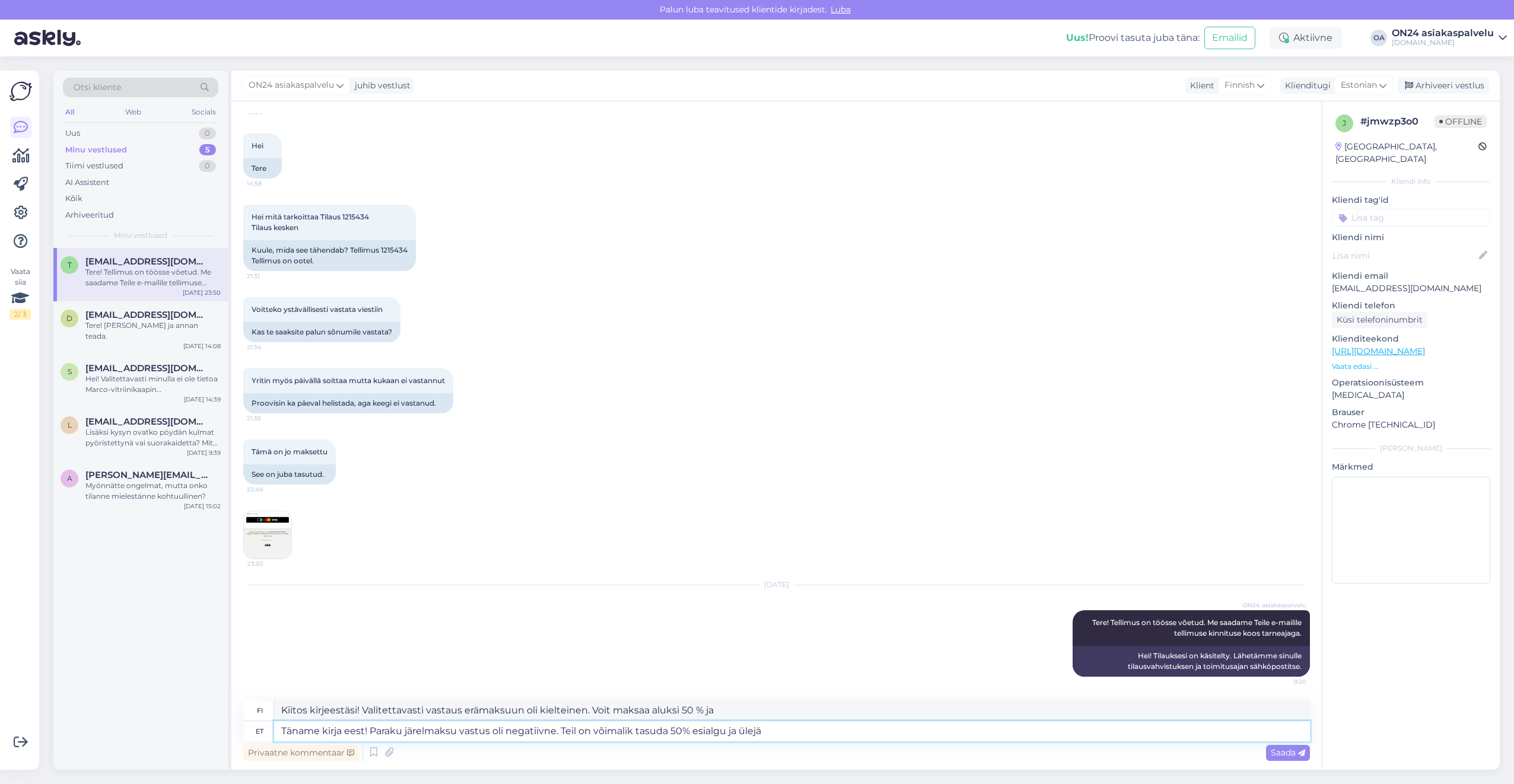
type textarea "Täname kirja eest! Paraku järelmaksu vastus oli negatiivne. Teil on võimalik ta…"
type textarea "Kiitos kirjeestäsi! Valitettavasti vastaus erämaksuun oli kielteinen. Voit maks…"
type textarea "Täname kirja eest! Paraku järelmaksu vastus oli negatiivne. Teil on võimalik ta…"
type textarea "Kiitos kirjeestäsi! Valitettavasti vastaus osamaksuun oli kielteinen. Voit maks…"
type textarea "Täname kirja eest! Paraku järelmaksu vastus oli negatiivne. Teil on võimalik ta…"
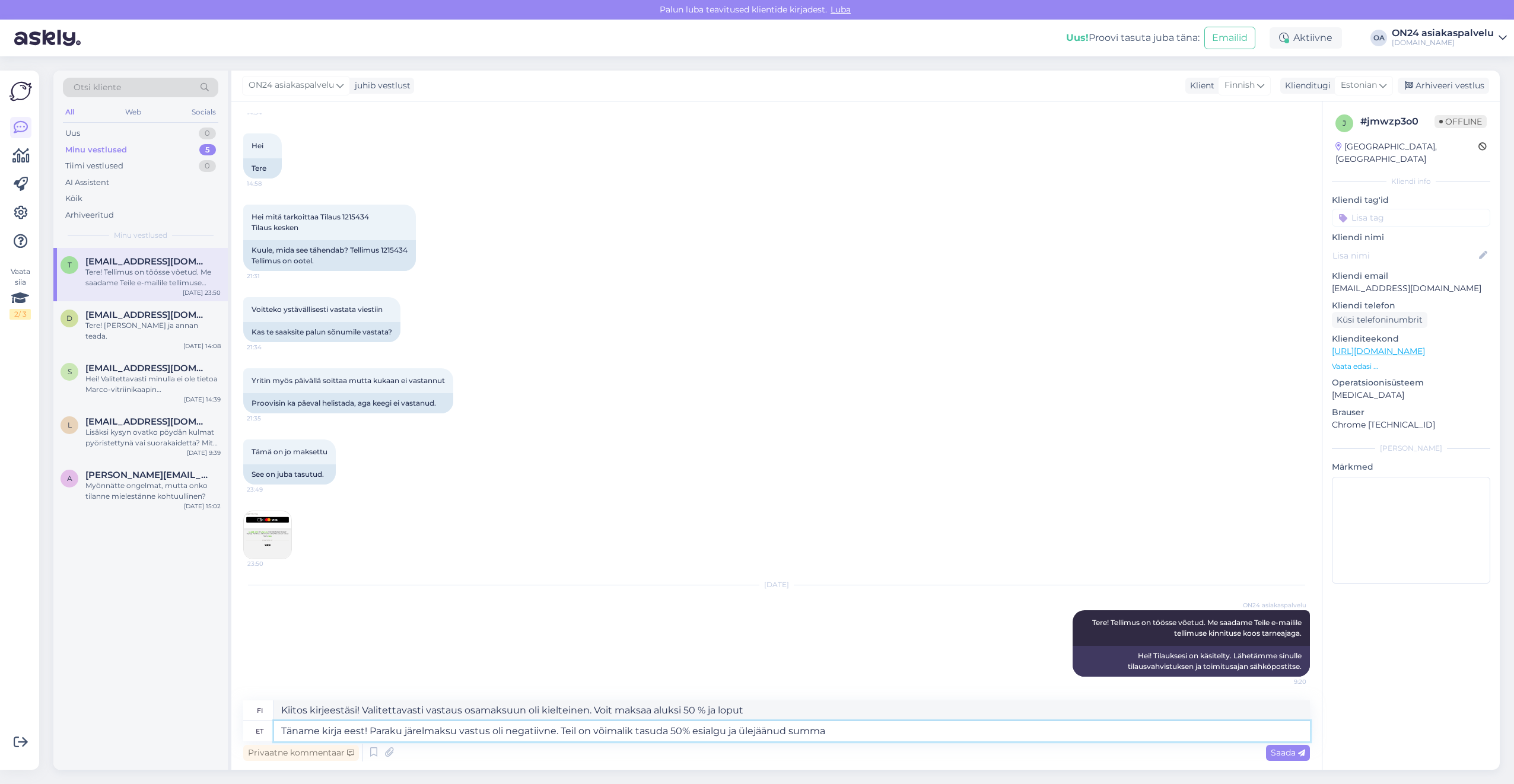
type textarea "Kiitos kirjeestäsi! Valitettavasti vastaus erämaksuun oli kielteinen. Voit maks…"
type textarea "Täname kirja eest! Paraku järelmaksu vastus oli negatiivne. Teil on võimalik ta…"
type textarea "Kiitos kirjeestäsi! Valitettavasti vastaus osamaksuun oli kielteinen. Voit maks…"
type textarea "Täname kirja eest! Paraku järelmaksu vastus oli negatiivne. Teil on võimalik ta…"
type textarea "Kiitos kirjeestäsi! Valitettavasti vastaus osamaksuun oli kielteinen. Voit maks…"
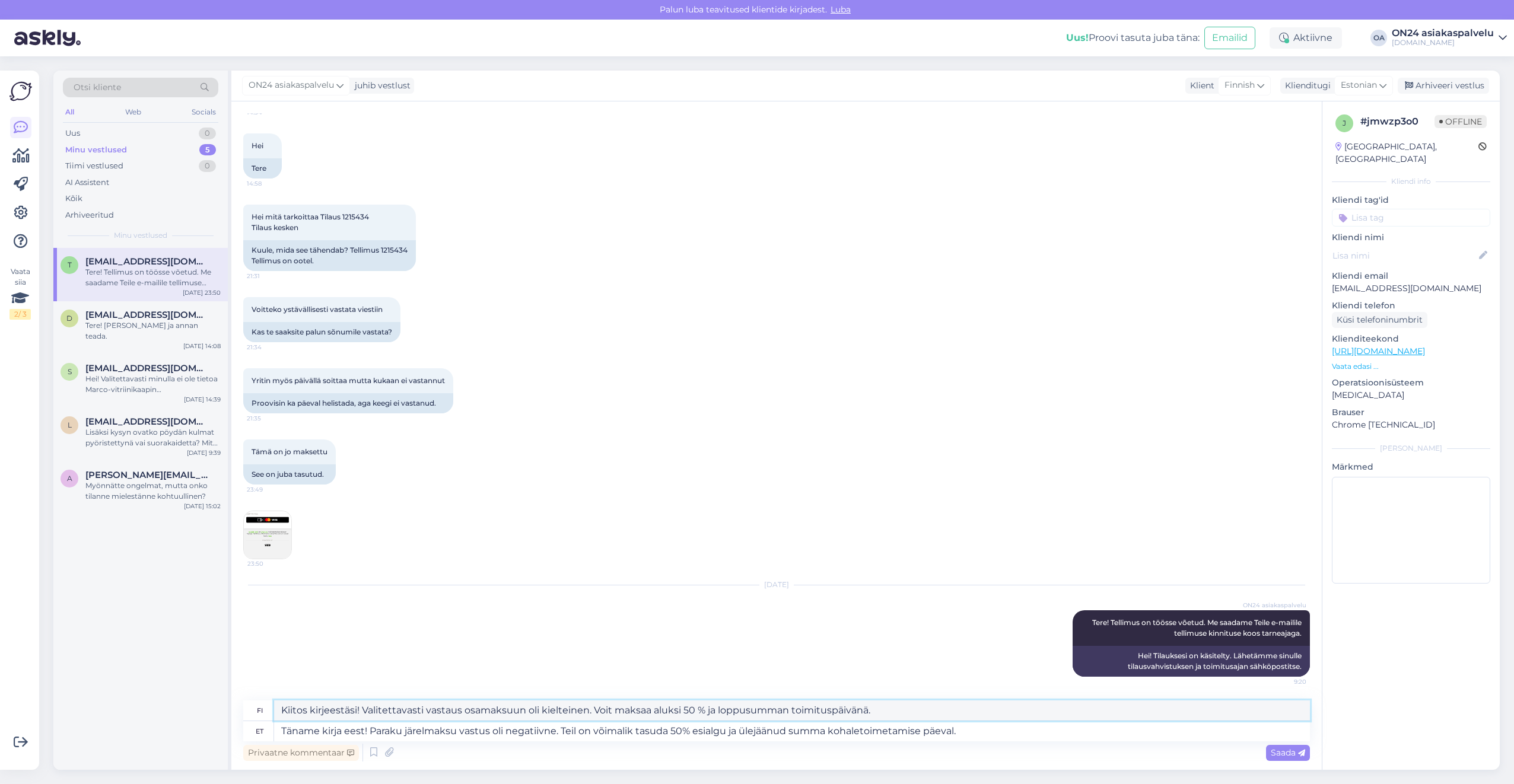
click at [879, 704] on textarea "Kiitos kirjeestäsi! Valitettavasti vastaus osamaksuun oli kielteinen. Voit maks…" at bounding box center [792, 710] width 1036 height 20
drag, startPoint x: 889, startPoint y: 707, endPoint x: 274, endPoint y: 704, distance: 615.0
click at [274, 704] on textarea "Kiitos kirjeestäsi! Valitettavasti vastaus osamaksuun oli kielteinen. Voit maks…" at bounding box center [792, 710] width 1036 height 20
click at [550, 729] on textarea "Täname kirja eest! Paraku järelmaksu vastus oli negatiivne. Teil on võimalik ta…" at bounding box center [792, 731] width 1036 height 20
click at [972, 735] on textarea "Täname kirja eest! Paraku järelmaksu vastus oli negatiivne. Teil on võimalik ta…" at bounding box center [792, 731] width 1036 height 20
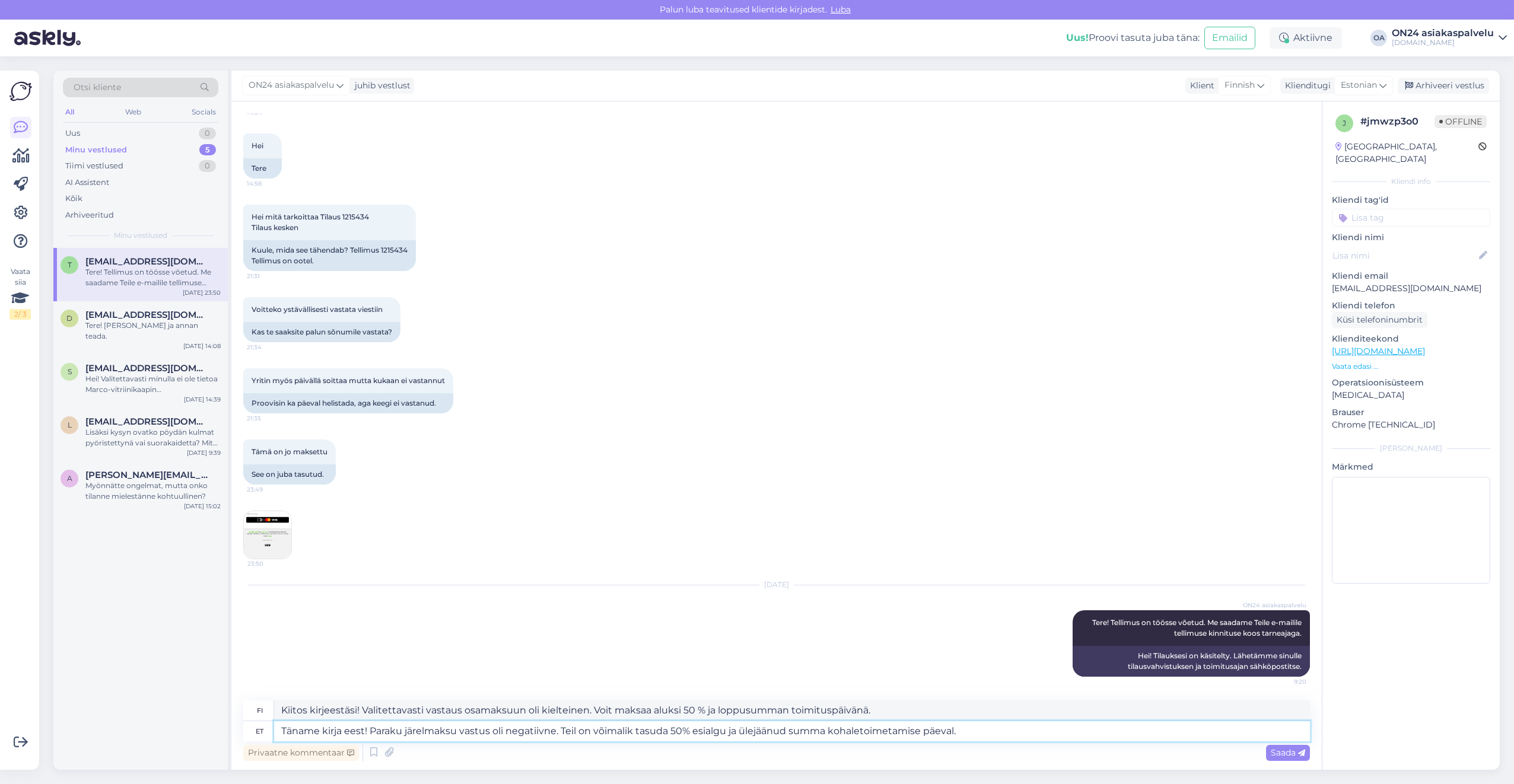
drag, startPoint x: 976, startPoint y: 732, endPoint x: 247, endPoint y: 725, distance: 729.0
click at [248, 725] on div "et Täname kirja eest! Paraku järelmaksu vastus oli negatiivne. Teil on võimalik…" at bounding box center [777, 731] width 1067 height 20
type textarea "Tagasimakse te"
type textarea "Palauttaa"
type textarea "Tagasimakse tehakse 2"
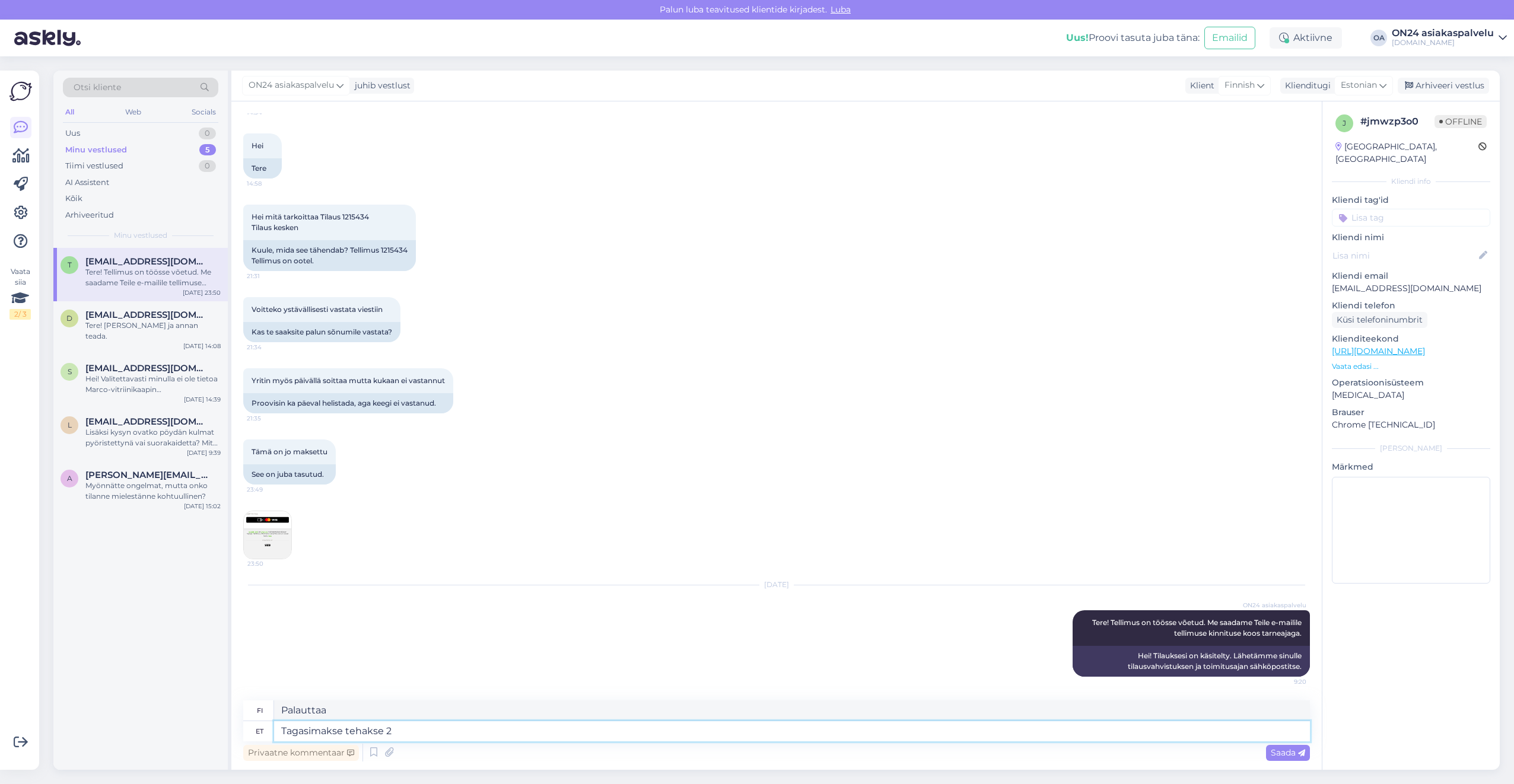
type textarea "Hyvitys tehdään"
type textarea "Tagasimakse tehakse 2"
type textarea "Hyvitys suoritetaan 2."
type textarea "Tagasimakse tehakse 2. tööpäeva j"
type textarea "Hyvitykset suoritetaan toisena arkipäivänä."
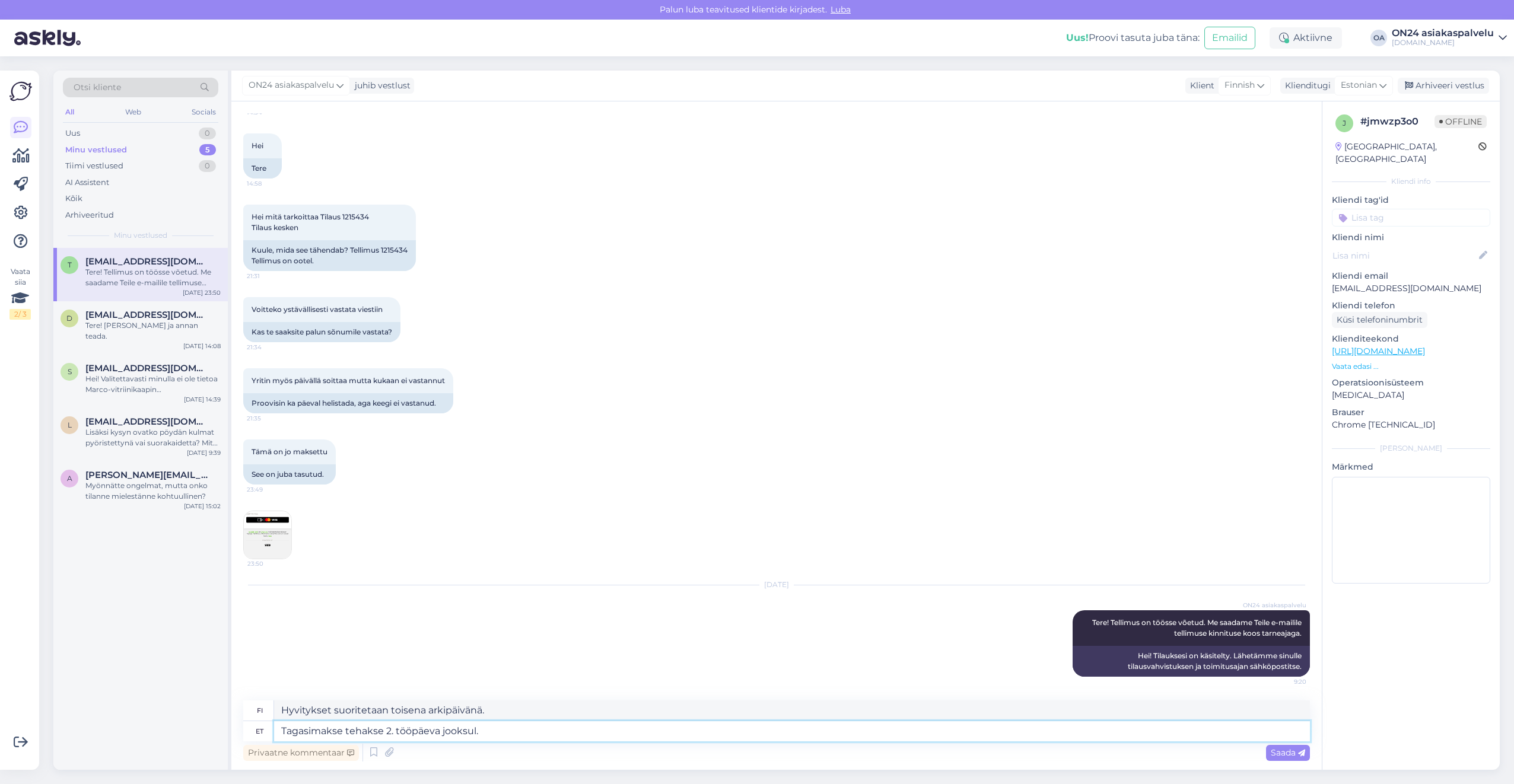
type textarea "Tagasimakse tehakse 2. tööpäeva jooksul."
type textarea "Hyvitykset suoritetaan kahden arkipäivän kuluessa."
click at [486, 731] on textarea "Tagasimakse tehakse 2. tööpäeva jooksul." at bounding box center [792, 731] width 1036 height 20
drag, startPoint x: 489, startPoint y: 729, endPoint x: 244, endPoint y: 725, distance: 245.0
click at [244, 725] on div "et Tagasimakse tehakse 2. tööpäeva jooksul." at bounding box center [777, 731] width 1067 height 20
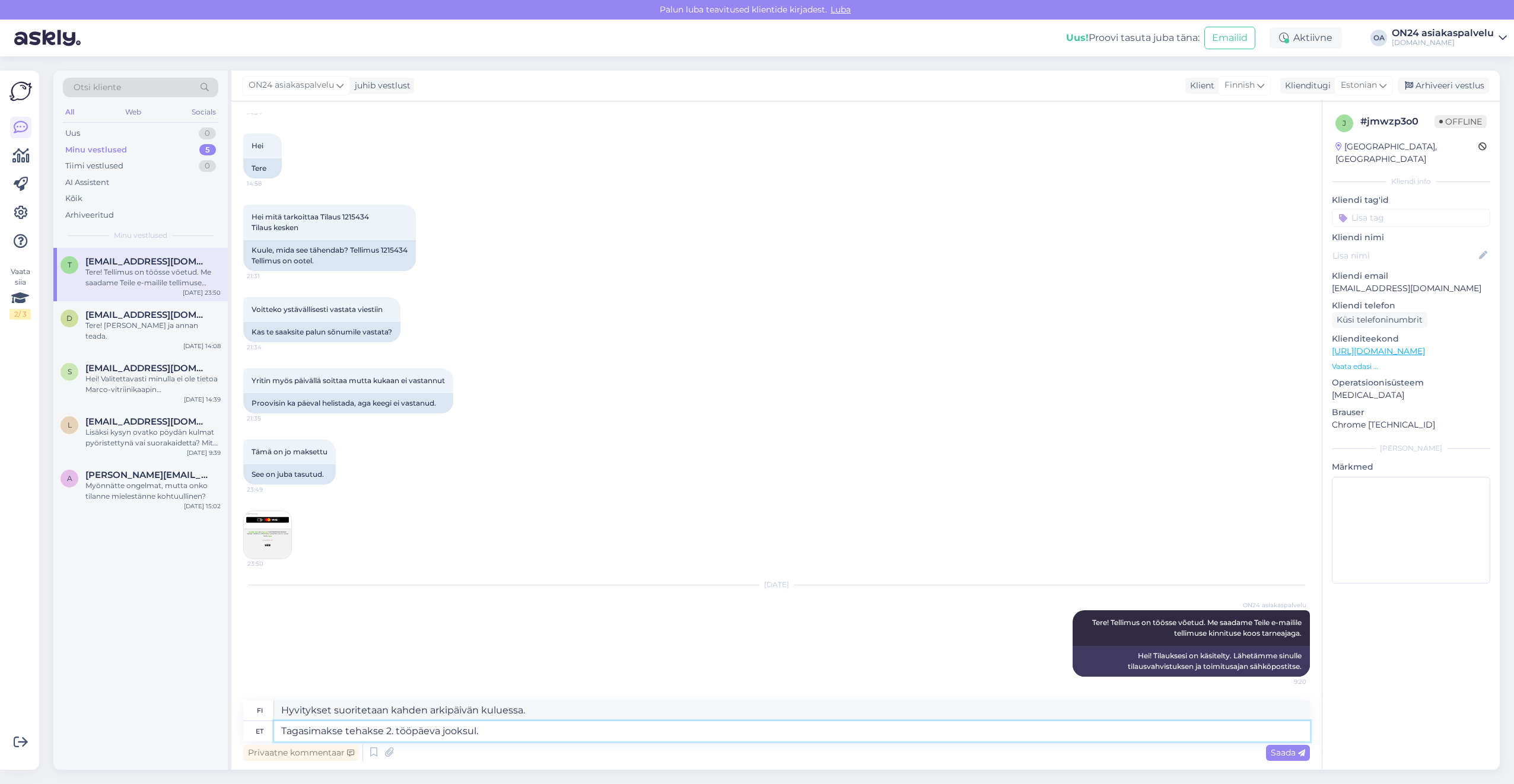
type textarea "Tagasimakse tehakse 2. tööpäeva jooksul."
